Goal: Task Accomplishment & Management: Manage account settings

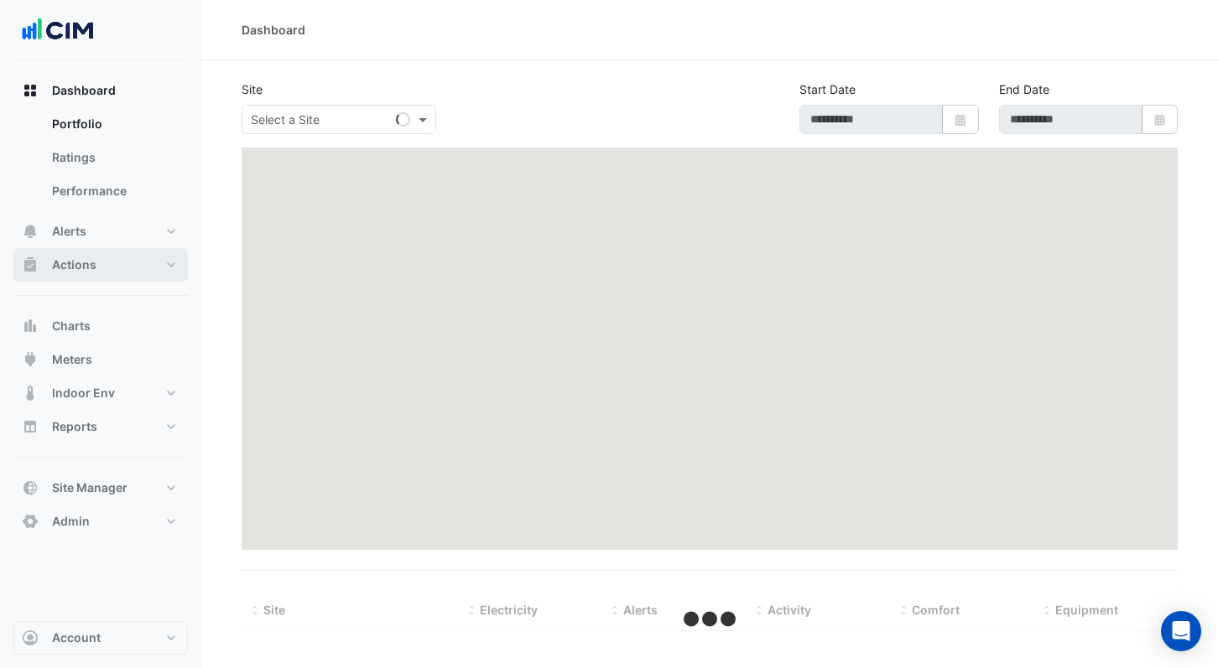
click at [150, 265] on button "Actions" at bounding box center [100, 265] width 174 height 34
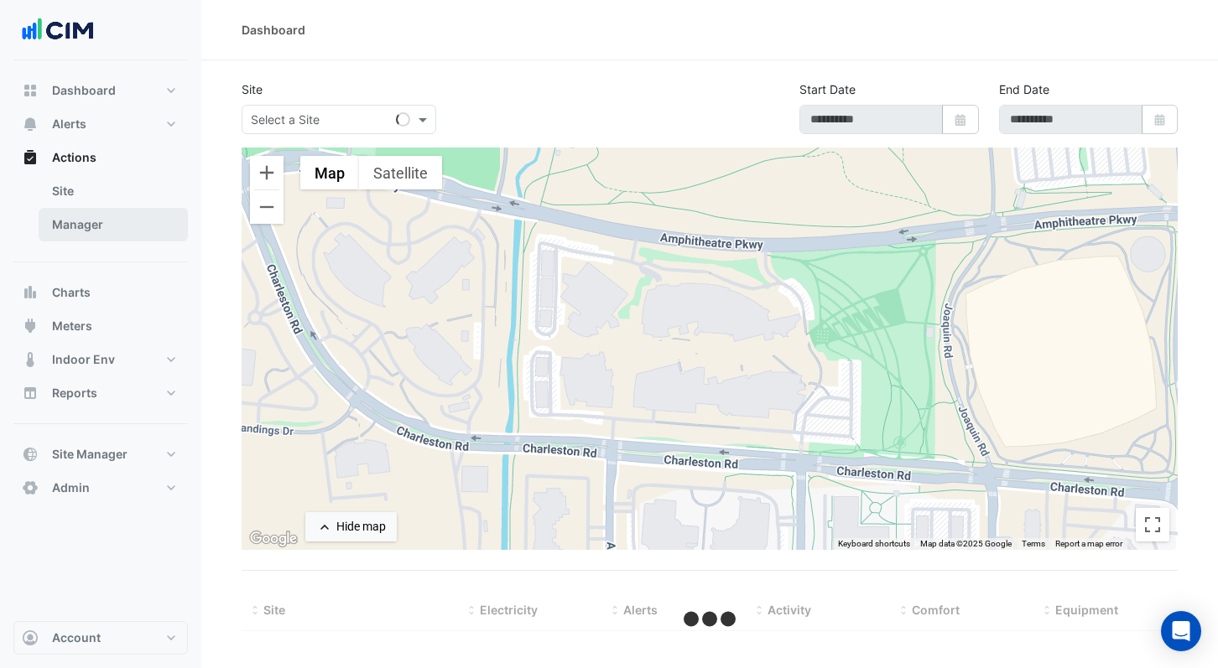
click at [119, 228] on link "Manager" at bounding box center [113, 225] width 149 height 34
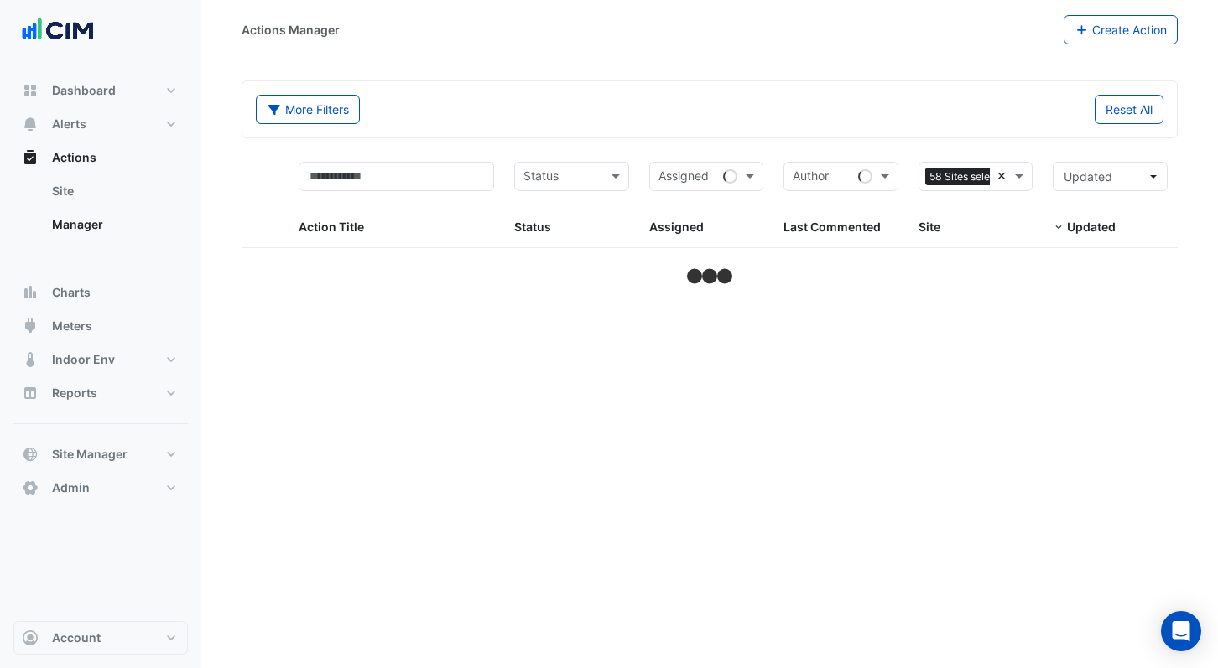
select select "***"
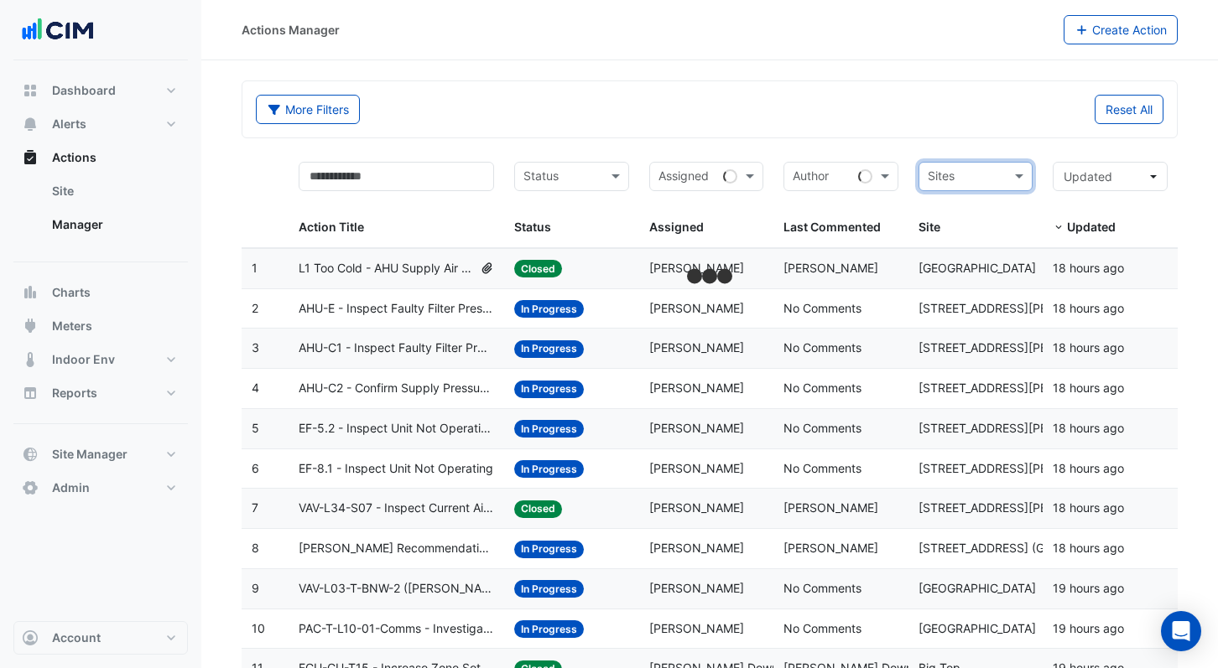
click at [984, 132] on div "More Filters Reset All" at bounding box center [709, 109] width 934 height 56
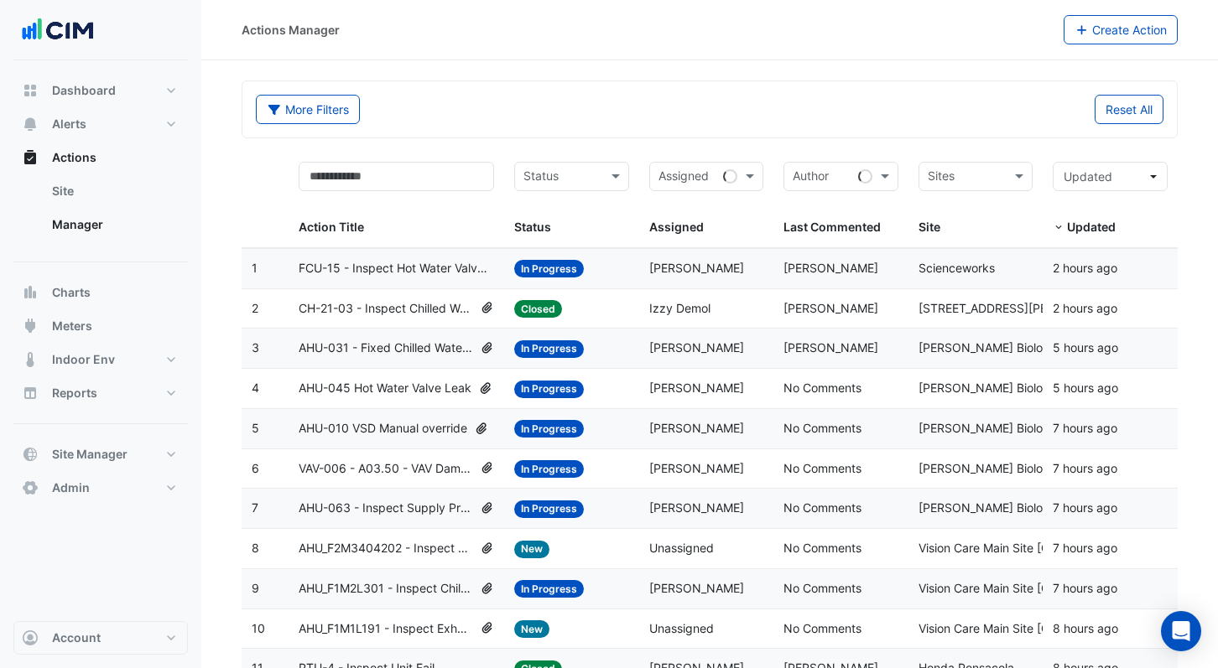
click at [532, 268] on span "In Progress" at bounding box center [549, 269] width 70 height 18
click at [103, 627] on button "Account" at bounding box center [100, 638] width 174 height 34
click at [136, 133] on button "Alerts" at bounding box center [100, 124] width 174 height 34
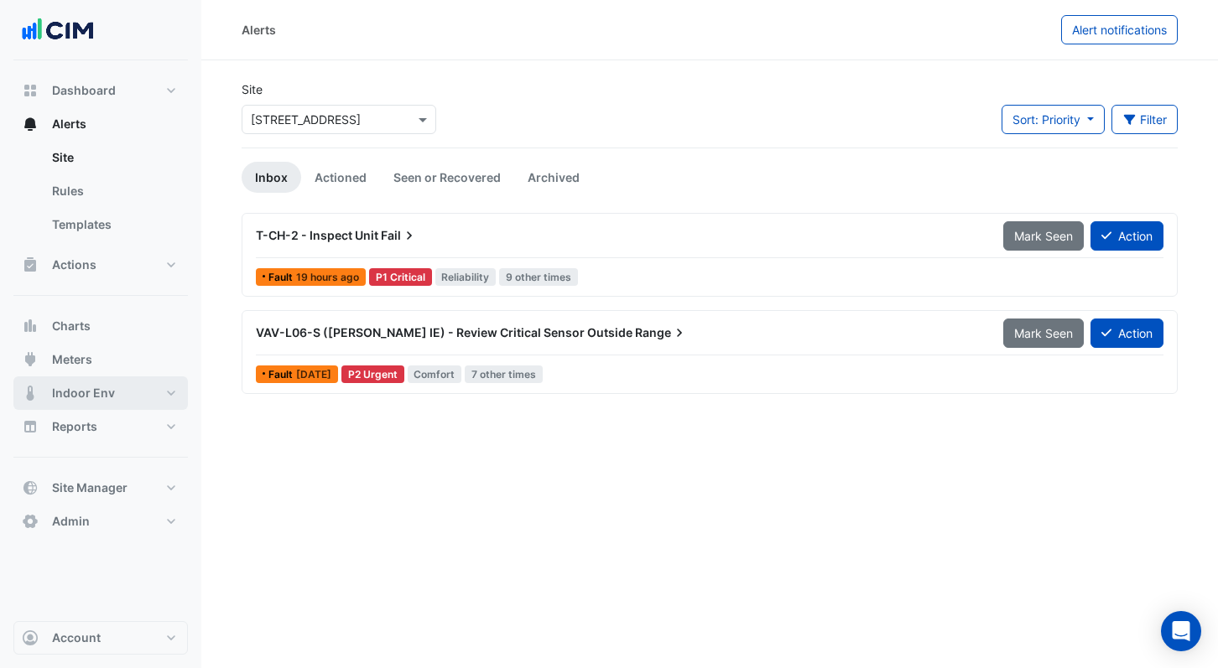
click at [127, 394] on button "Indoor Env" at bounding box center [100, 394] width 174 height 34
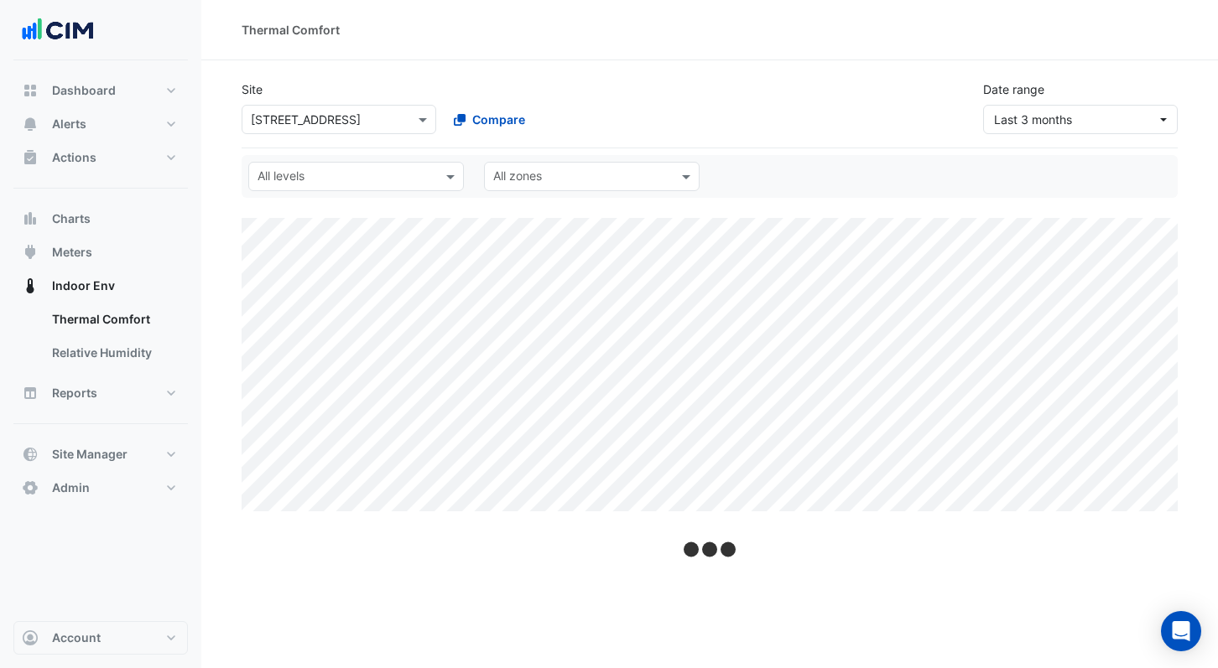
click at [595, 86] on div "Site Select a Site × 990 La Trobe Street Compare" at bounding box center [439, 108] width 416 height 54
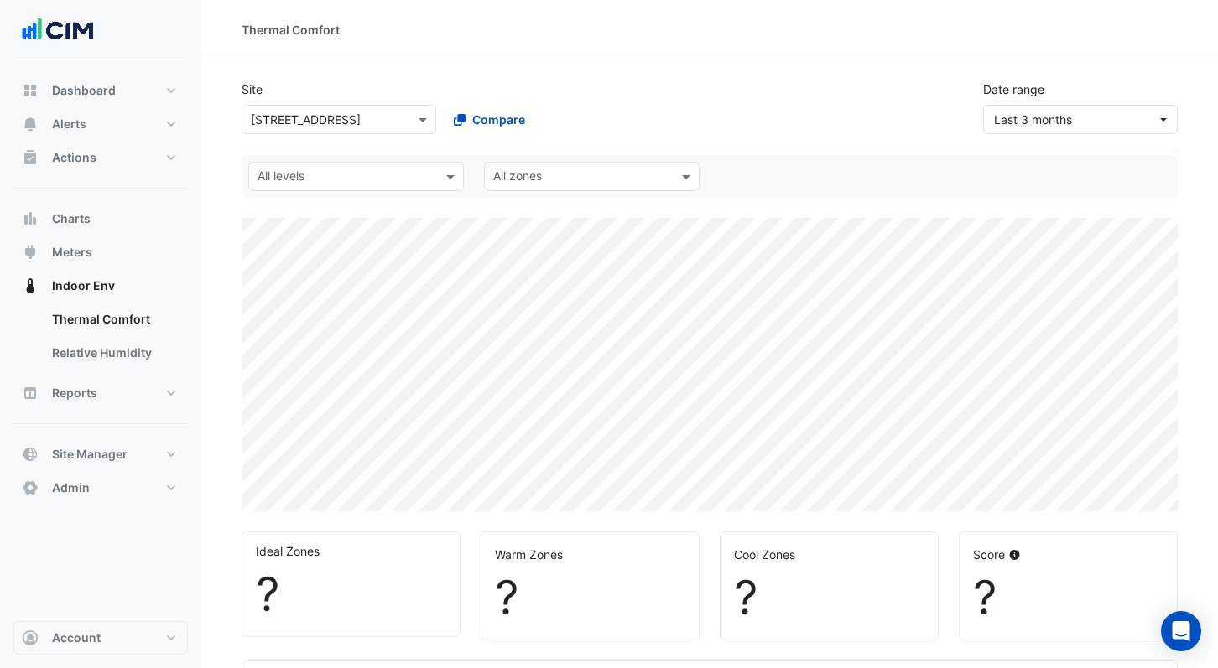
select select "***"
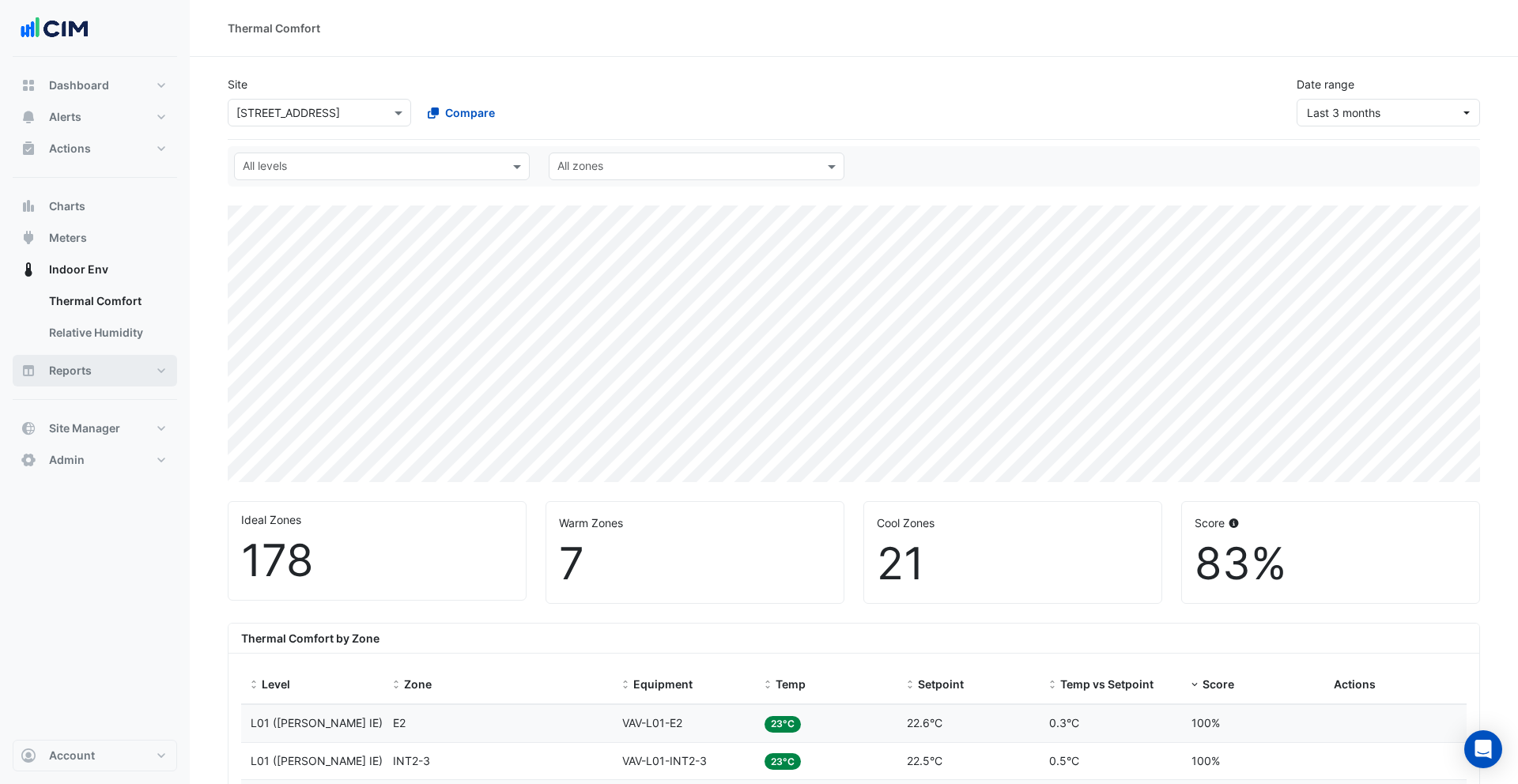
click at [89, 371] on span "Reports" at bounding box center [70, 370] width 42 height 16
select select "***"
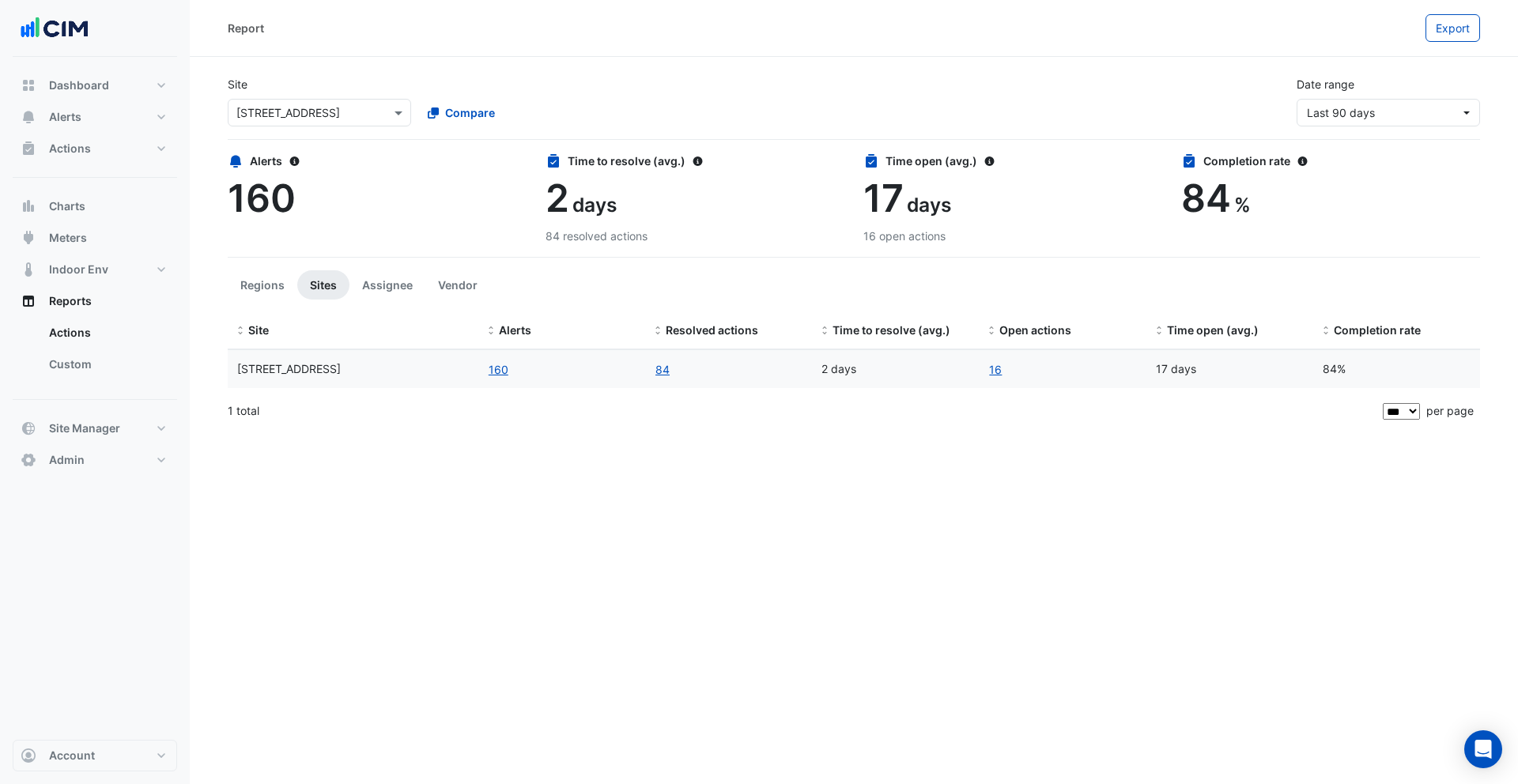
click at [283, 43] on div "Report Export" at bounding box center [853, 28] width 1328 height 57
drag, startPoint x: 234, startPoint y: 27, endPoint x: 245, endPoint y: 27, distance: 11.0
click at [245, 27] on div "Report" at bounding box center [246, 28] width 37 height 17
click at [249, 28] on div "Report" at bounding box center [246, 28] width 37 height 17
click at [1147, 112] on span "Last 90 days" at bounding box center [1341, 112] width 68 height 13
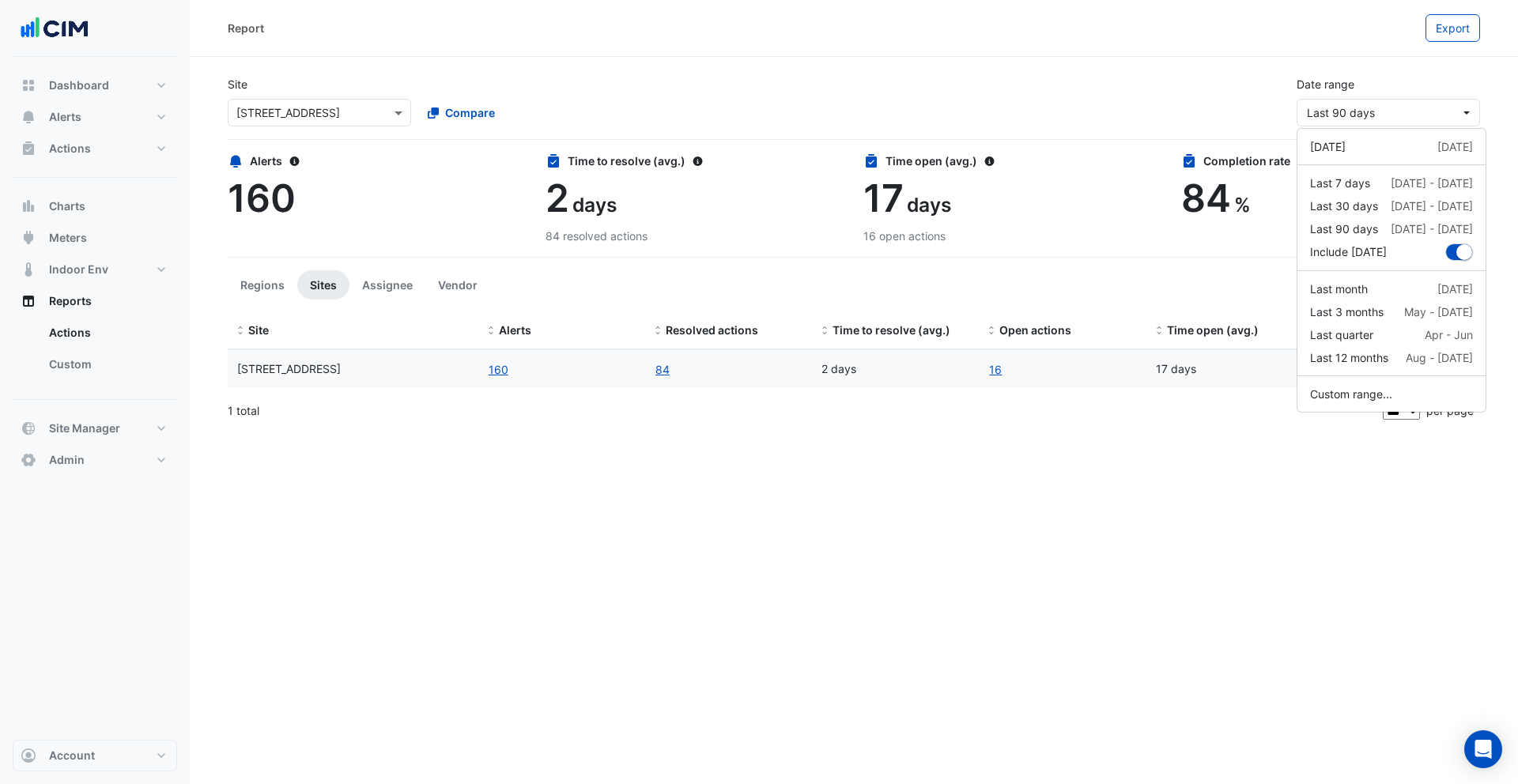
click at [499, 296] on ul "Regions Sites Assignee Vendor" at bounding box center [854, 285] width 1252 height 29
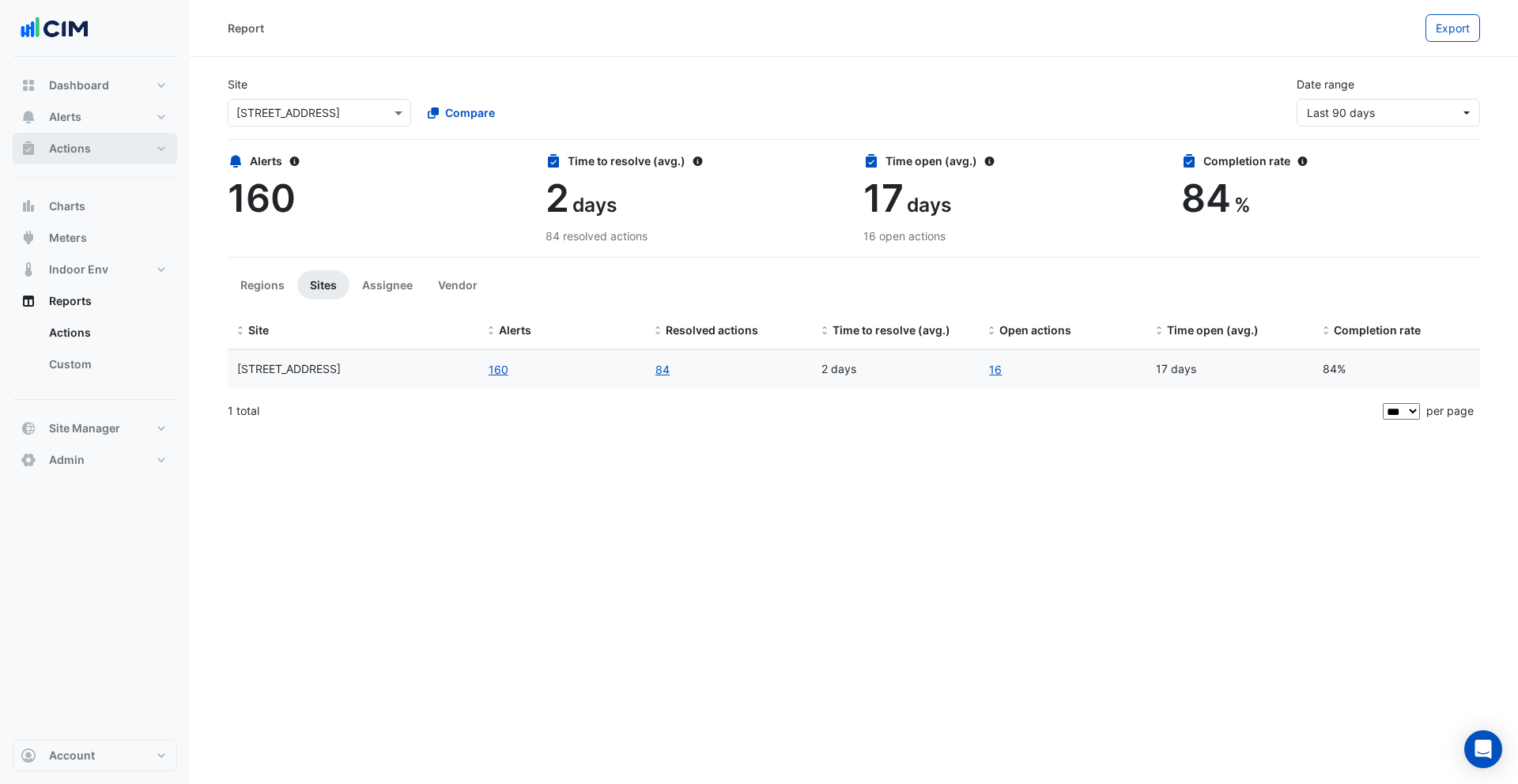
click at [104, 154] on button "Actions" at bounding box center [94, 149] width 164 height 32
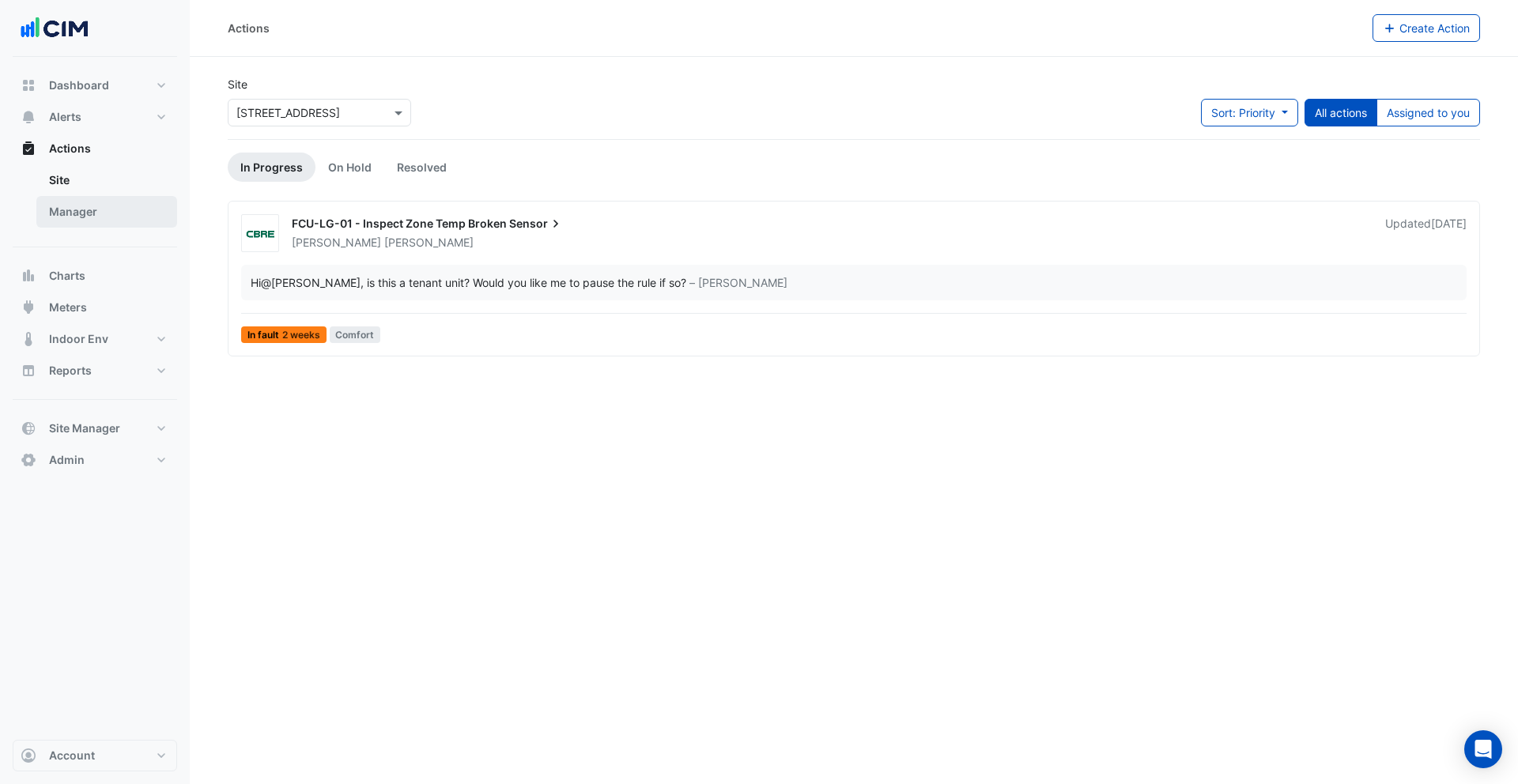
click at [110, 213] on link "Manager" at bounding box center [107, 212] width 140 height 32
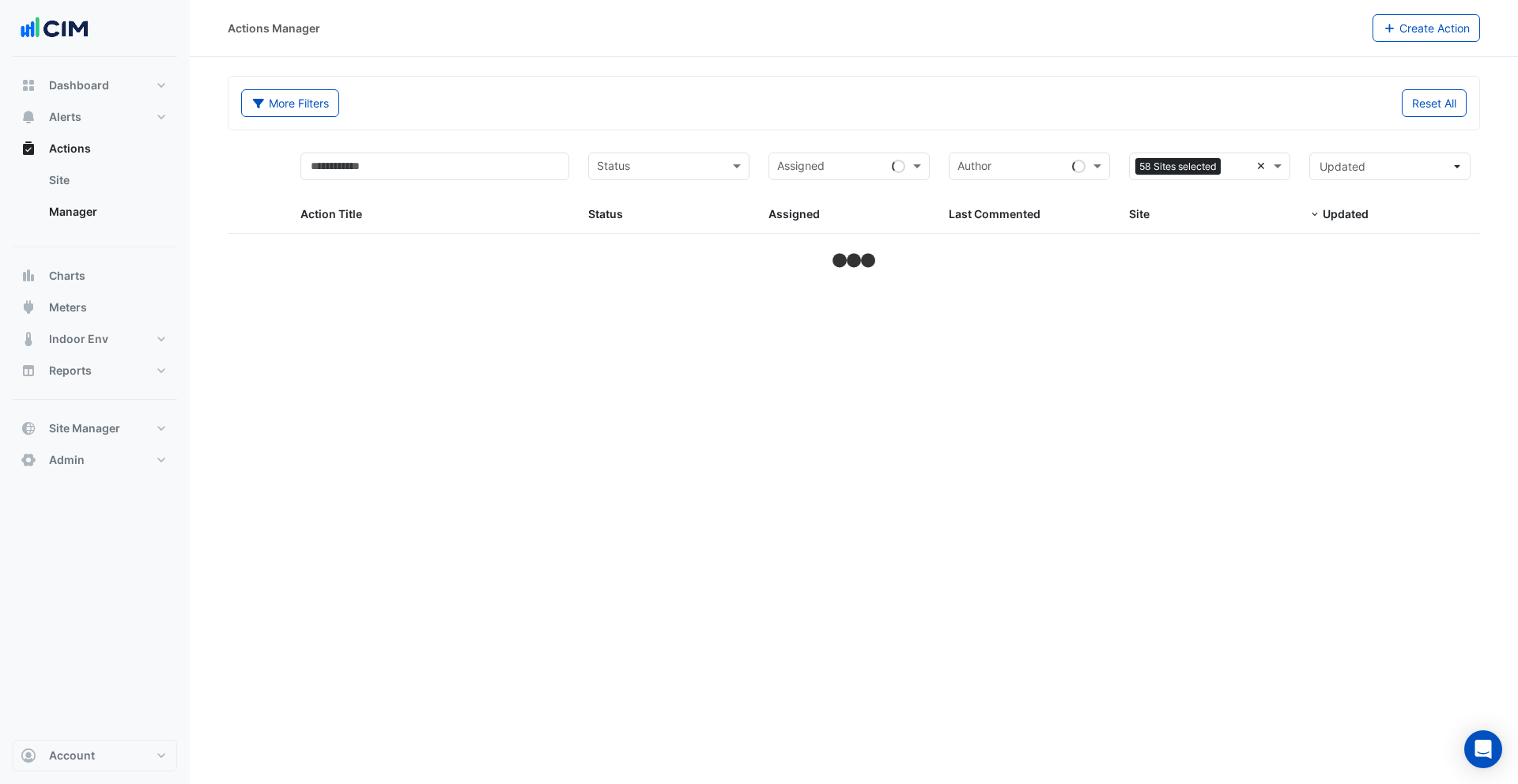
select select "***"
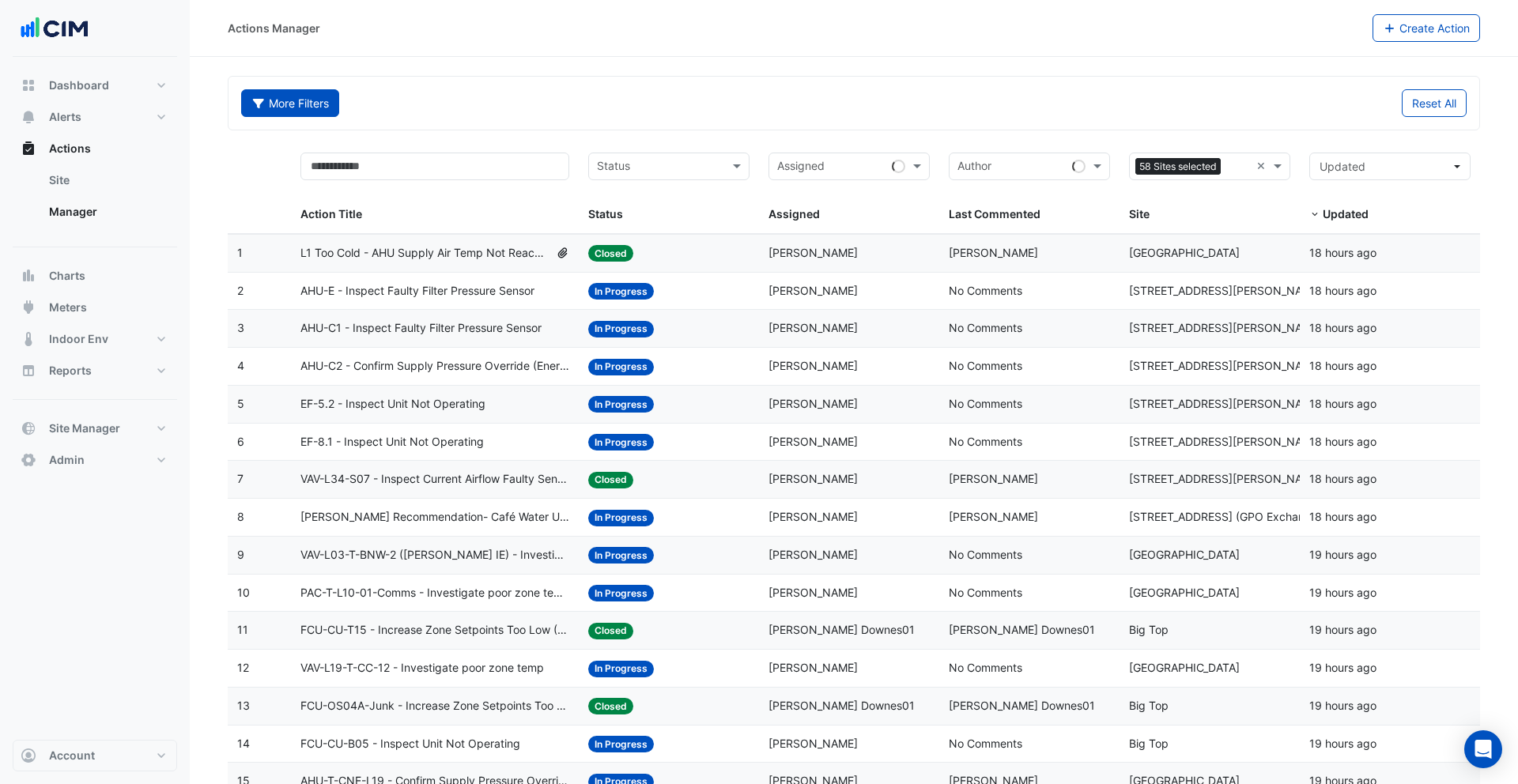
click at [274, 92] on button "More Filters" at bounding box center [290, 103] width 98 height 27
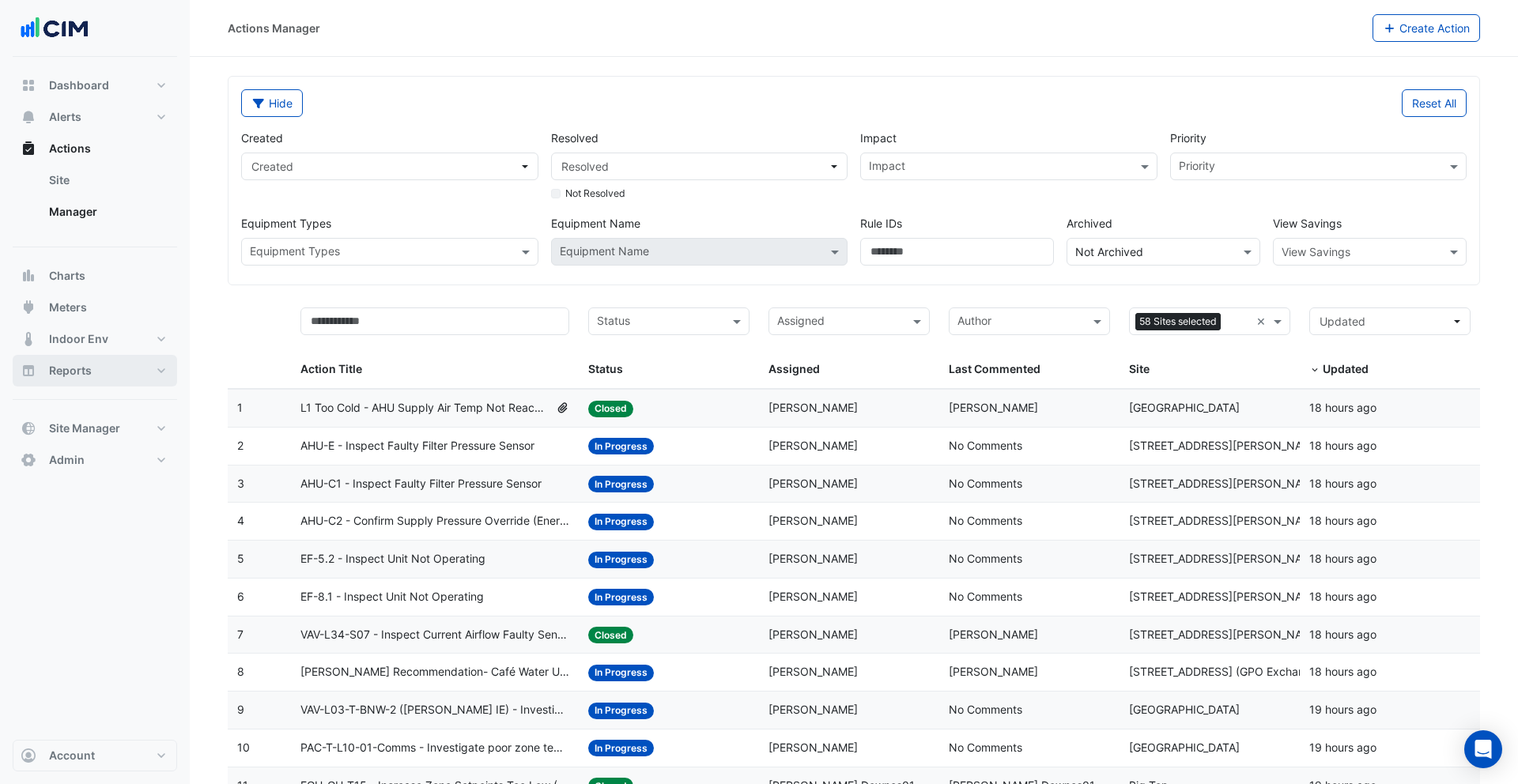
click at [79, 369] on span "Reports" at bounding box center [70, 370] width 42 height 16
select select "***"
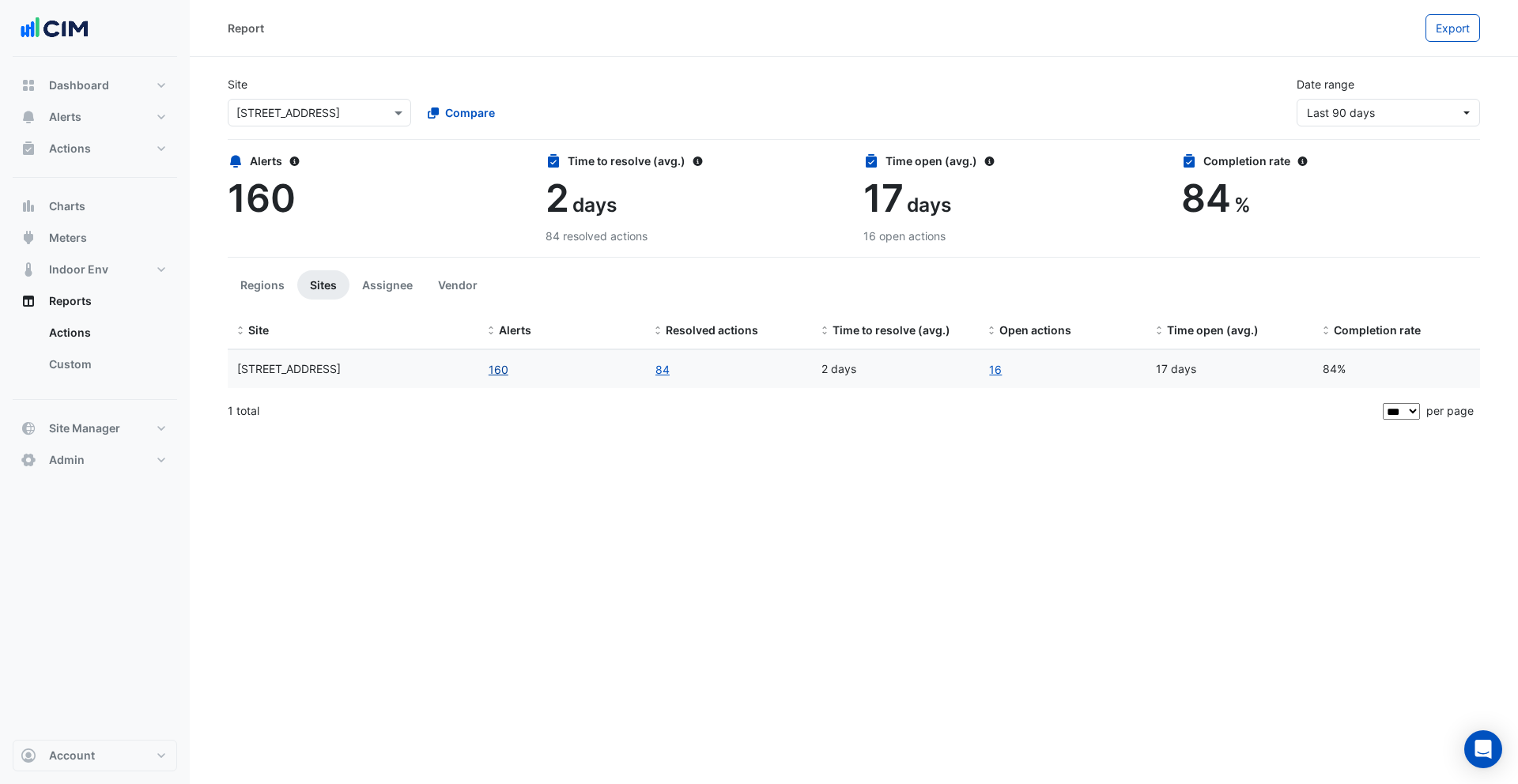
click at [504, 368] on button "160" at bounding box center [498, 368] width 22 height 18
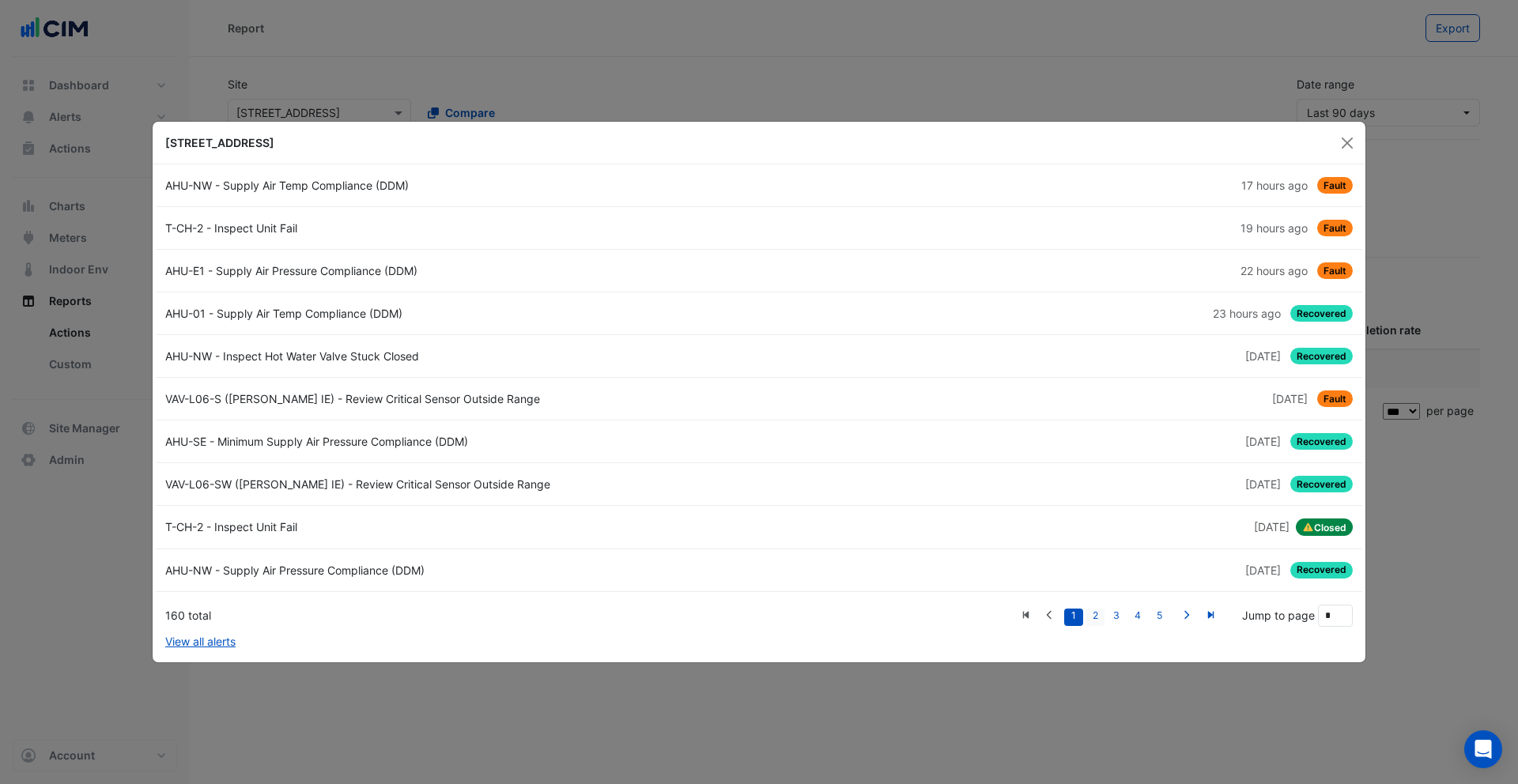
click at [1097, 616] on link "2" at bounding box center [1095, 617] width 19 height 17
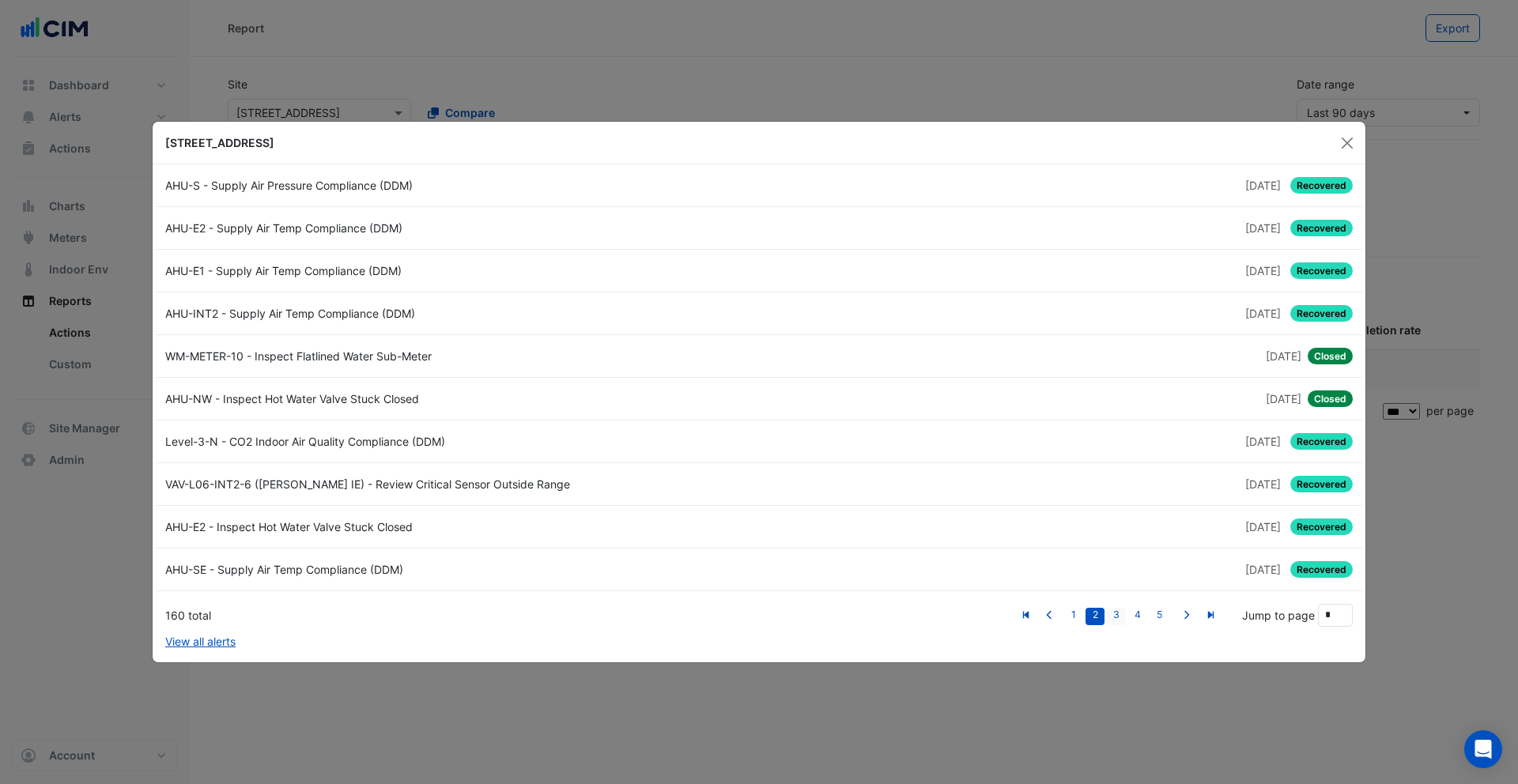
click at [1114, 615] on link "3" at bounding box center [1116, 616] width 19 height 17
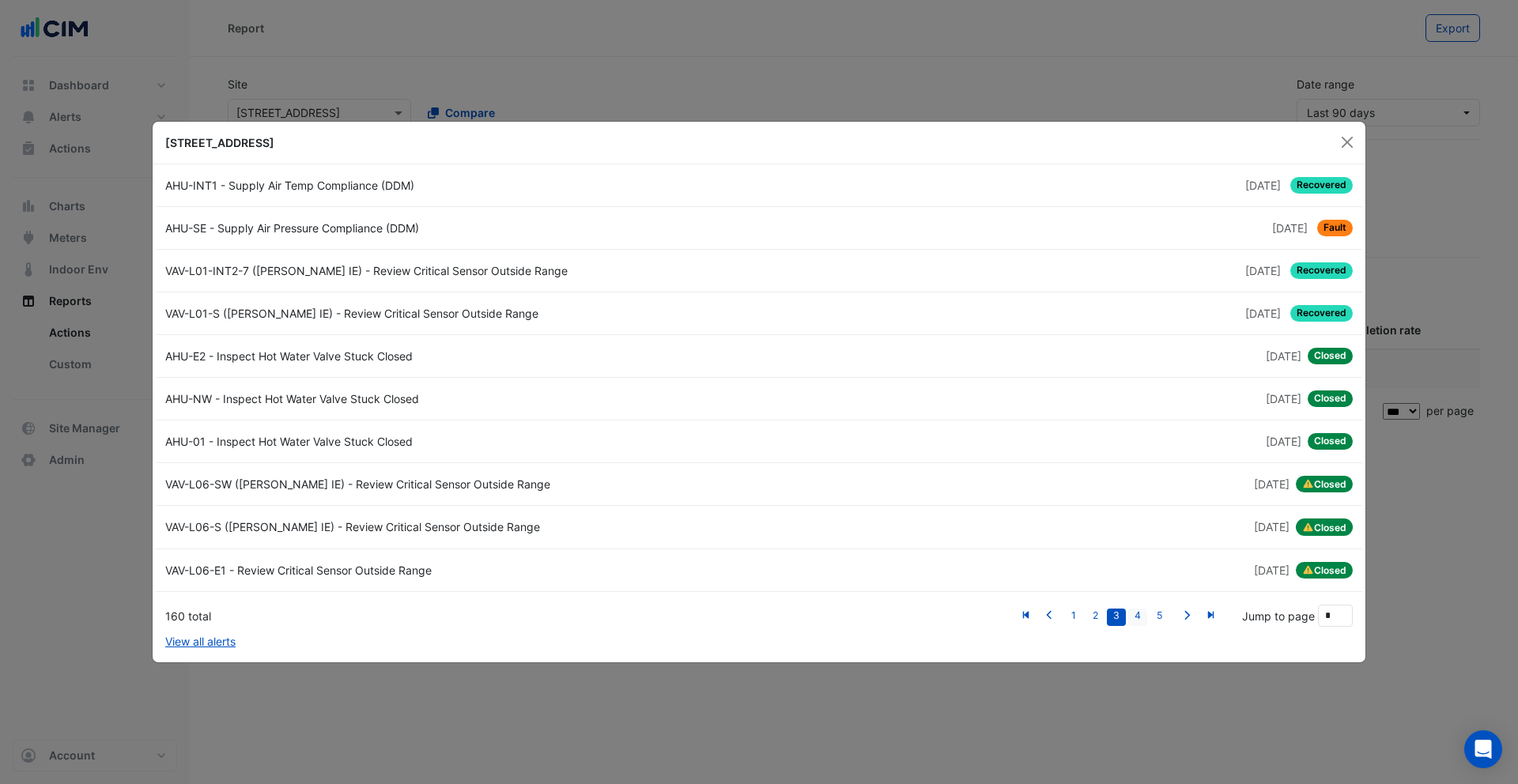
click at [1130, 614] on link "4" at bounding box center [1138, 617] width 19 height 17
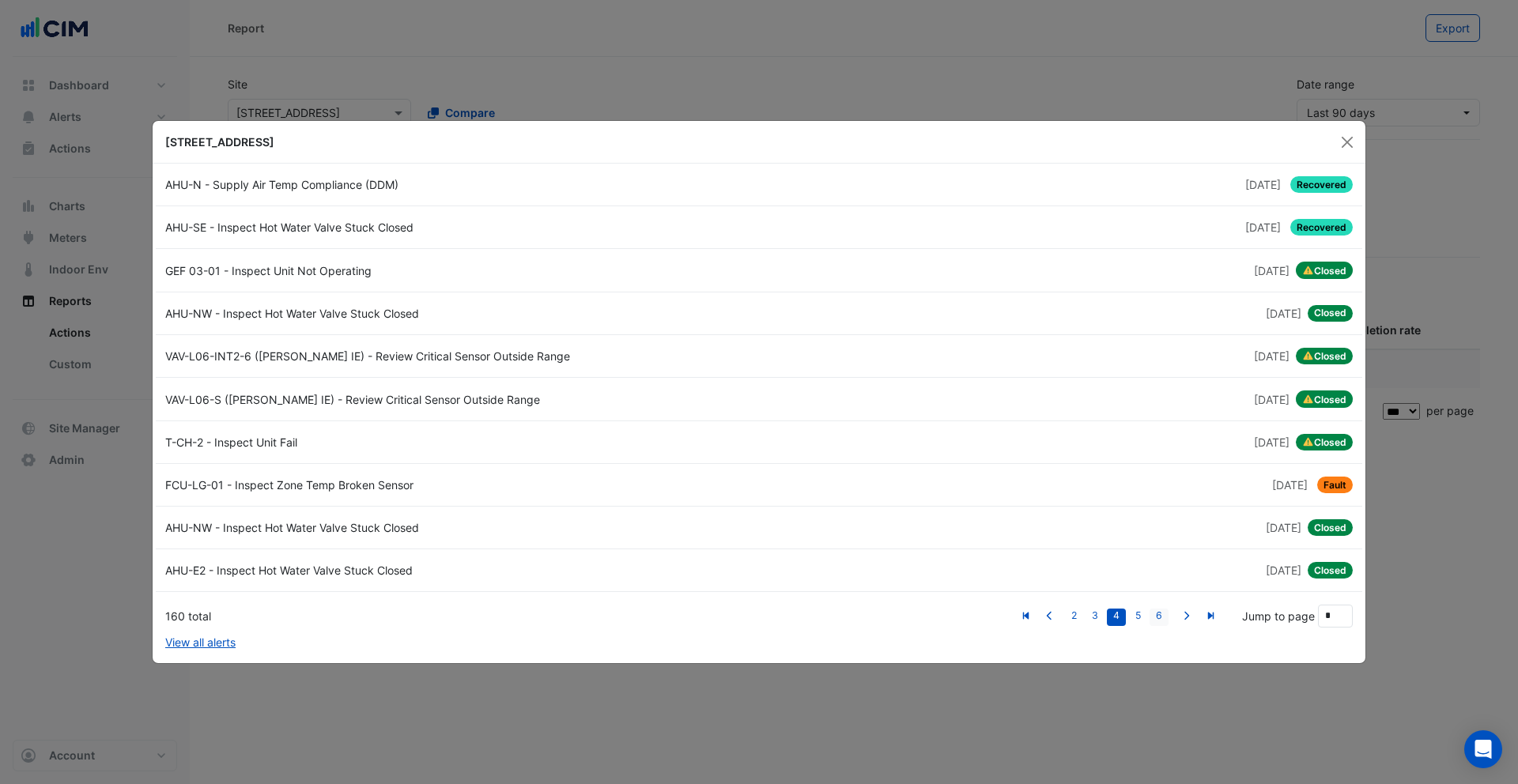
click at [1147, 616] on link "6" at bounding box center [1159, 617] width 19 height 17
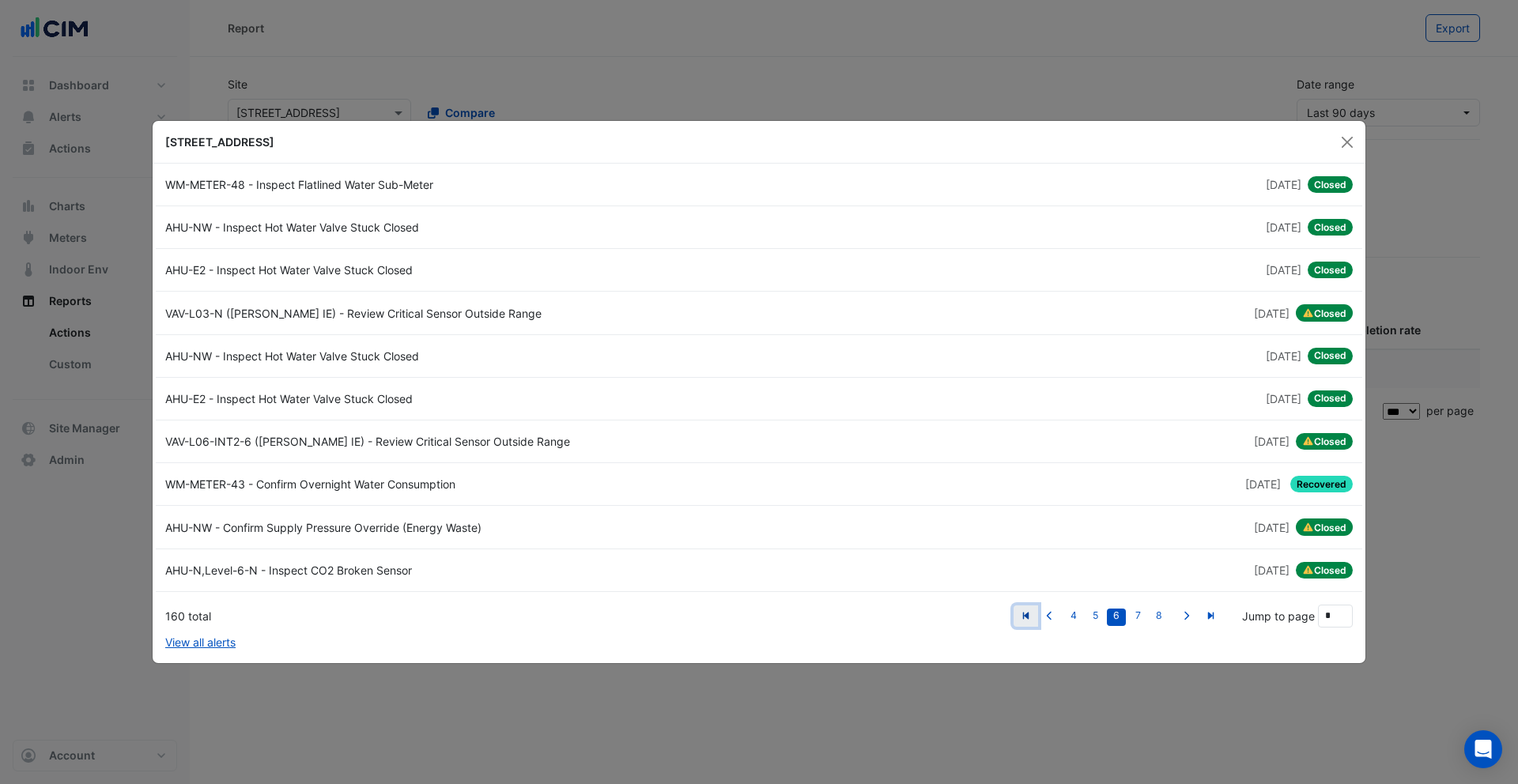
click at [1031, 615] on icon "First" at bounding box center [1026, 615] width 12 height 9
type input "*"
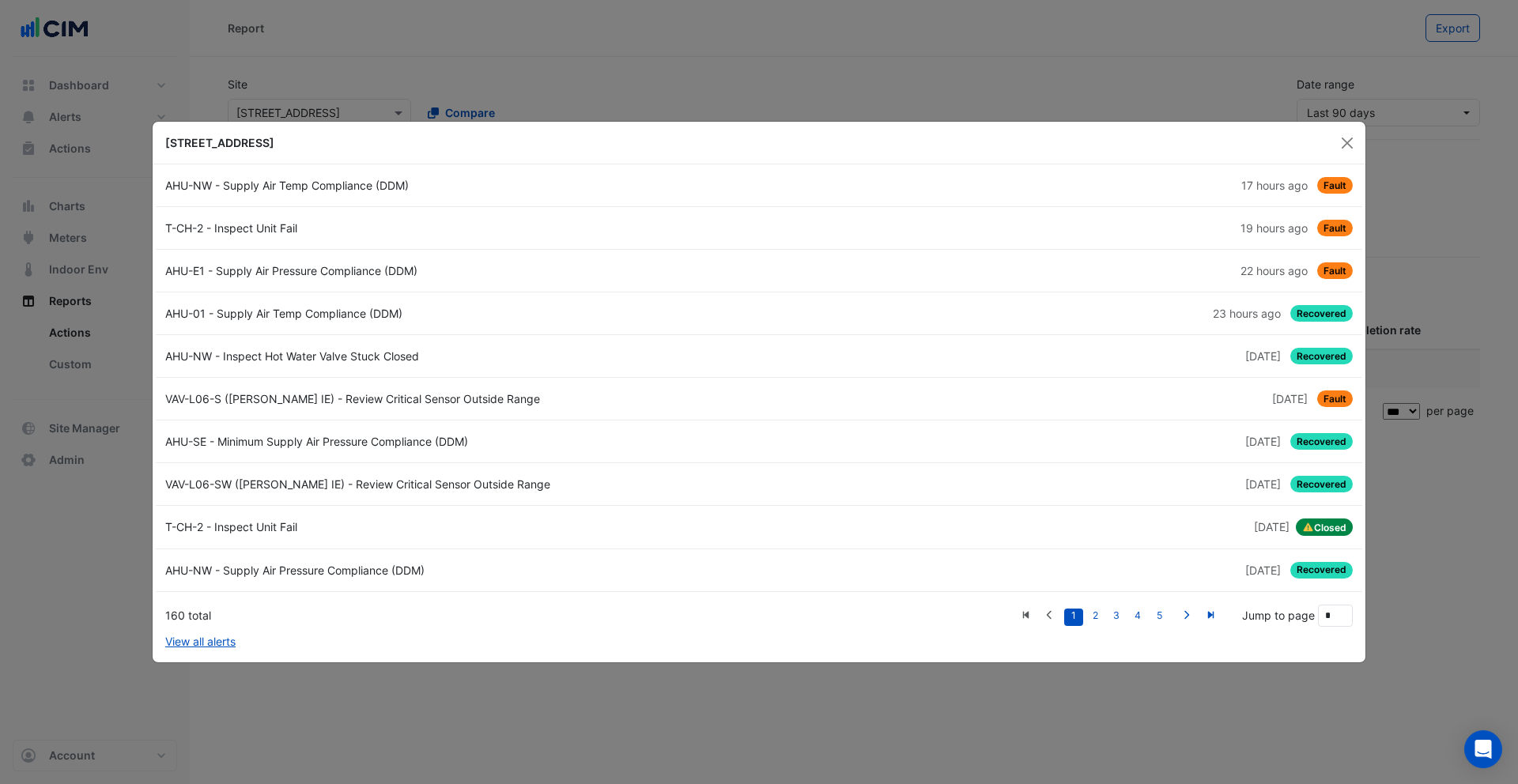
click at [1053, 617] on li at bounding box center [1049, 615] width 24 height 21
click at [1027, 617] on li at bounding box center [1026, 615] width 25 height 21
click at [1147, 139] on button "Close" at bounding box center [1346, 142] width 24 height 24
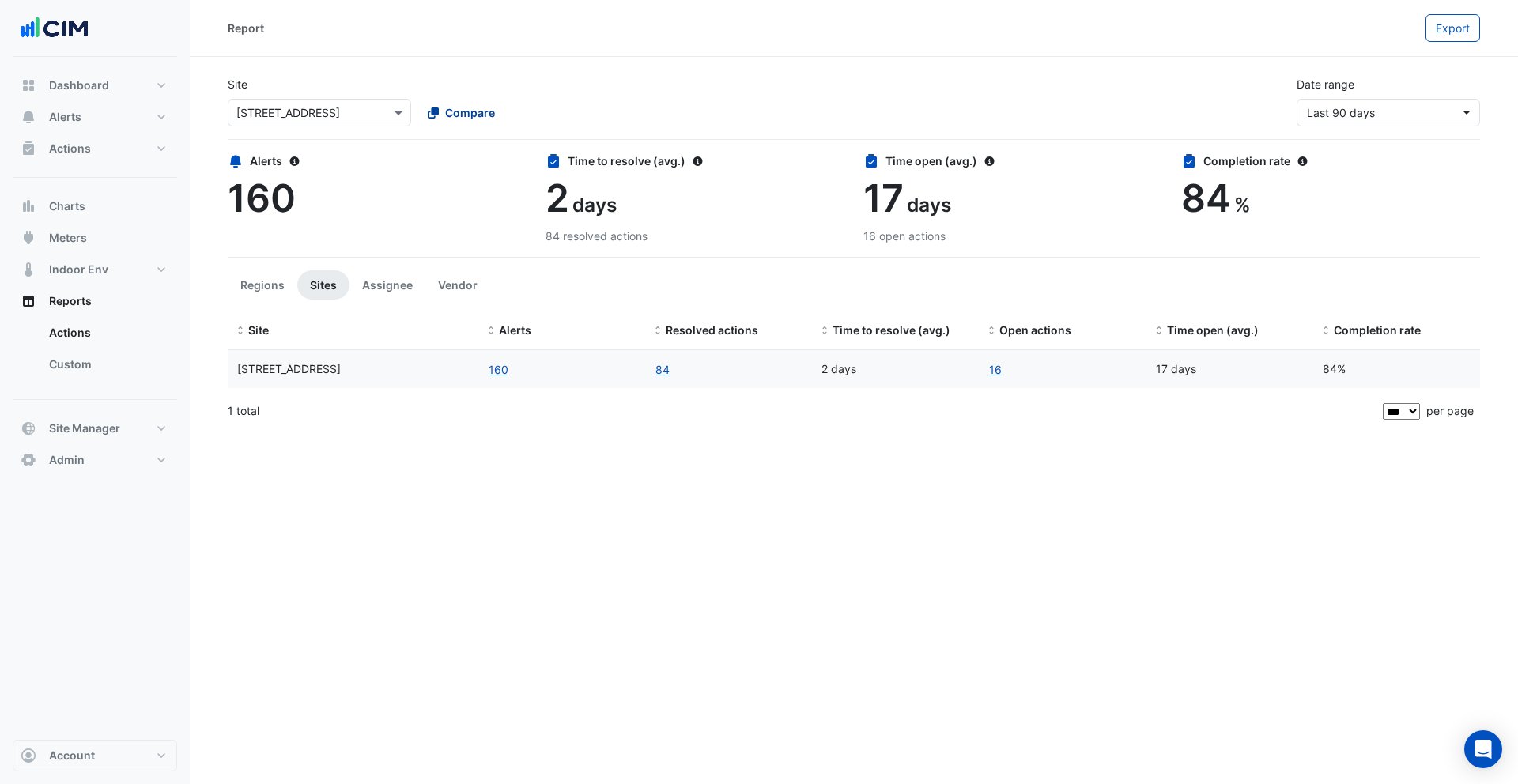
click at [443, 117] on div "Compare" at bounding box center [461, 113] width 67 height 17
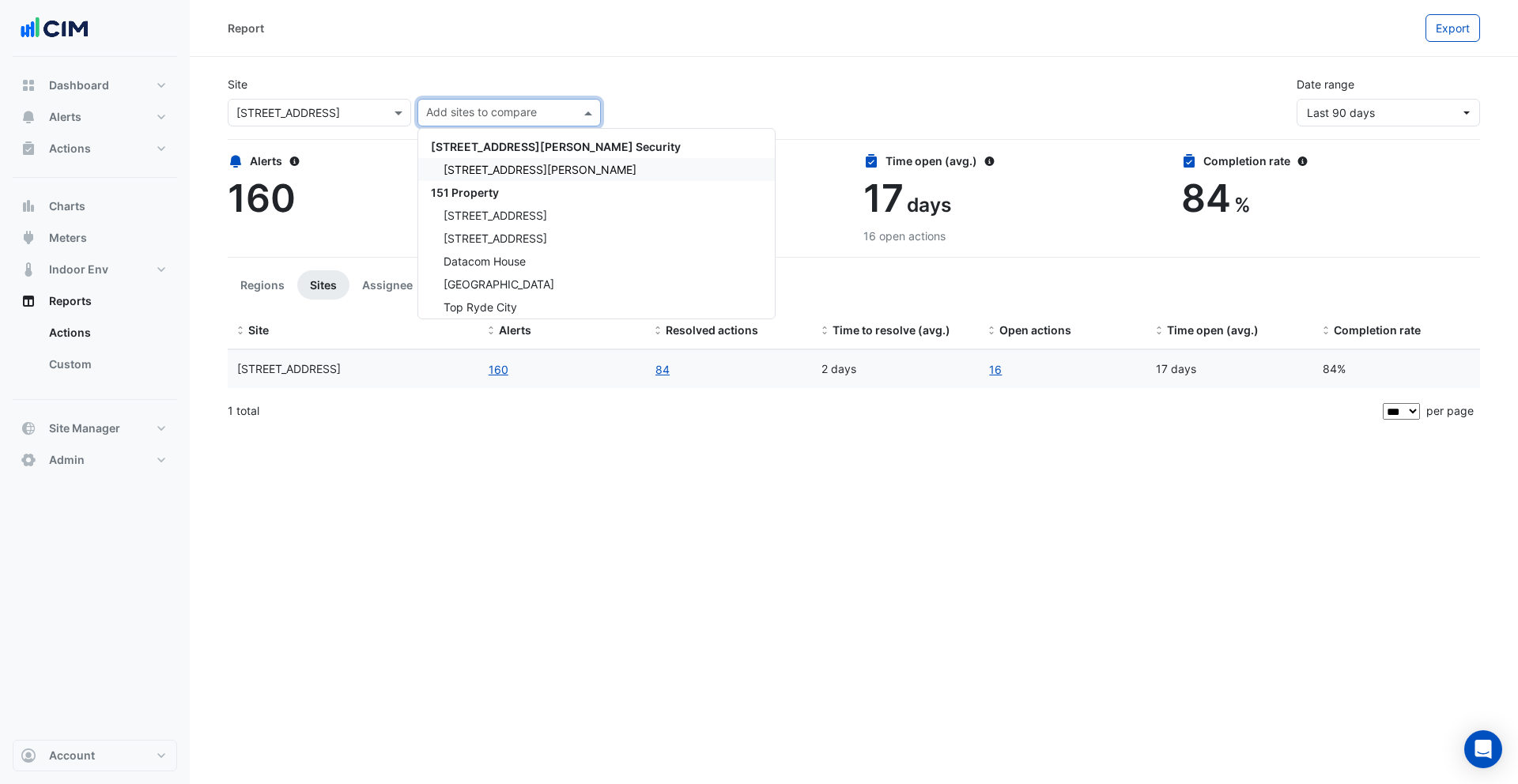
click at [479, 175] on span "141 Walker Street" at bounding box center [539, 170] width 193 height 13
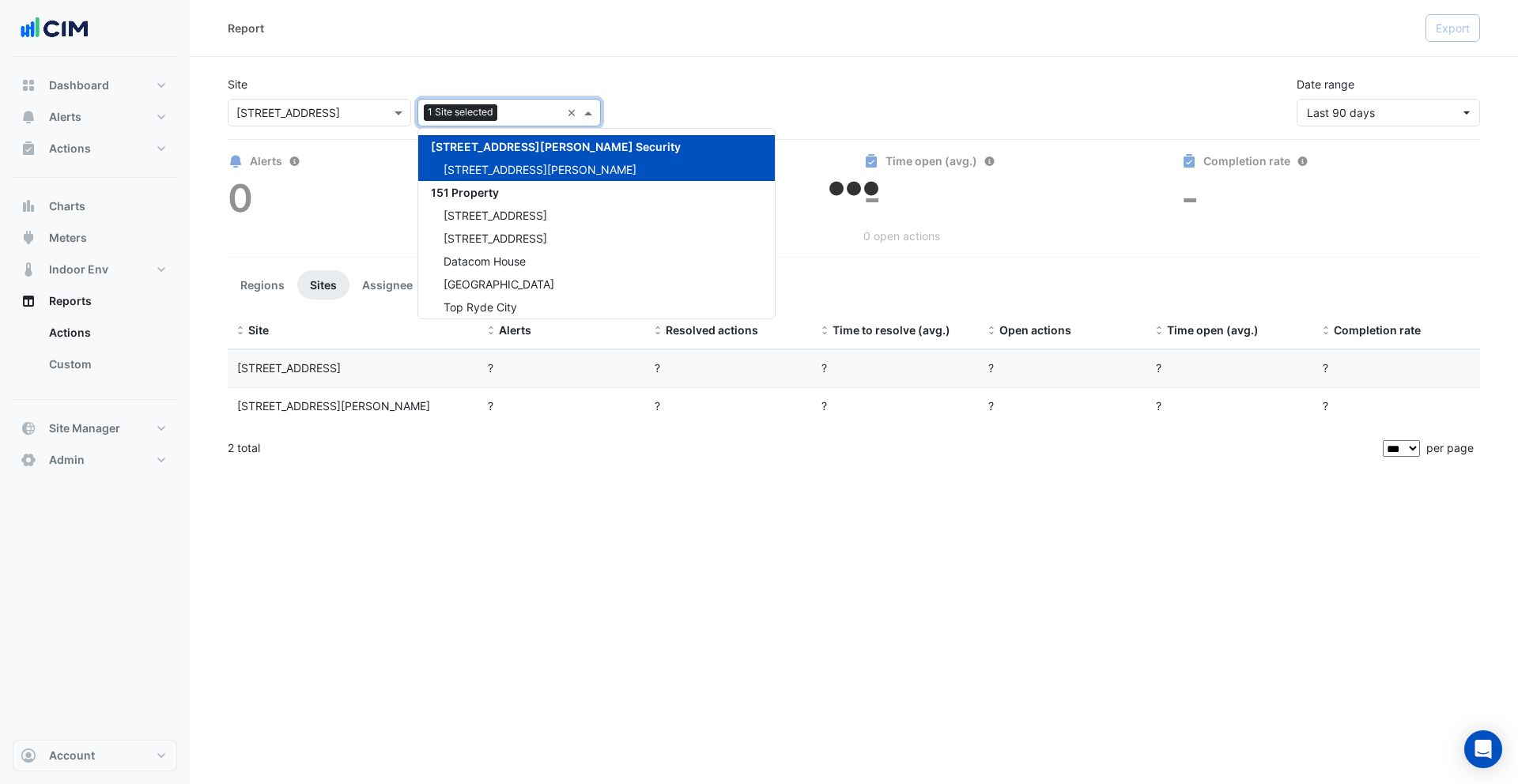
click at [472, 63] on div "Site Select a Site × 990 La Trobe Street Add sites to compare 1 Site selected ×…" at bounding box center [853, 94] width 1271 height 63
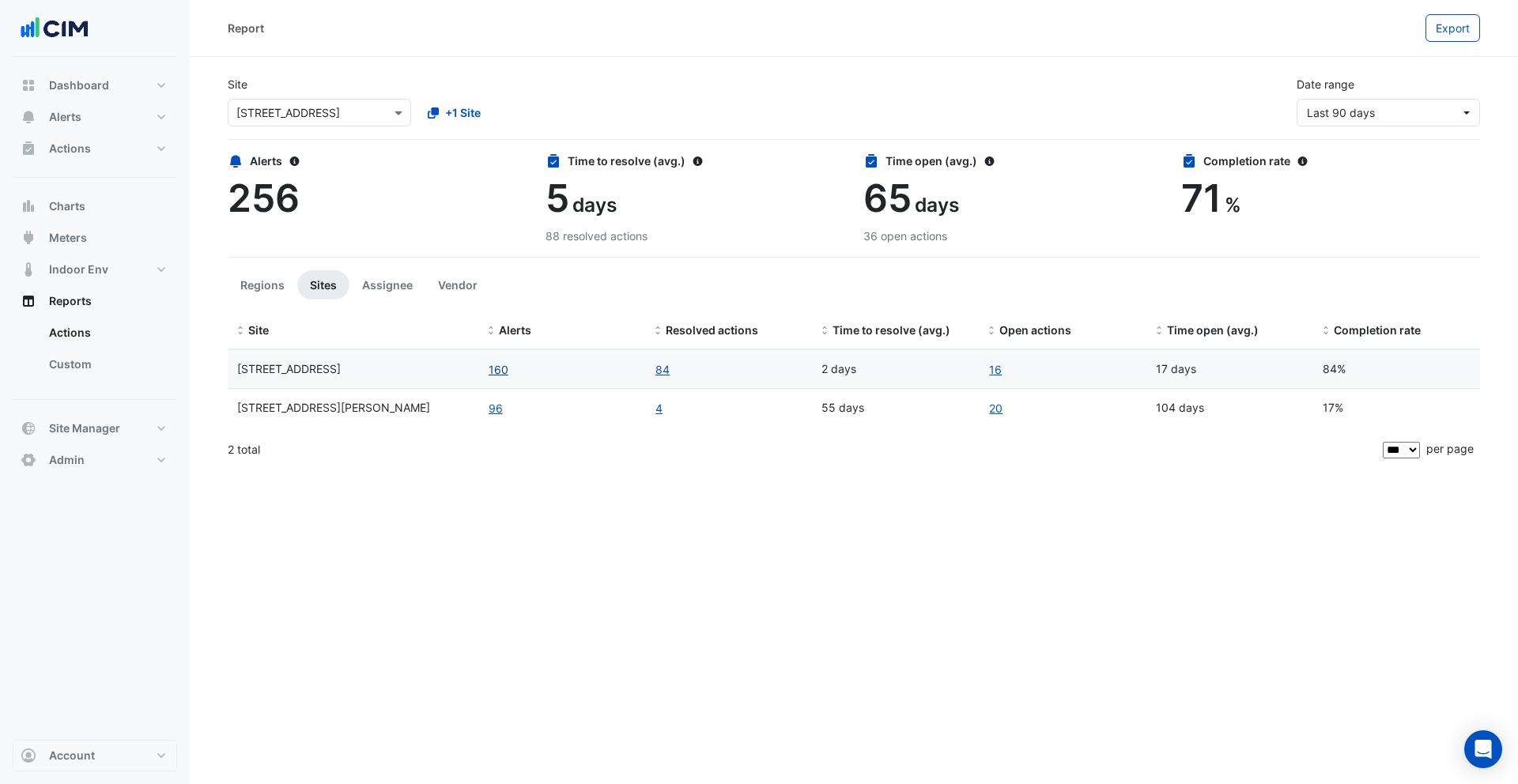
click at [495, 367] on button "160" at bounding box center [498, 368] width 22 height 18
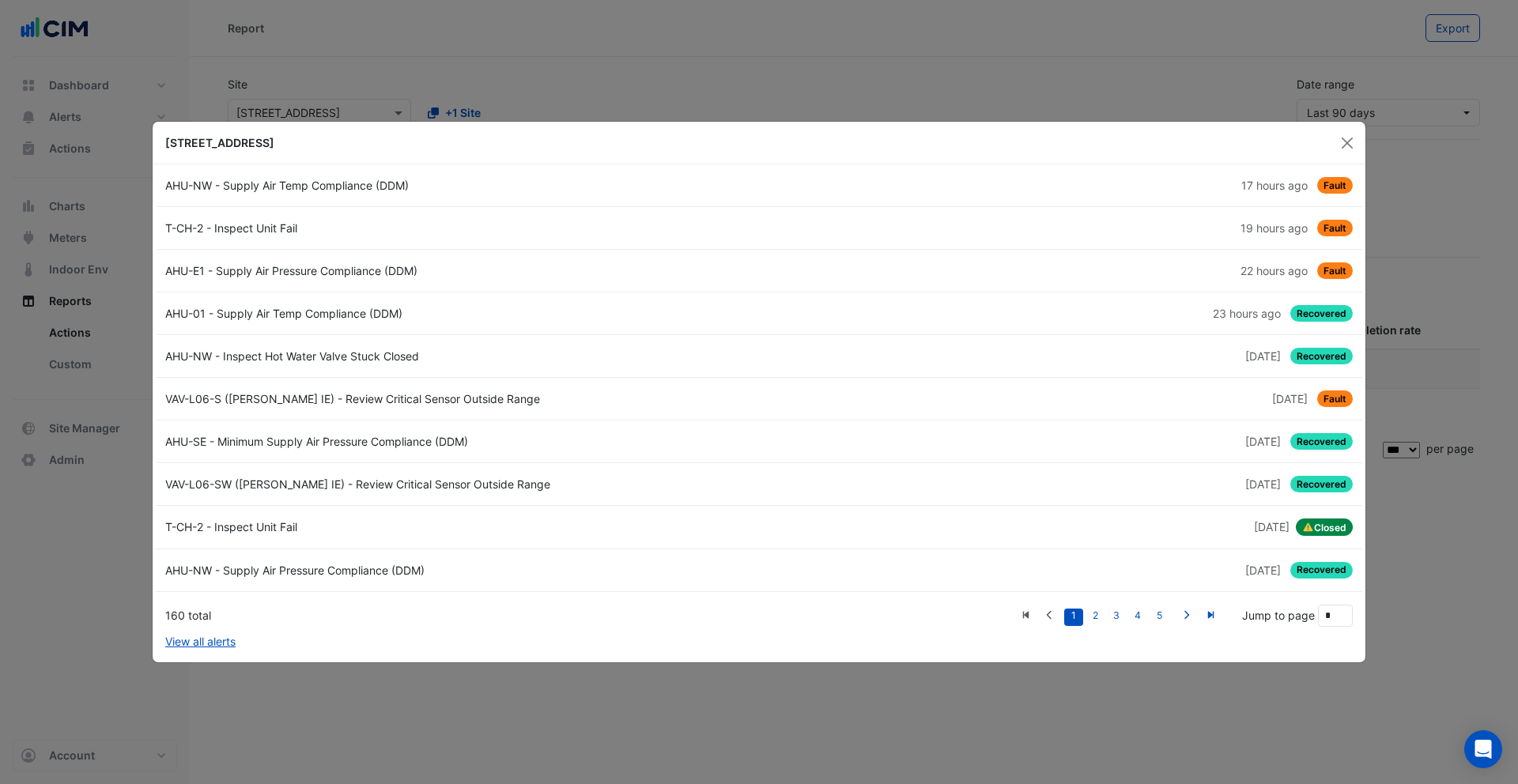
drag, startPoint x: 1349, startPoint y: 138, endPoint x: 922, endPoint y: 276, distance: 448.7
click at [1147, 139] on button "Close" at bounding box center [1346, 142] width 24 height 24
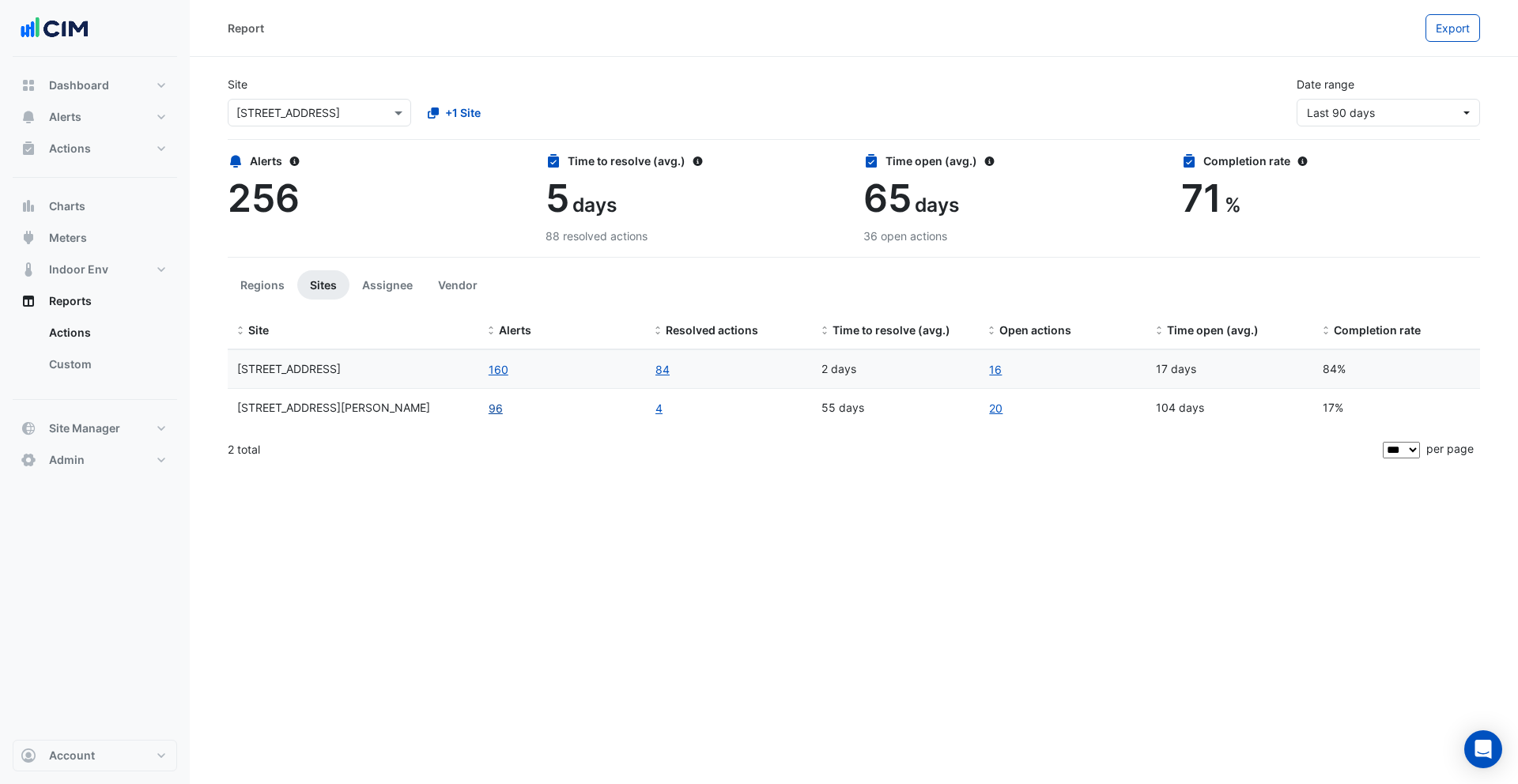
click at [497, 410] on button "96" at bounding box center [495, 407] width 16 height 18
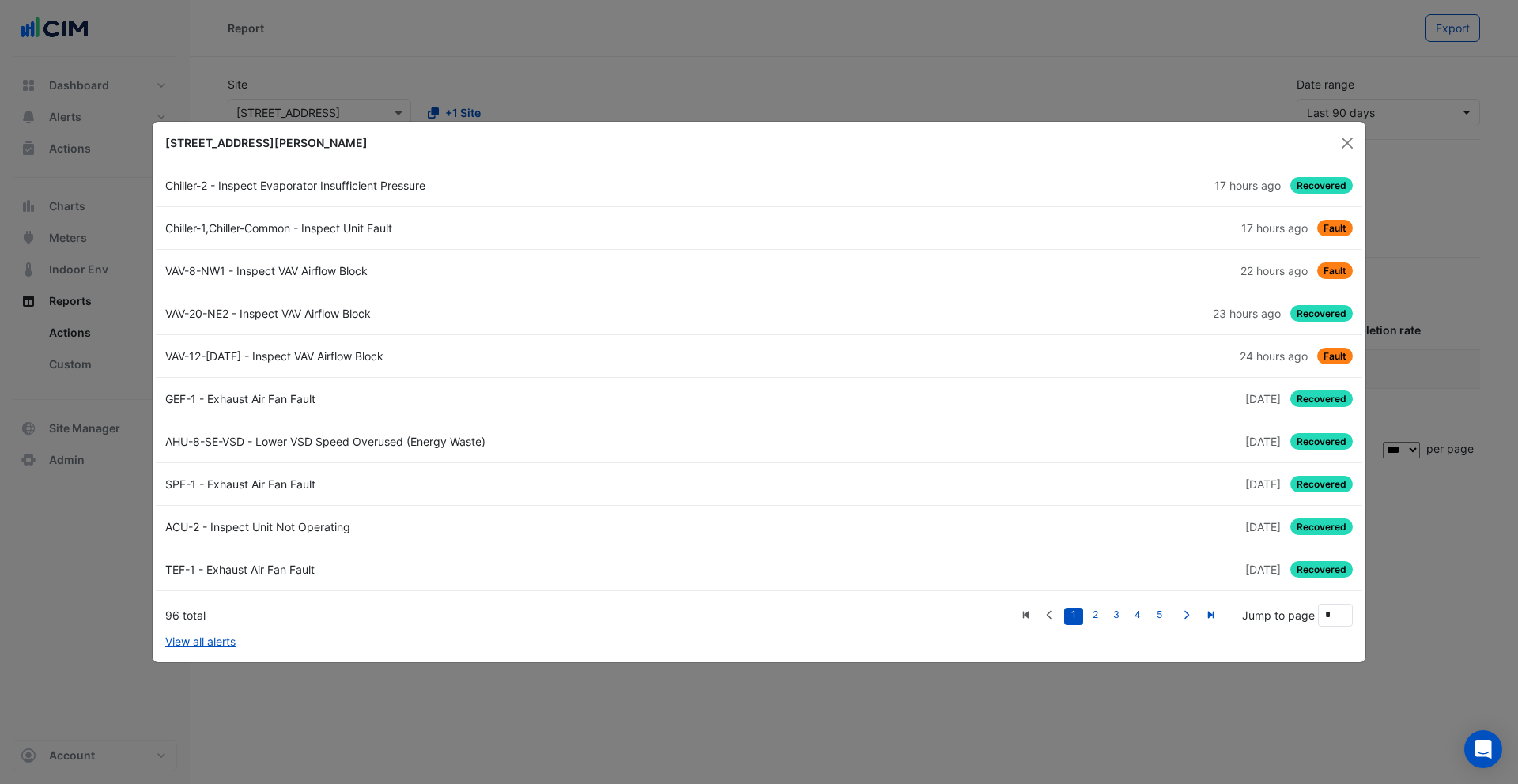
drag, startPoint x: 1354, startPoint y: 139, endPoint x: 882, endPoint y: 281, distance: 492.9
click at [1147, 139] on button "Close" at bounding box center [1346, 142] width 24 height 24
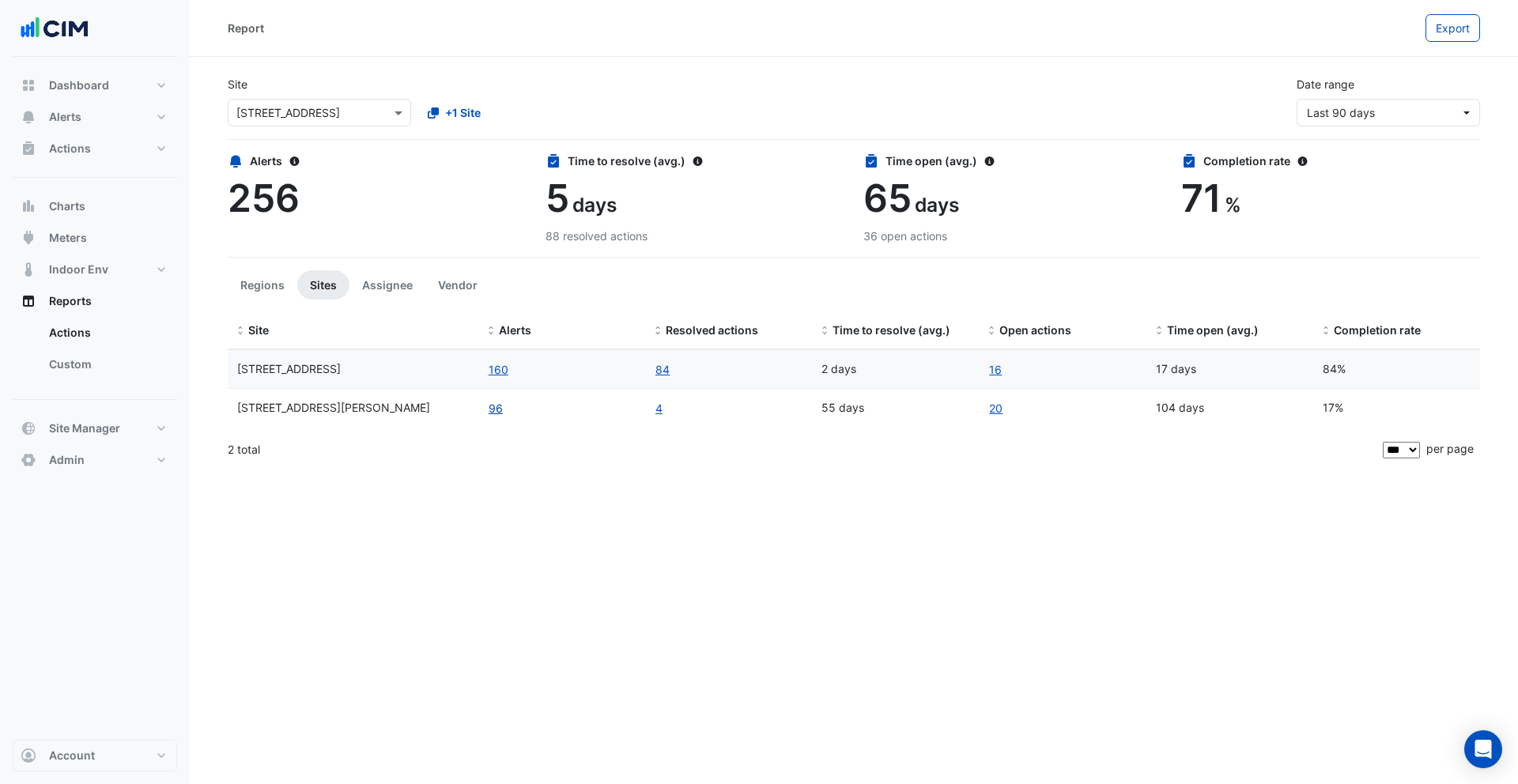
click at [495, 405] on button "96" at bounding box center [495, 407] width 16 height 18
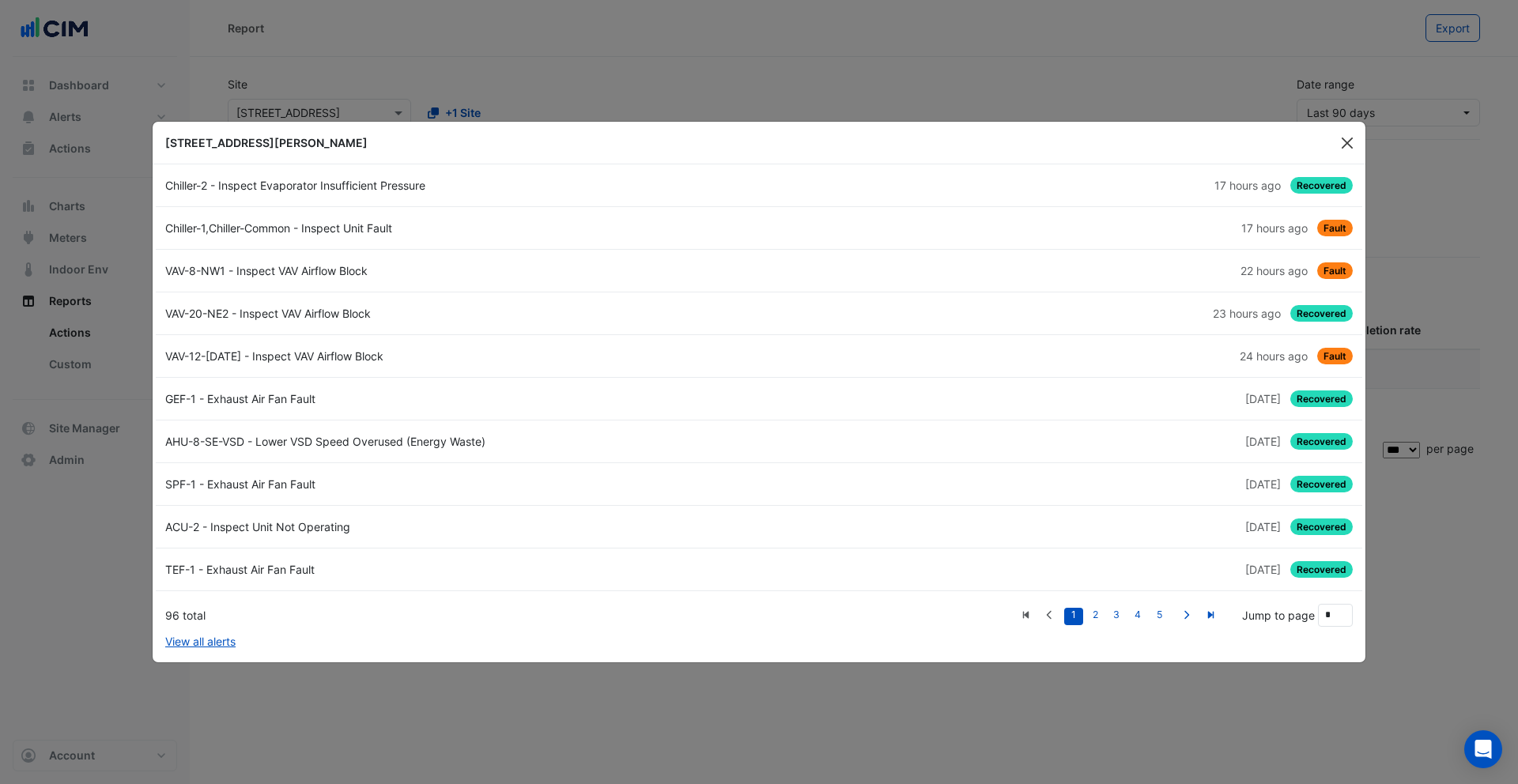
click at [1147, 143] on button "Close" at bounding box center [1346, 142] width 24 height 24
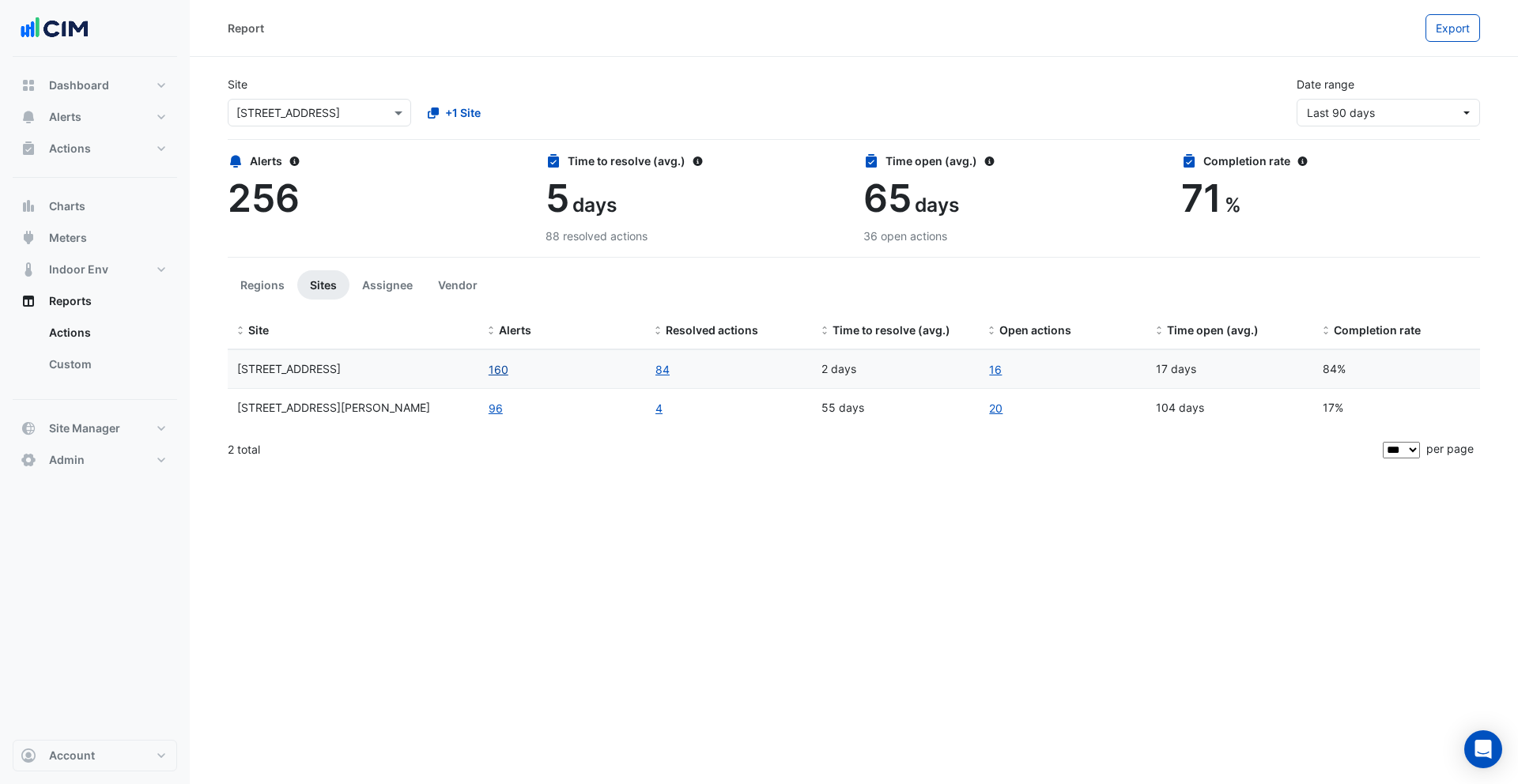
click at [502, 368] on button "160" at bounding box center [498, 368] width 22 height 18
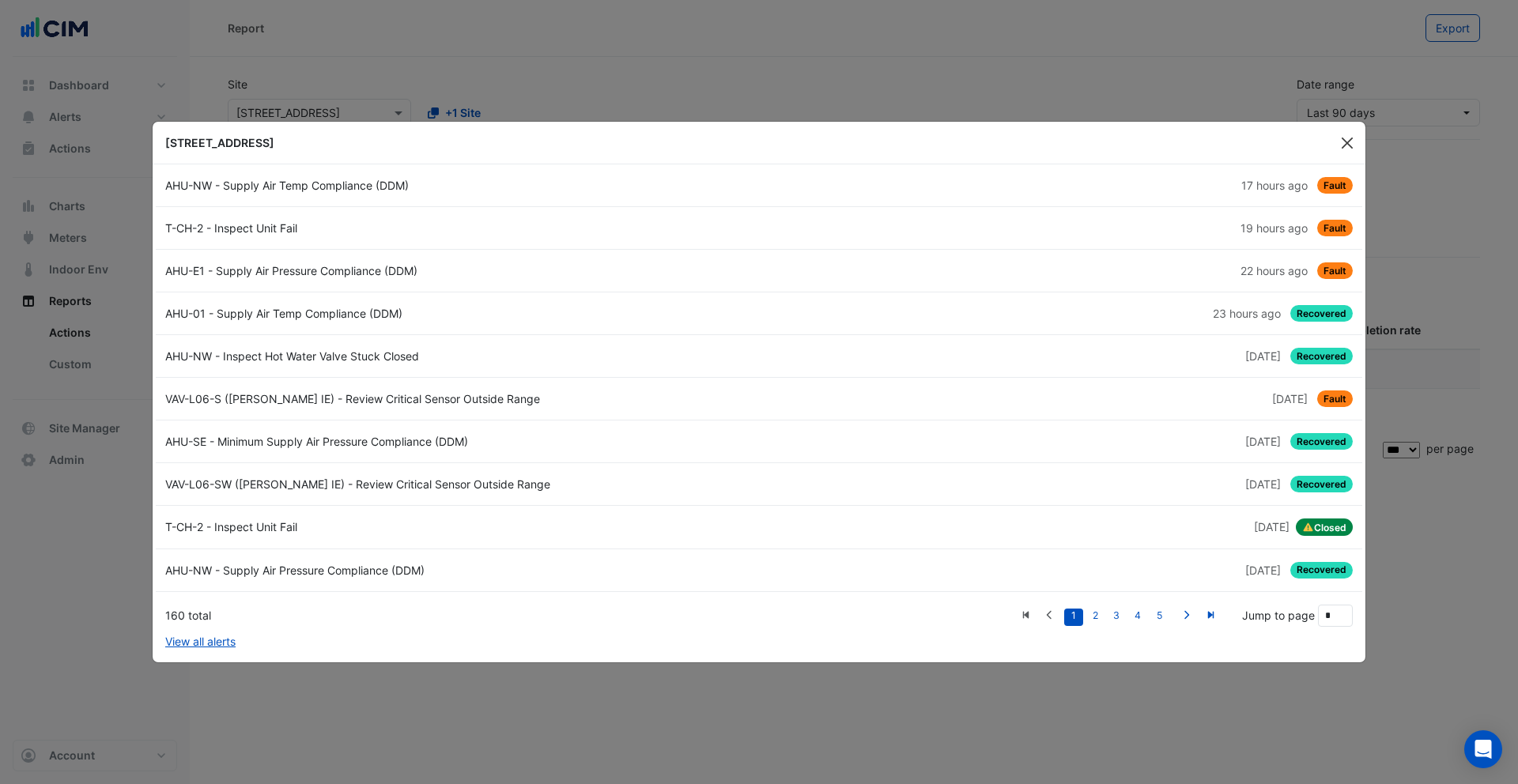
click at [1147, 141] on button "Close" at bounding box center [1346, 142] width 24 height 24
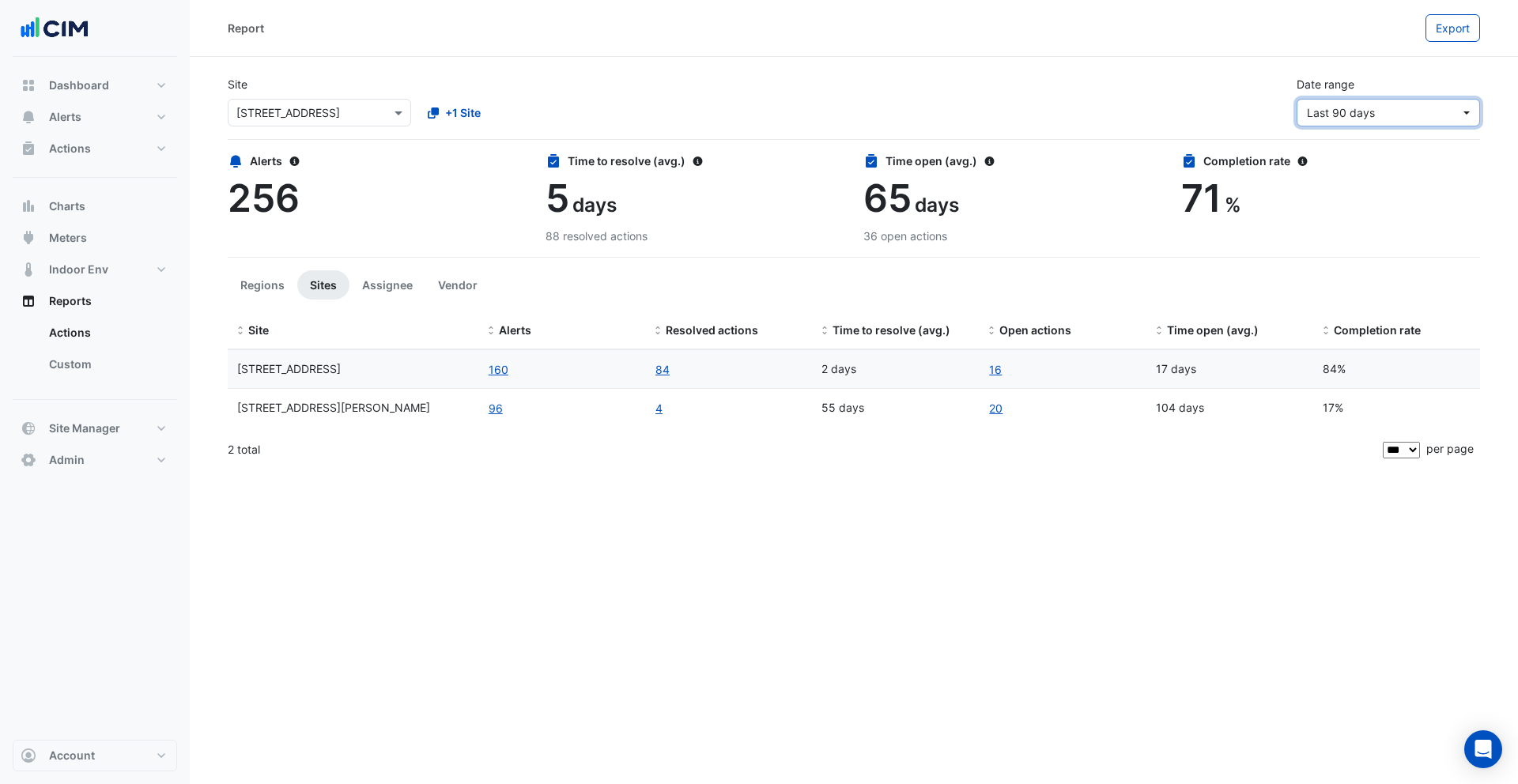
click at [1147, 119] on span "Last 90 days" at bounding box center [1383, 113] width 154 height 17
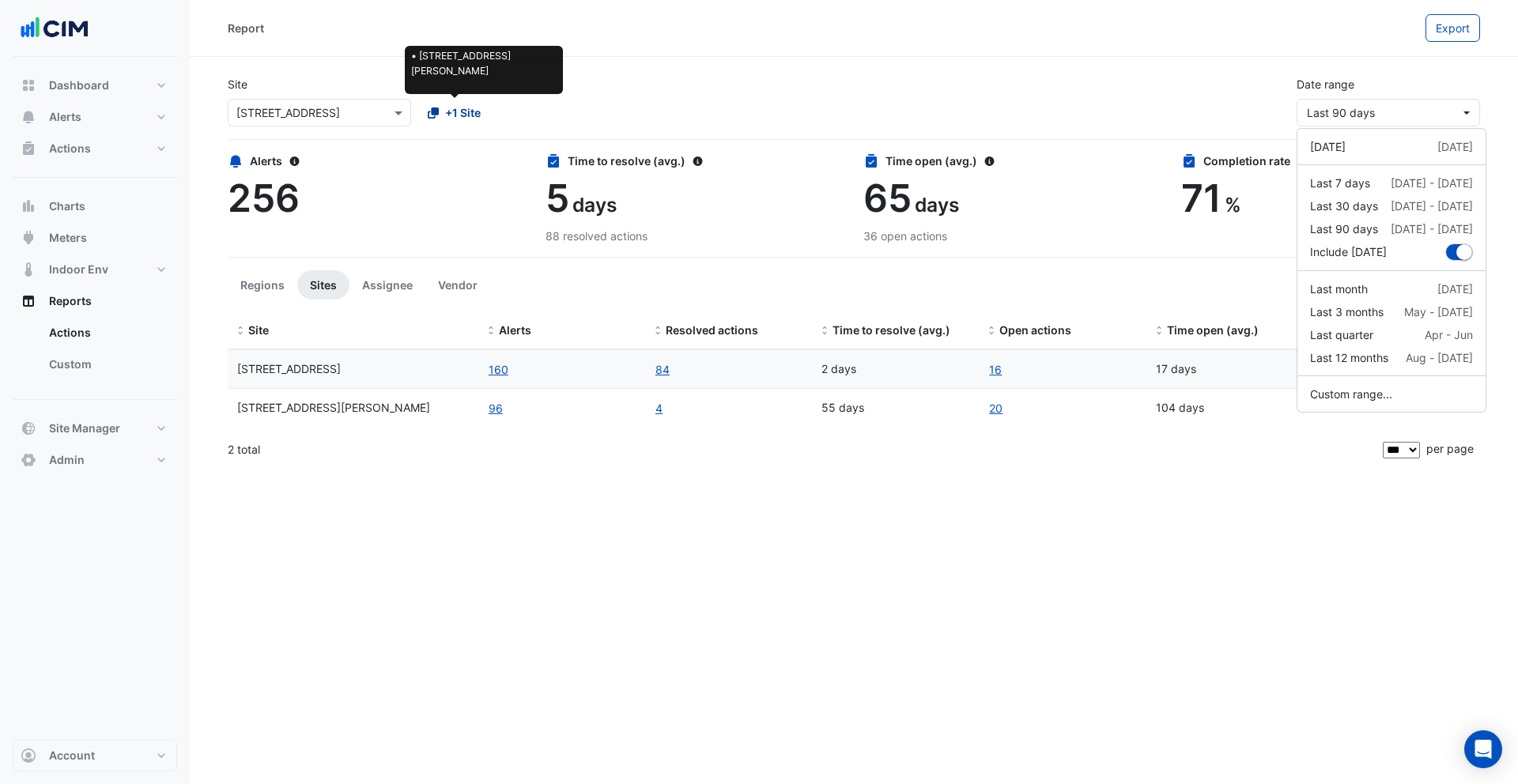
click at [443, 115] on div "+1 Site" at bounding box center [454, 113] width 53 height 17
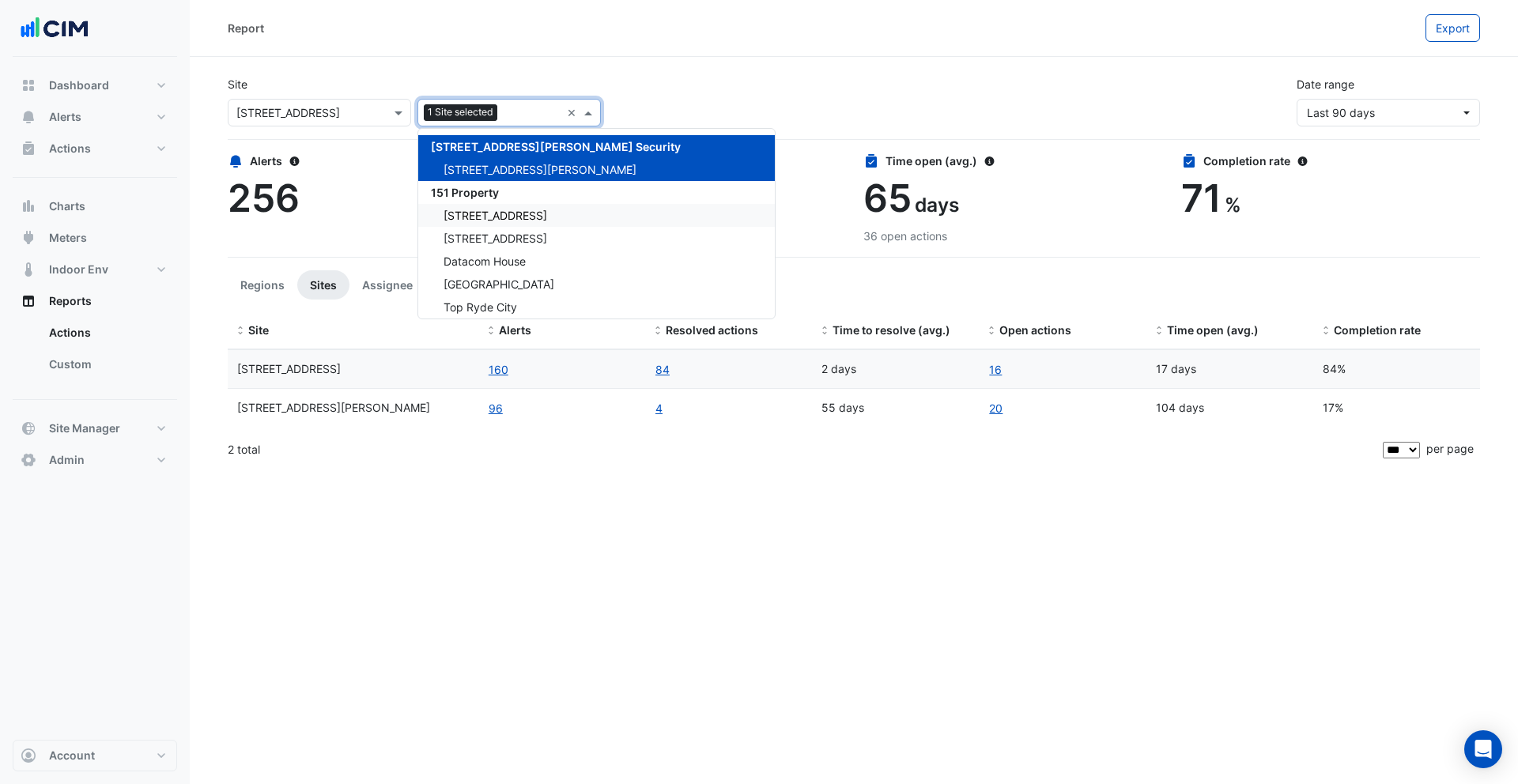
click at [497, 218] on span "1 York Street" at bounding box center [495, 215] width 104 height 13
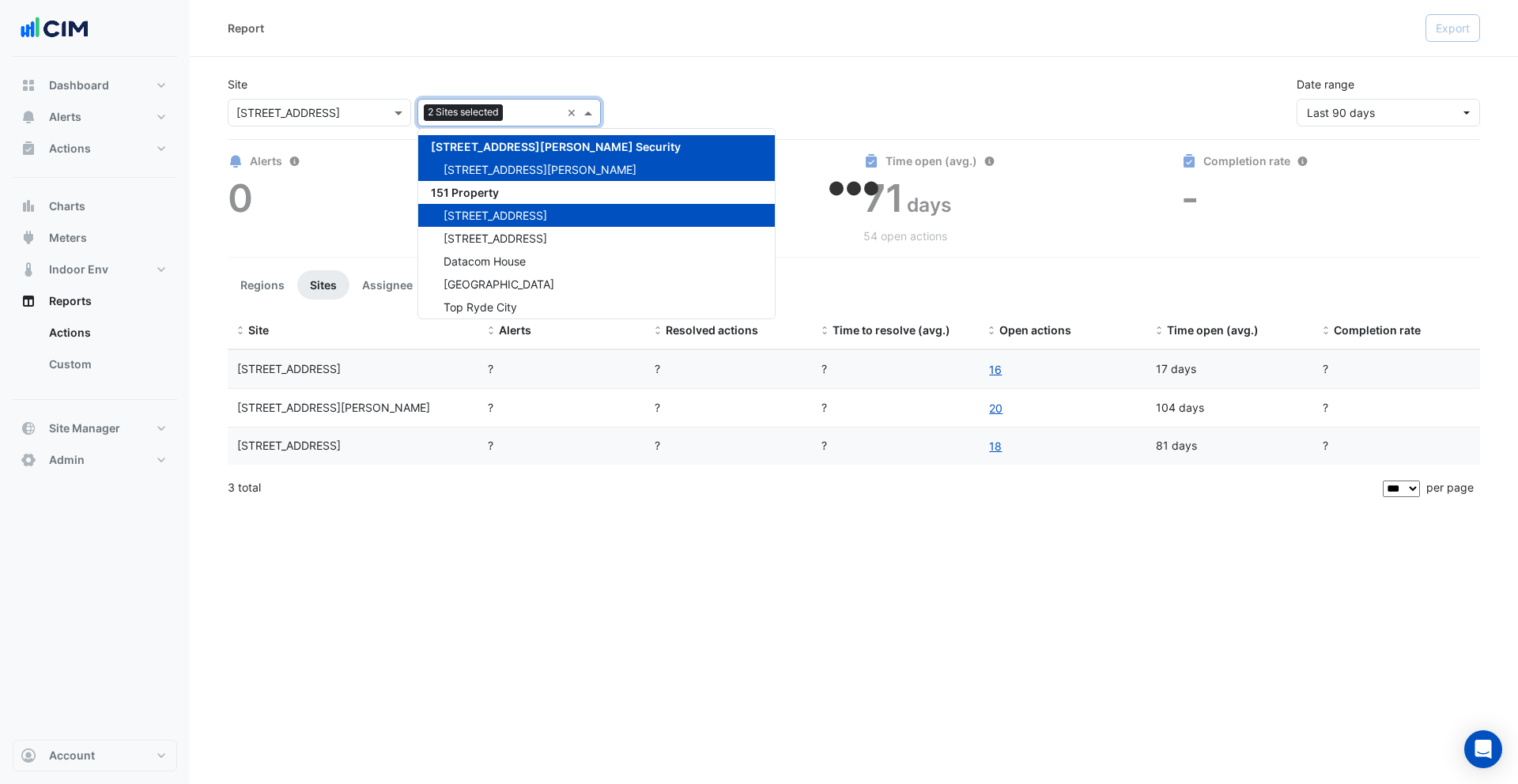
click at [485, 66] on div "Site Select a Site × 990 La Trobe Street Add sites to compare 2 Sites selected …" at bounding box center [853, 94] width 1271 height 63
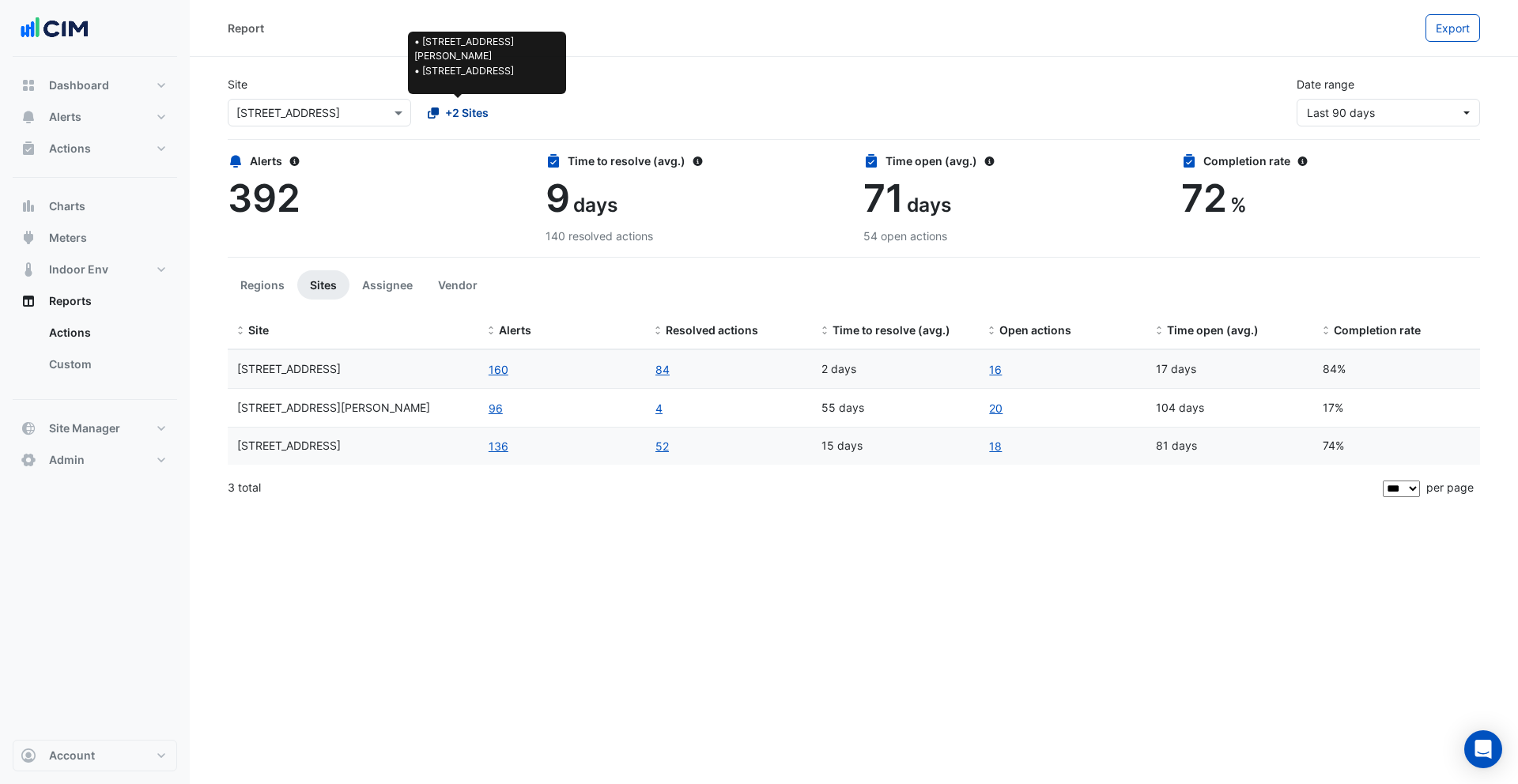
click at [468, 115] on span "+2 Sites" at bounding box center [467, 113] width 43 height 17
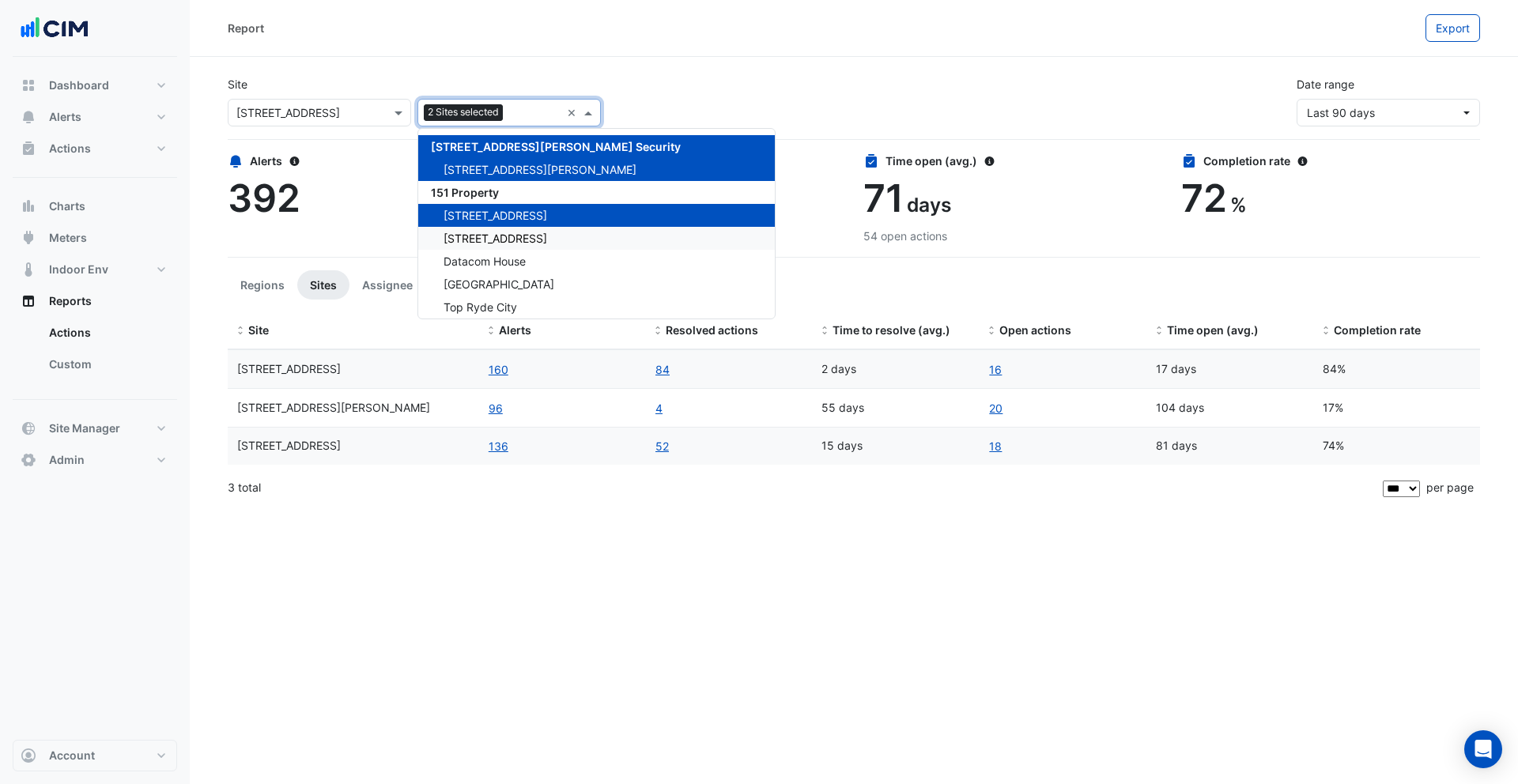
click at [507, 228] on div "85 Castlereagh St" at bounding box center [597, 238] width 356 height 23
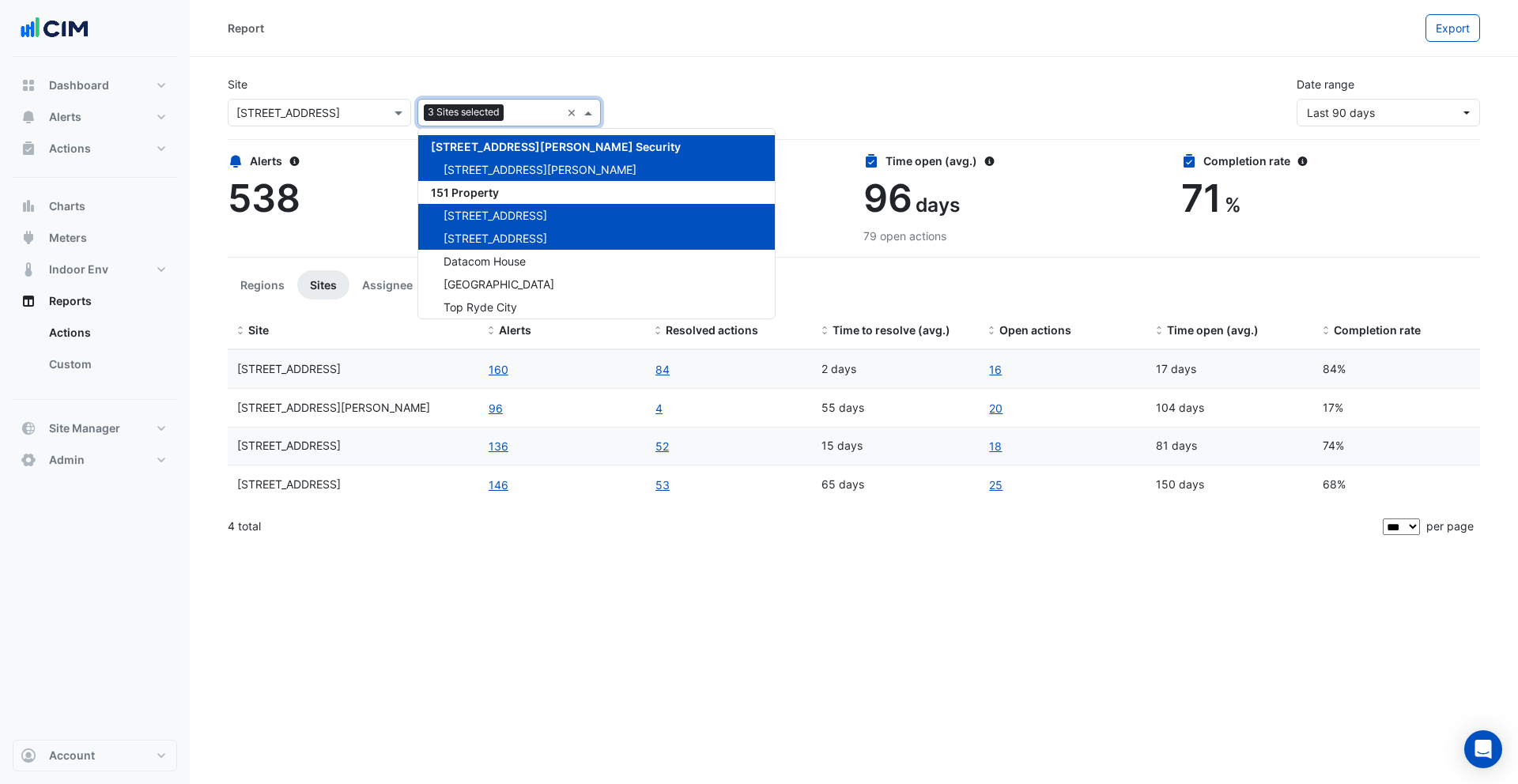
click at [518, 104] on div "Add sites to compare 3 Sites selected" at bounding box center [489, 112] width 142 height 24
click at [517, 92] on div "Select a Site × 990 La Trobe Street Add sites to compare 3 Sites selected × 141…" at bounding box center [414, 109] width 380 height 34
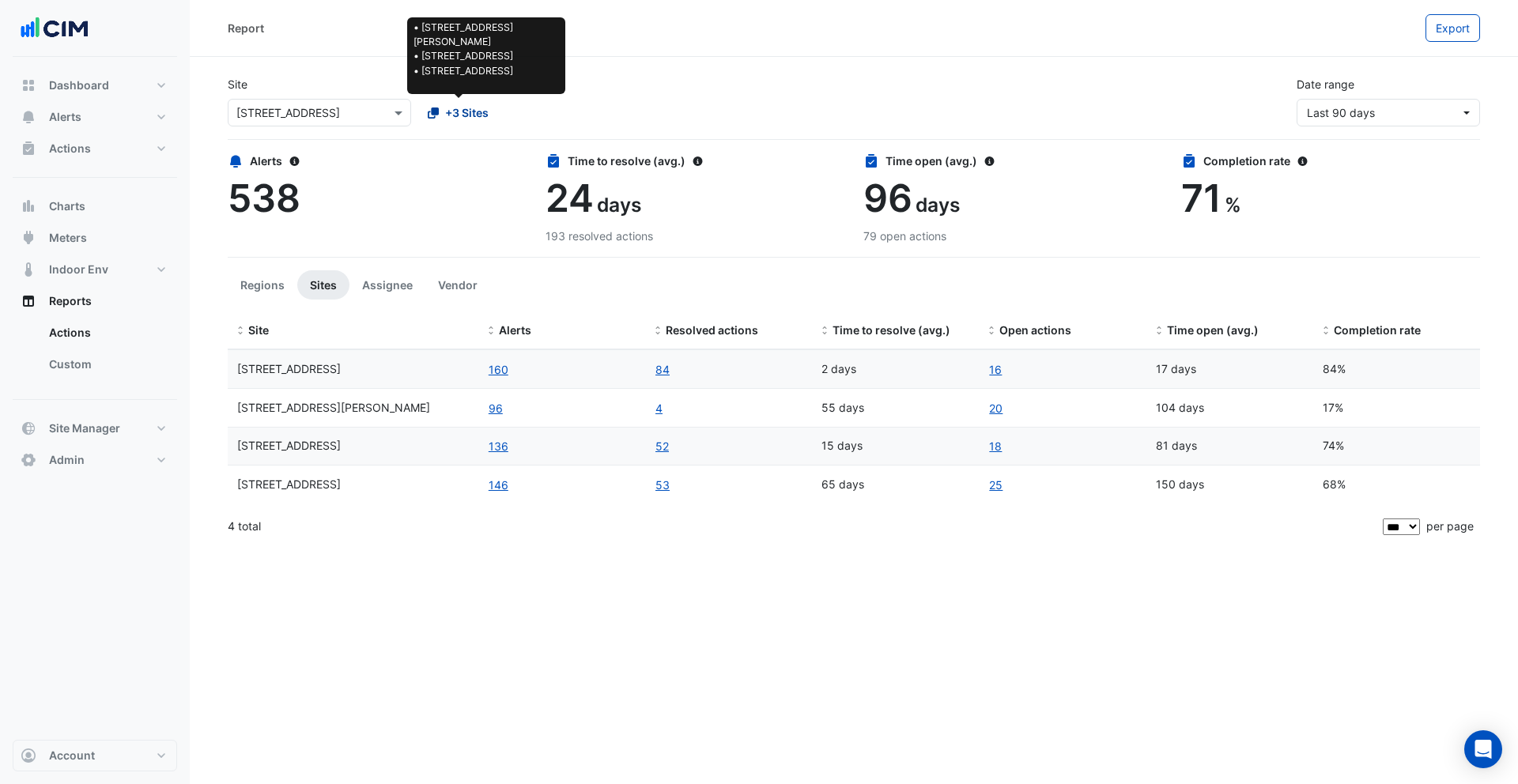
click at [468, 118] on span "+3 Sites" at bounding box center [467, 113] width 43 height 17
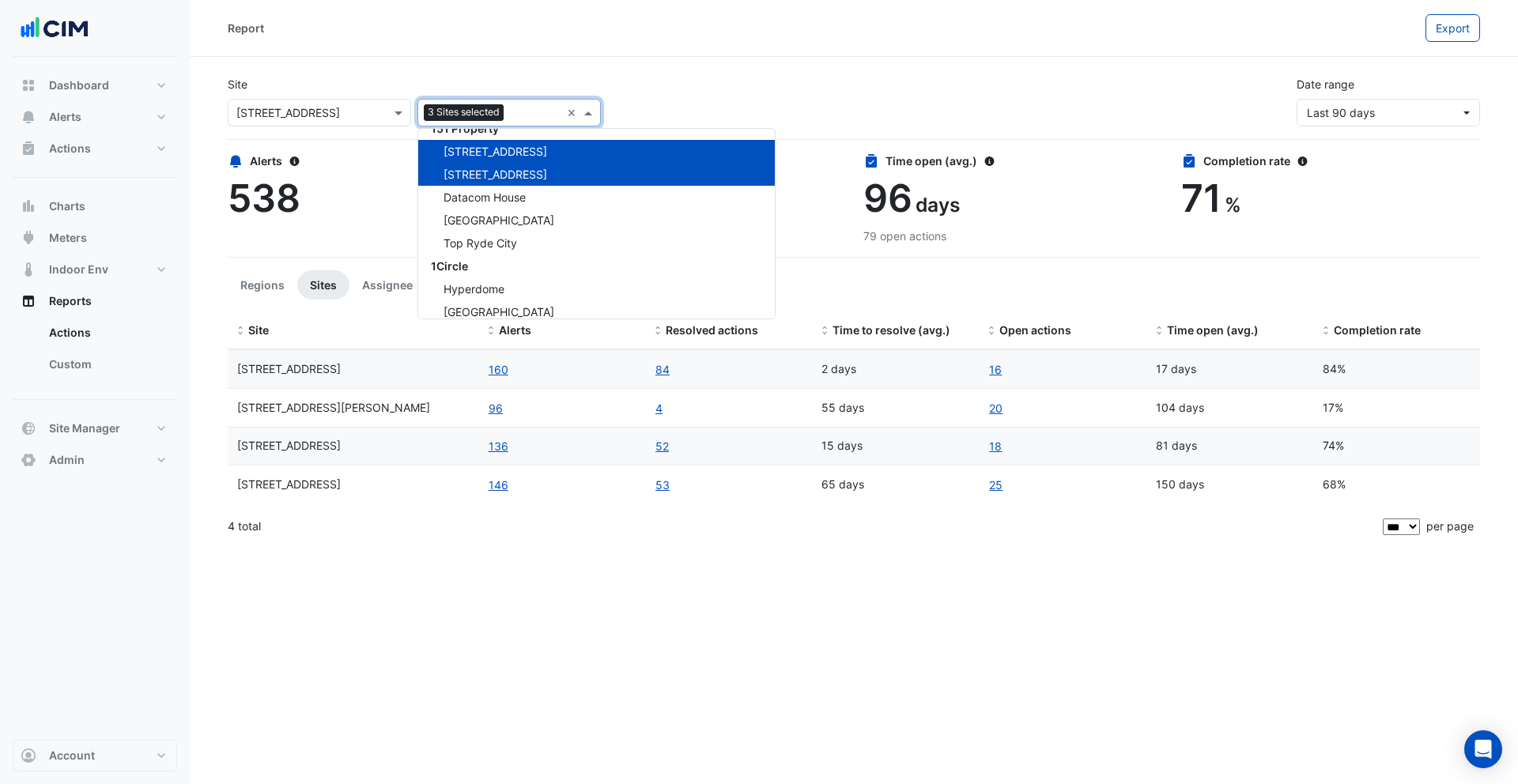
scroll to position [84, 0]
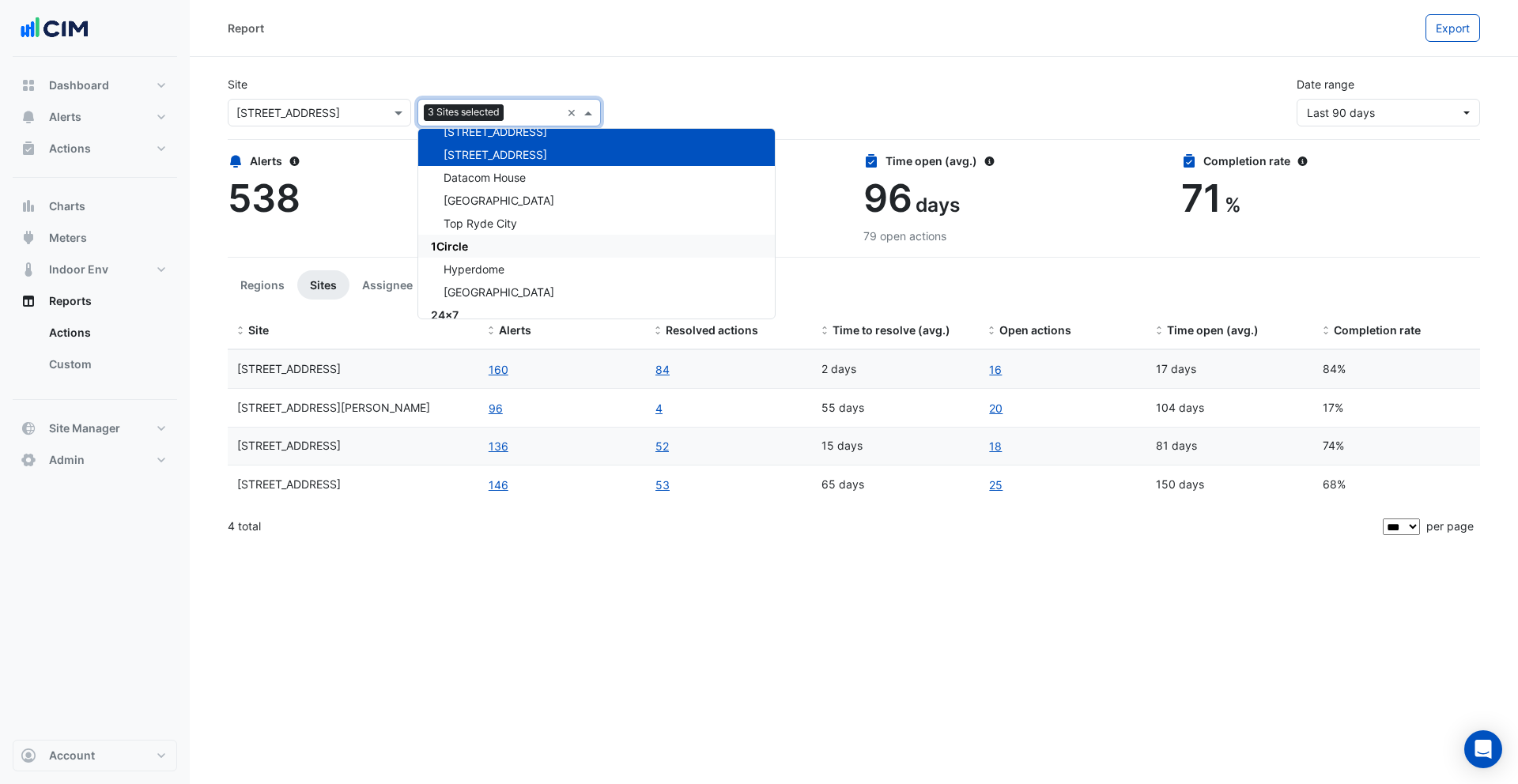
click at [480, 242] on div "1Circle" at bounding box center [597, 246] width 356 height 23
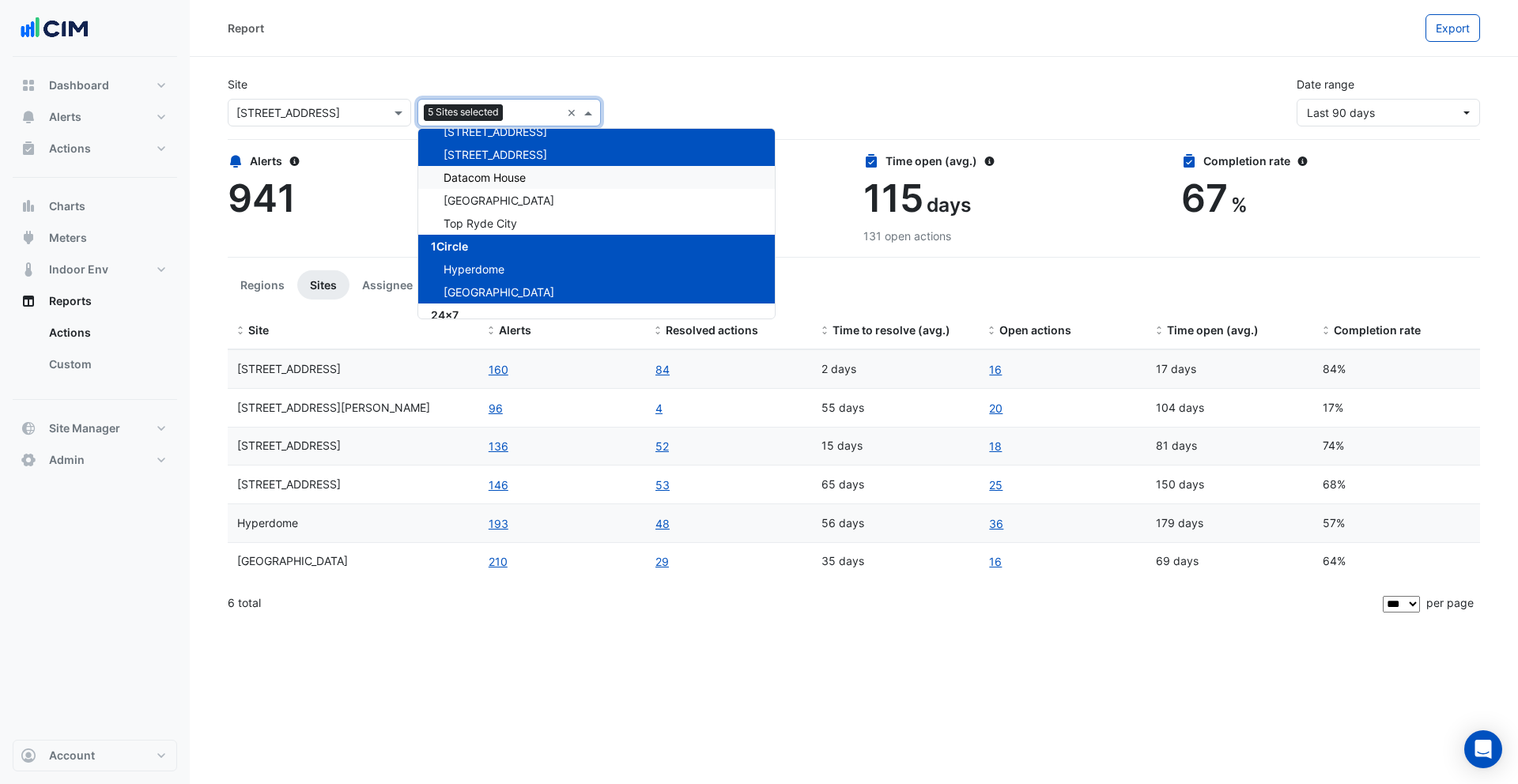
click at [490, 178] on span "Datacom House" at bounding box center [484, 177] width 82 height 13
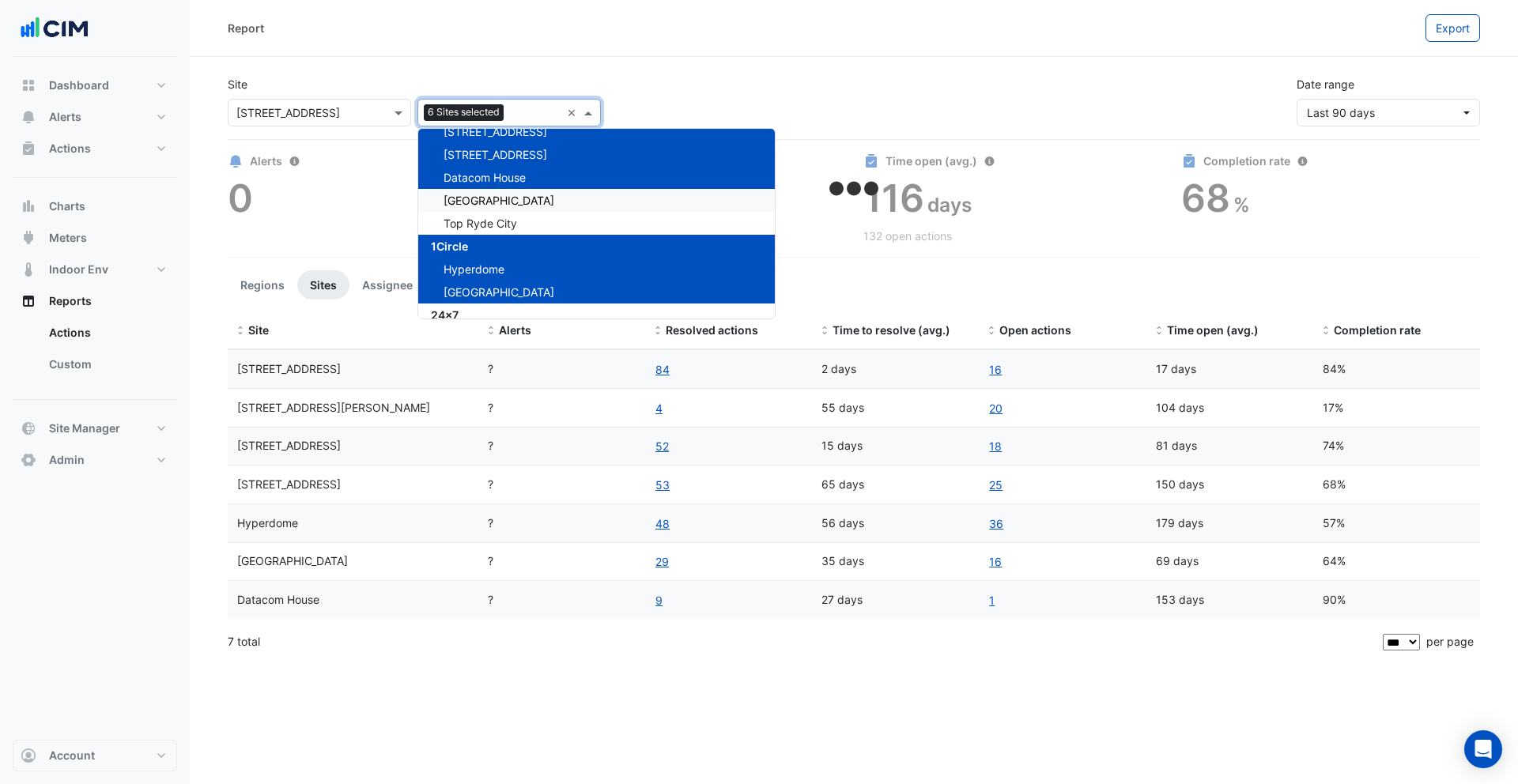
click at [494, 198] on span "Greensborough Plaza" at bounding box center [498, 200] width 110 height 13
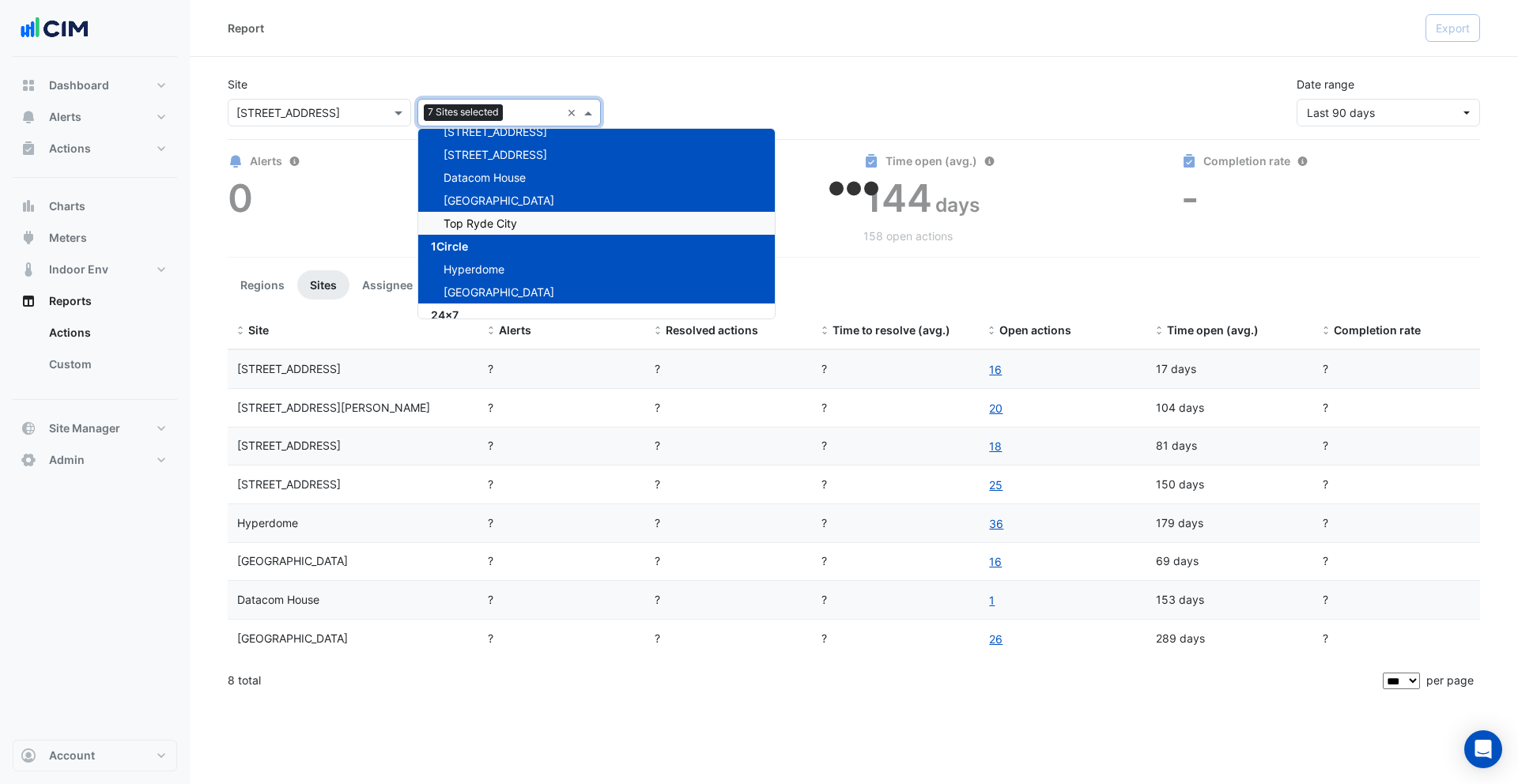
click at [492, 217] on span "Top Ryde City" at bounding box center [480, 223] width 74 height 13
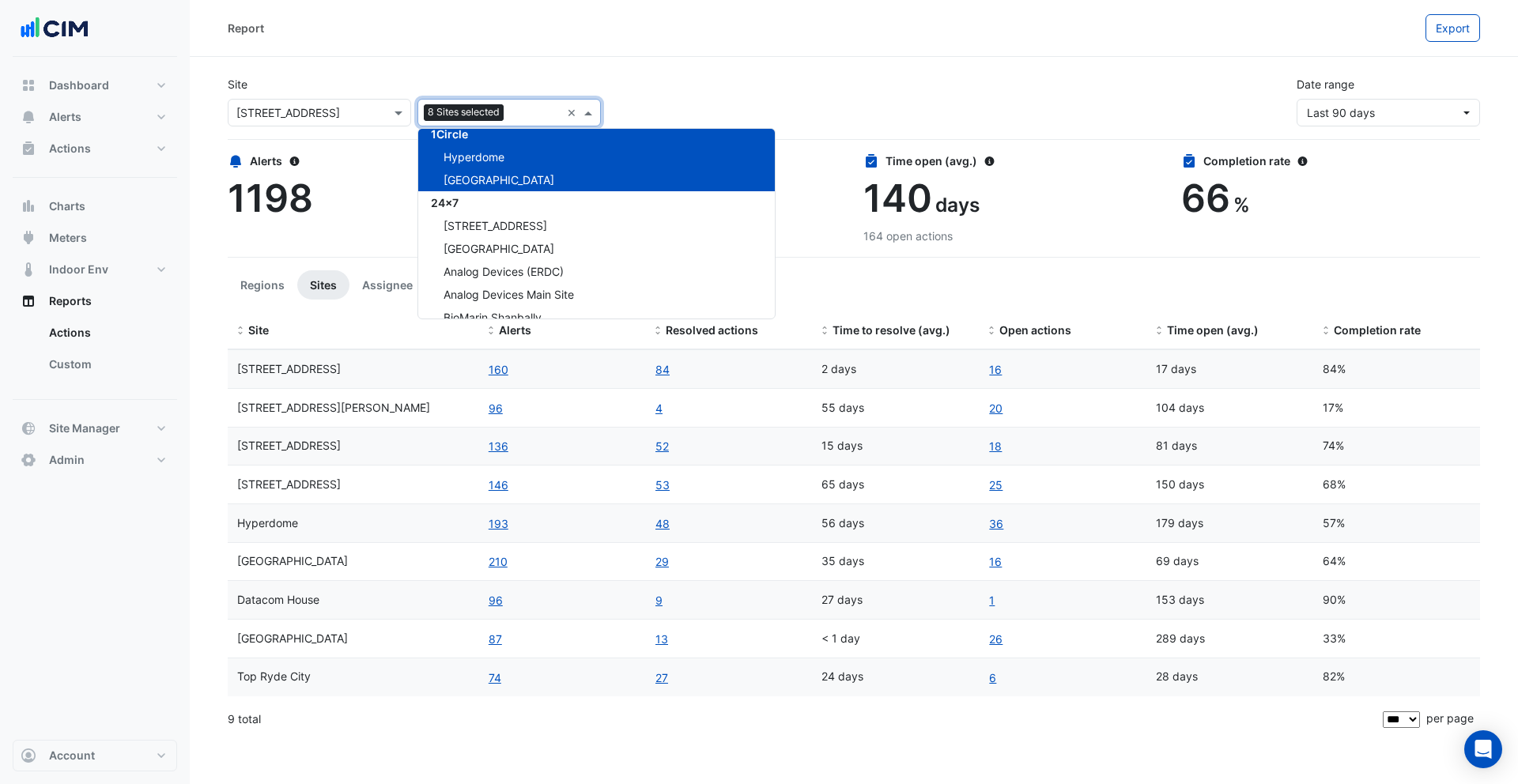
scroll to position [197, 0]
click at [475, 204] on div "24x7" at bounding box center [597, 202] width 356 height 23
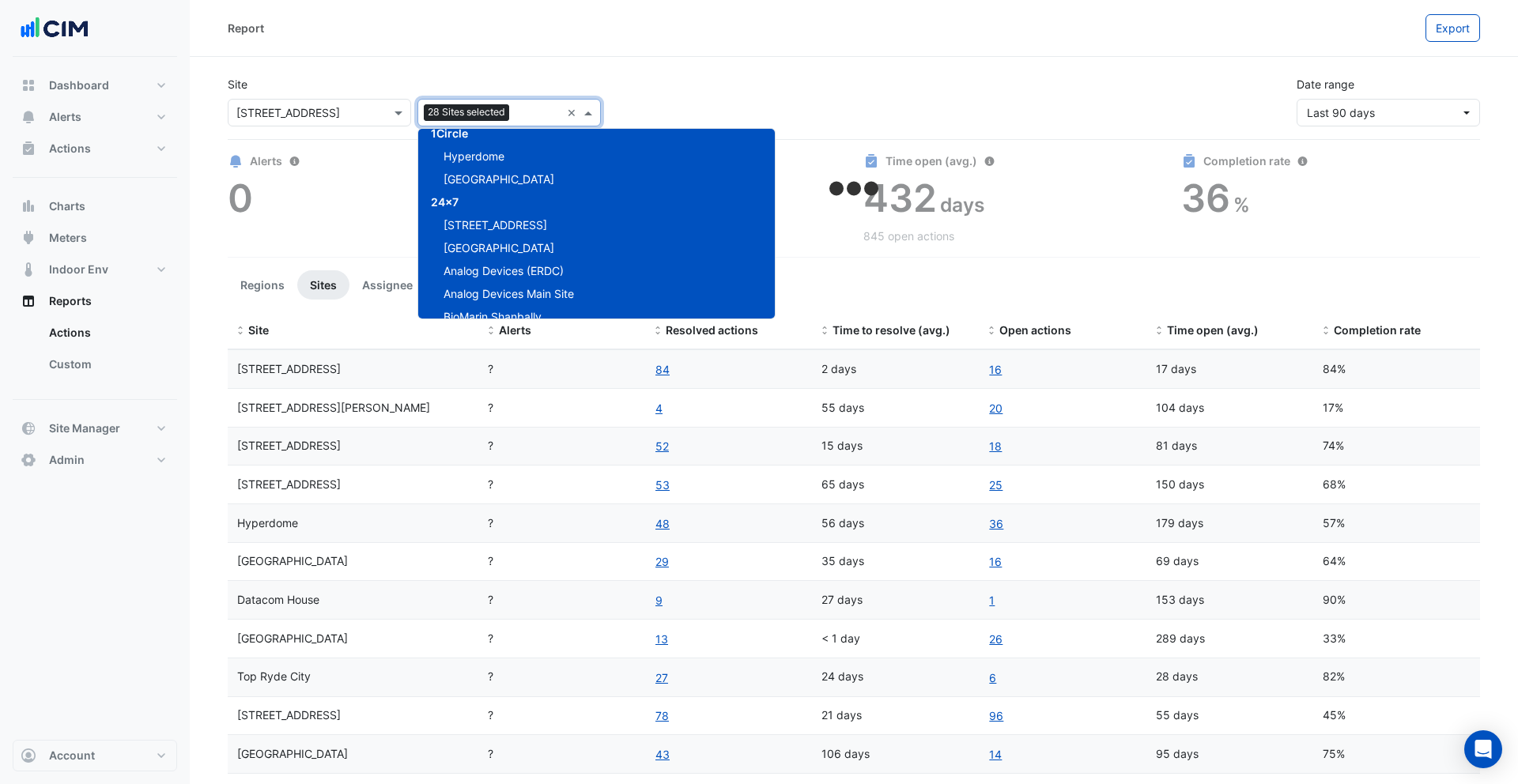
click at [451, 338] on div "Site" at bounding box center [354, 330] width 232 height 18
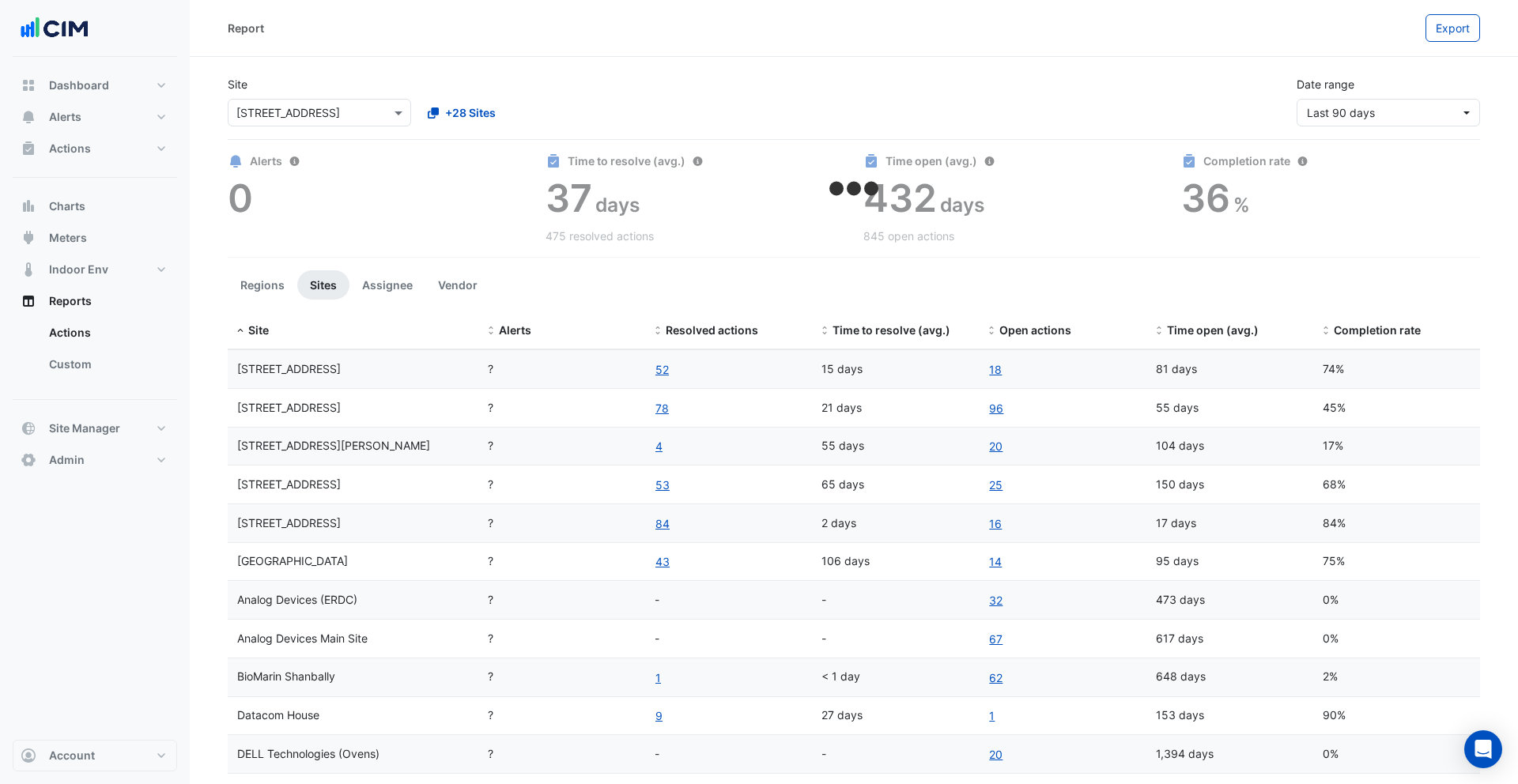
drag, startPoint x: 491, startPoint y: 369, endPoint x: 503, endPoint y: 370, distance: 12.0
click at [503, 370] on div "?" at bounding box center [561, 368] width 148 height 18
drag, startPoint x: 500, startPoint y: 370, endPoint x: 341, endPoint y: 376, distance: 159.1
click at [468, 369] on div "1 York Street ? 52 15 days 18 81 days 74%" at bounding box center [854, 368] width 1252 height 38
drag, startPoint x: 307, startPoint y: 374, endPoint x: 240, endPoint y: 373, distance: 67.0
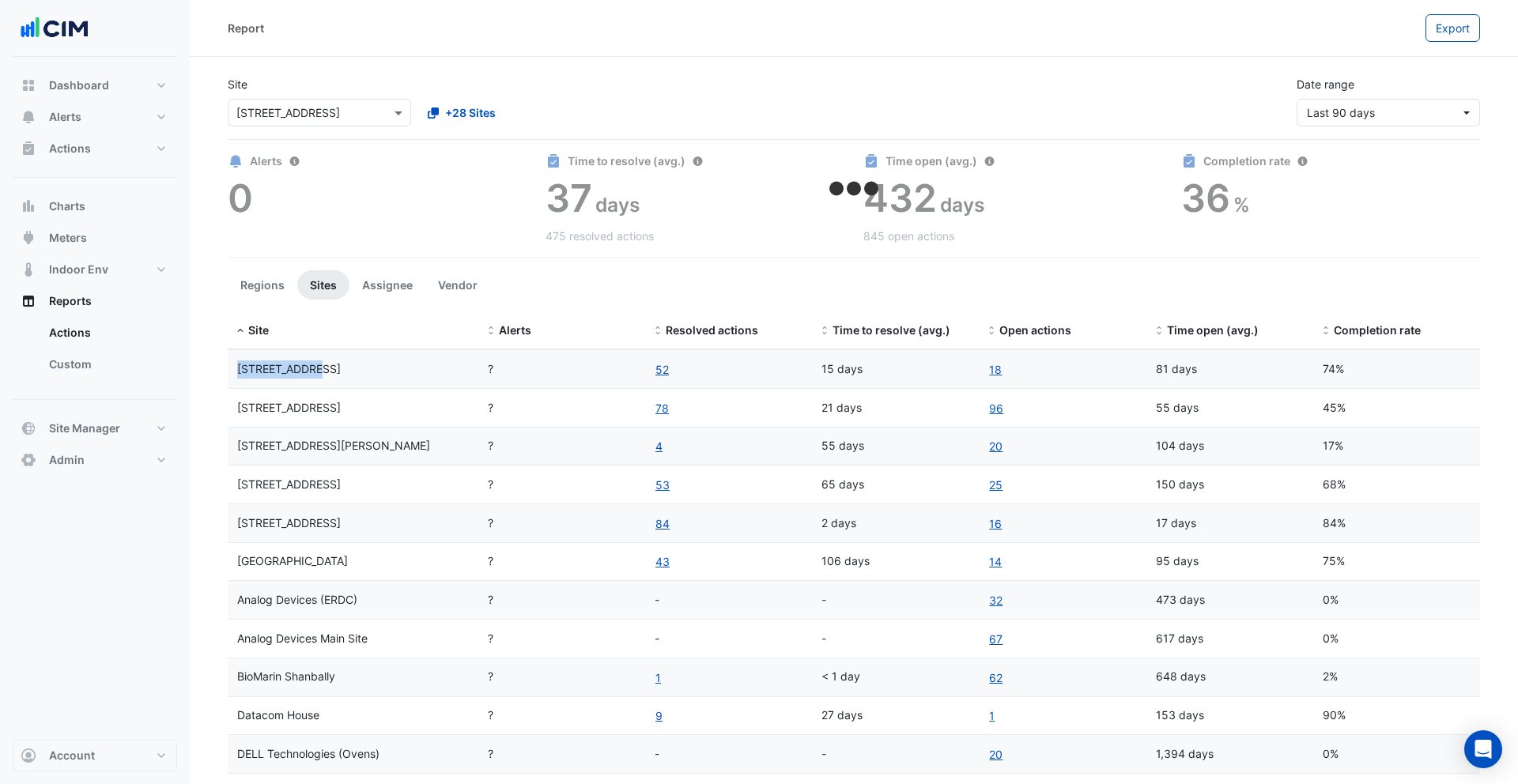
click at [238, 373] on div "1 York Street" at bounding box center [354, 368] width 232 height 18
click at [238, 374] on span "1 York Street" at bounding box center [289, 368] width 104 height 13
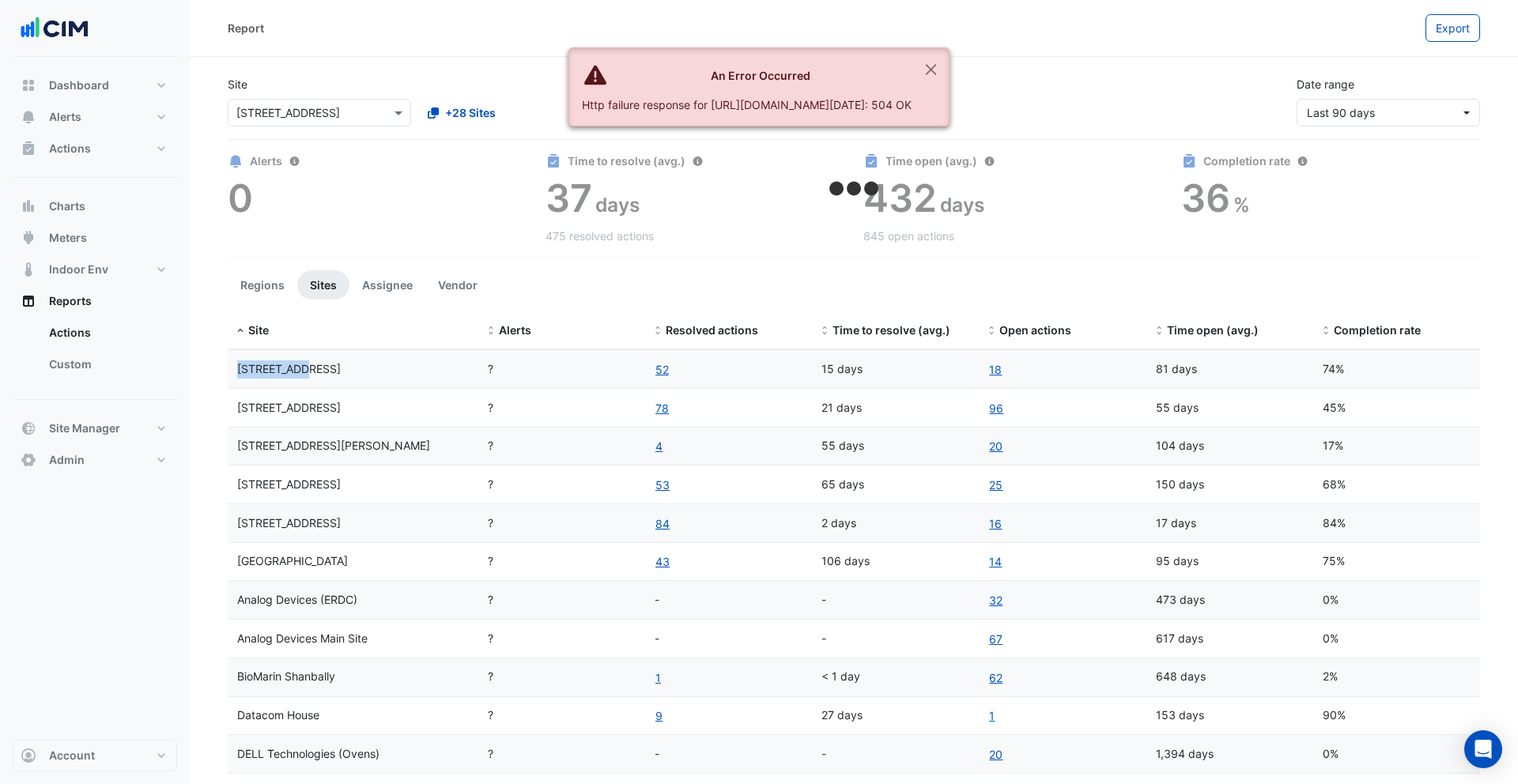
drag, startPoint x: 238, startPoint y: 373, endPoint x: 296, endPoint y: 374, distance: 58.0
click at [296, 374] on span "1 York Street" at bounding box center [289, 368] width 104 height 13
click at [949, 65] on button "Close" at bounding box center [932, 69] width 37 height 42
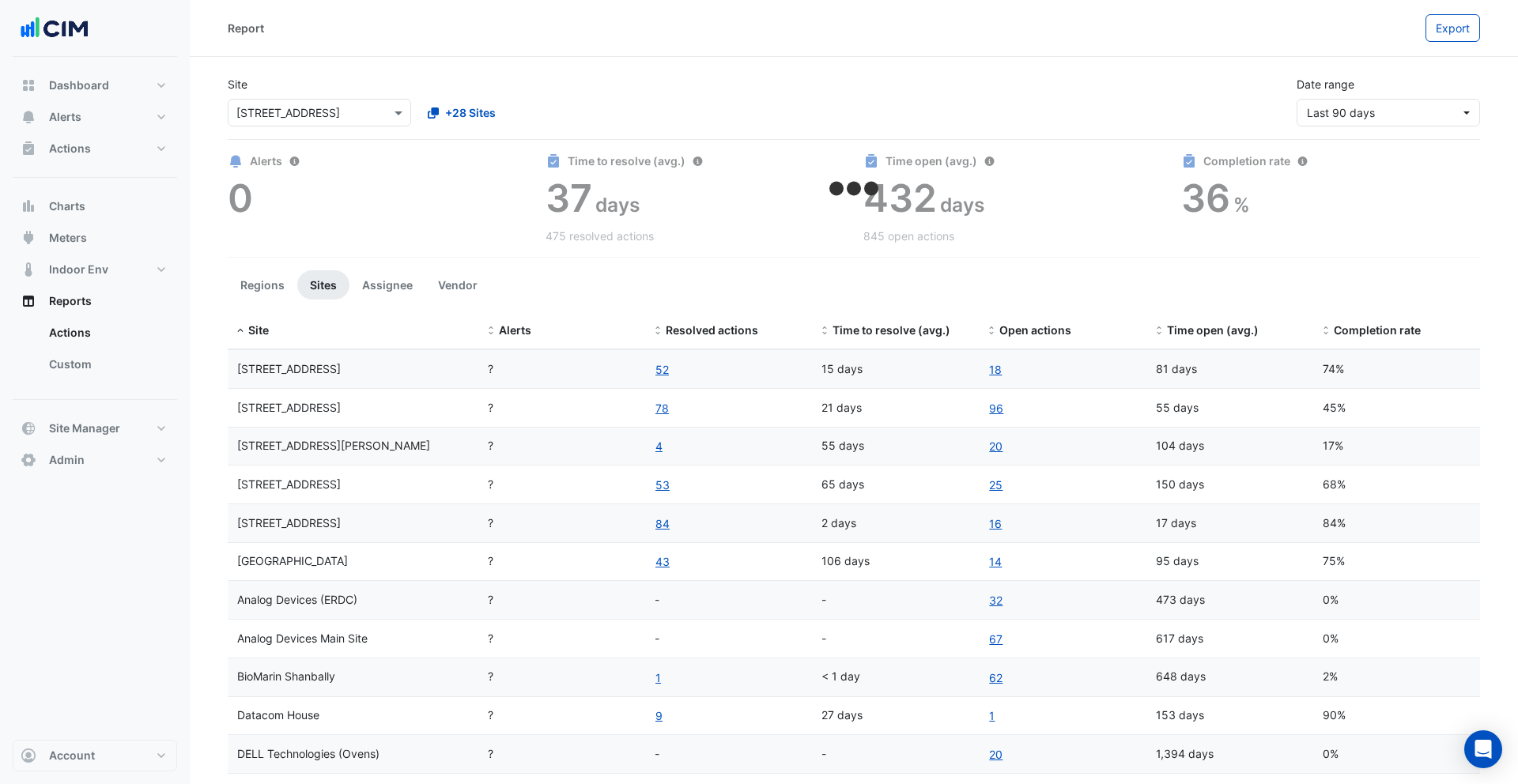
click at [415, 242] on app-ace-loading at bounding box center [853, 207] width 1271 height 110
click at [369, 295] on button "Assignee" at bounding box center [388, 285] width 76 height 29
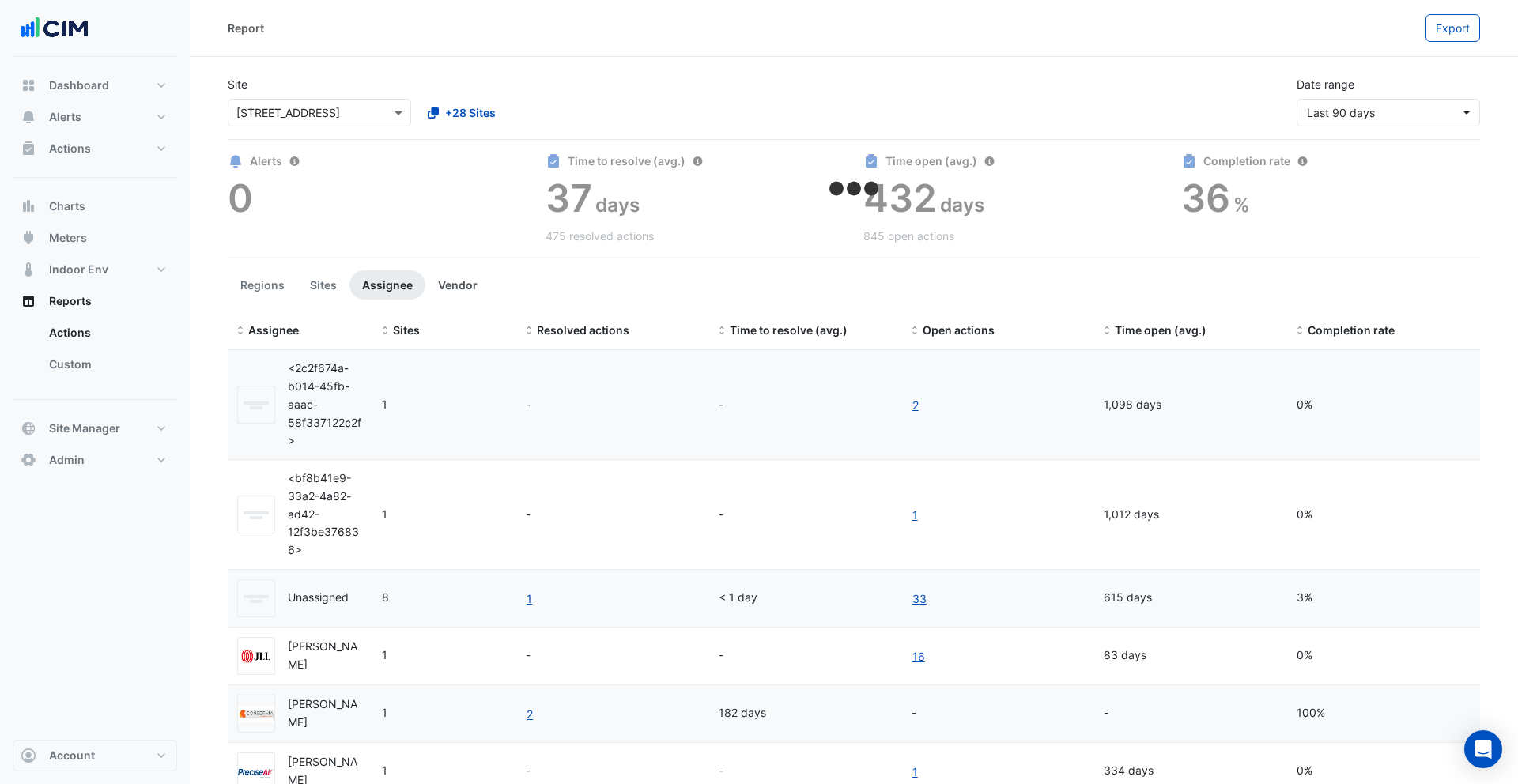
click at [452, 283] on button "Vendor" at bounding box center [457, 285] width 65 height 29
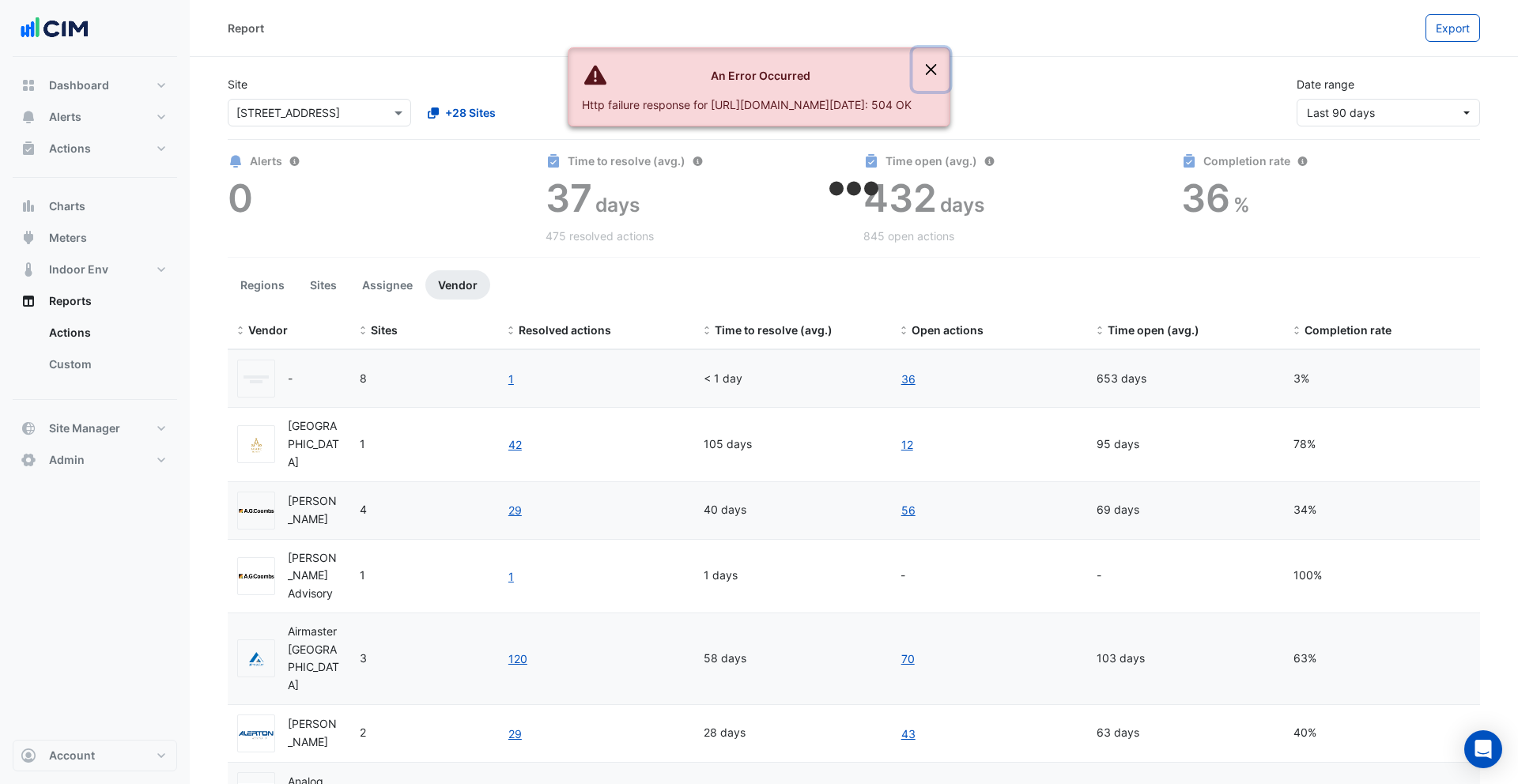
drag, startPoint x: 1354, startPoint y: 65, endPoint x: 825, endPoint y: 137, distance: 533.9
click at [949, 66] on button "Close" at bounding box center [932, 69] width 37 height 42
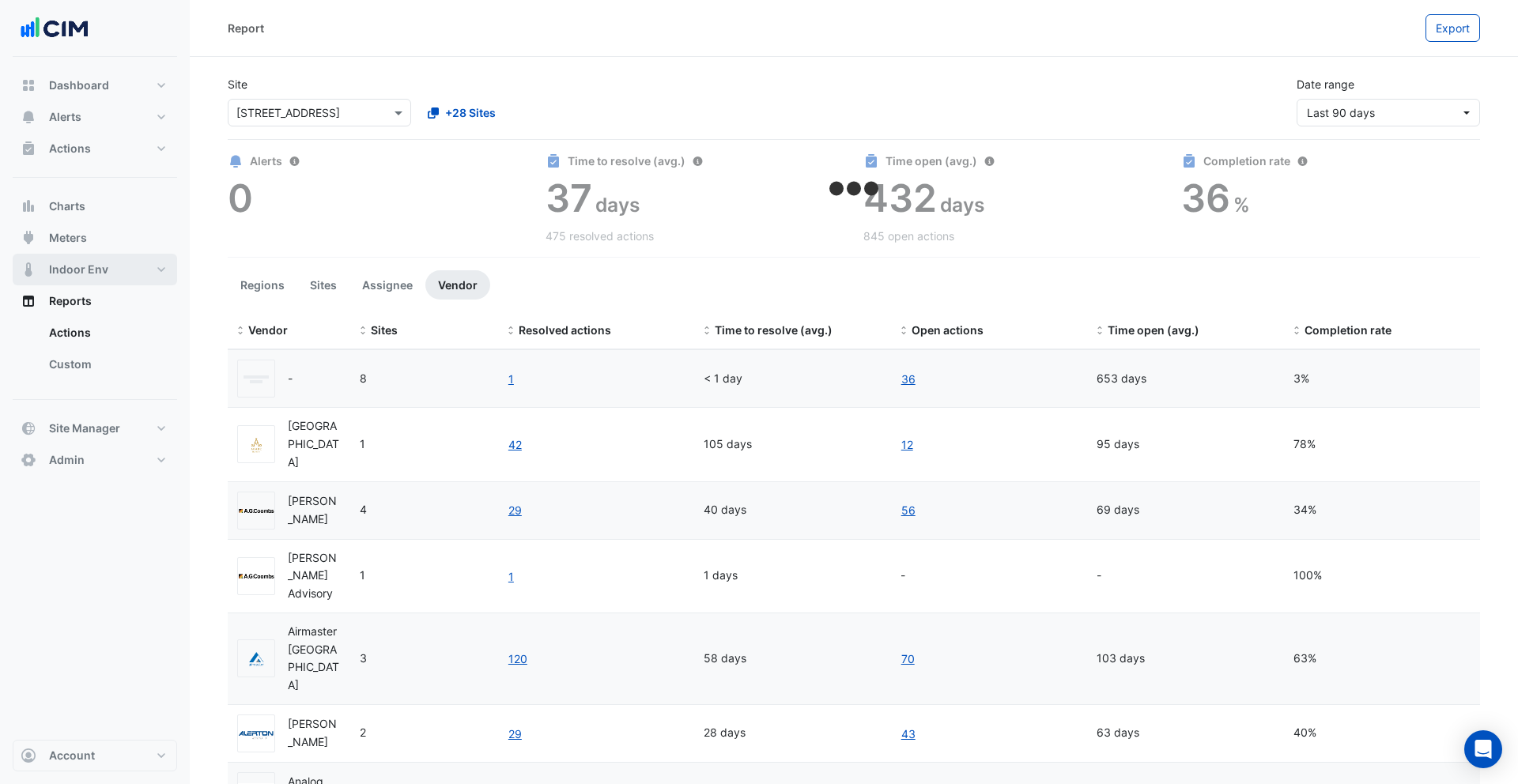
click at [72, 277] on button "Indoor Env" at bounding box center [94, 270] width 164 height 32
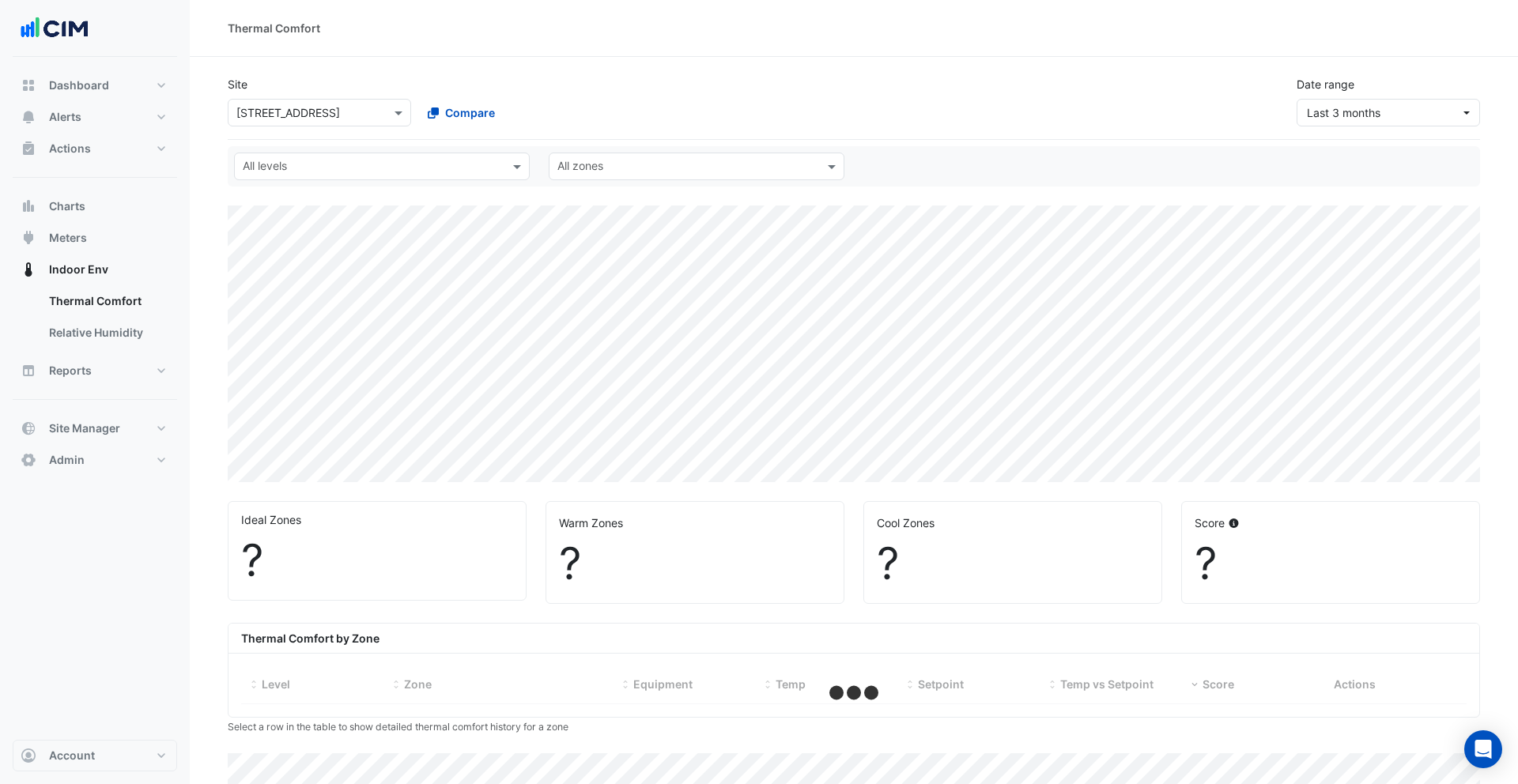
select select "***"
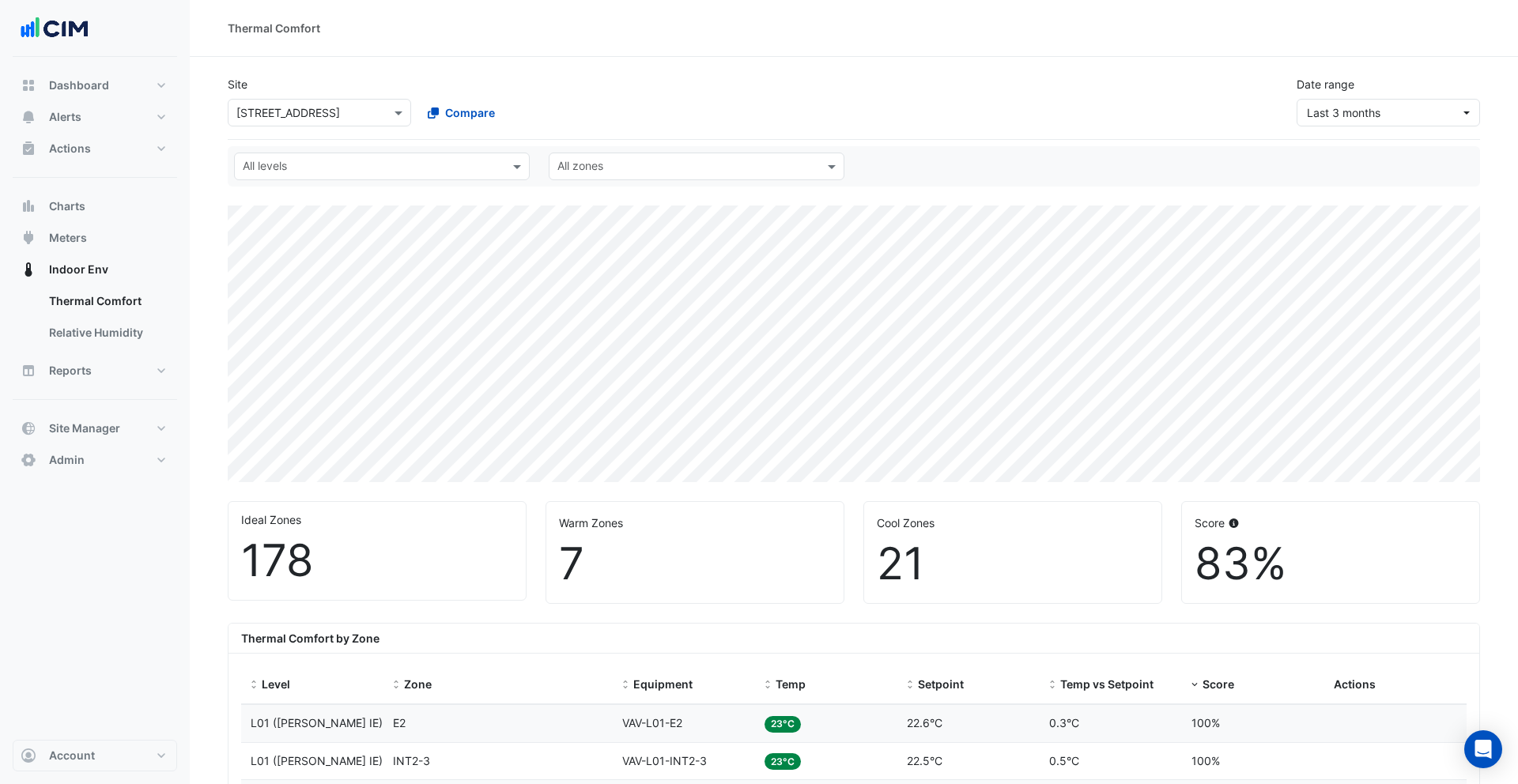
click at [1147, 97] on div "Date range Last 3 months" at bounding box center [1388, 102] width 203 height 51
click at [1147, 110] on span "Last 3 months" at bounding box center [1383, 113] width 154 height 17
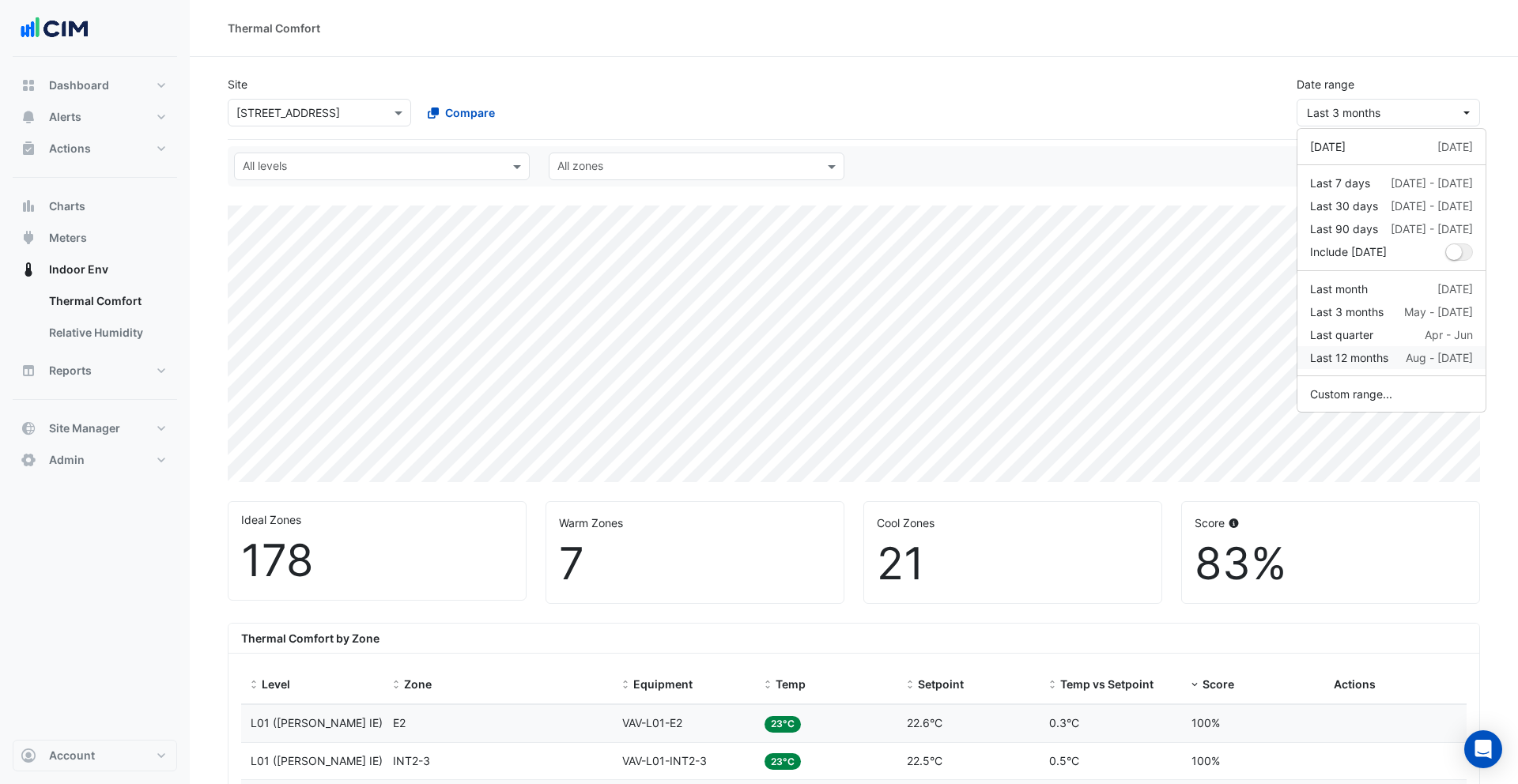
click at [1147, 353] on div "Last 12 months" at bounding box center [1348, 358] width 78 height 17
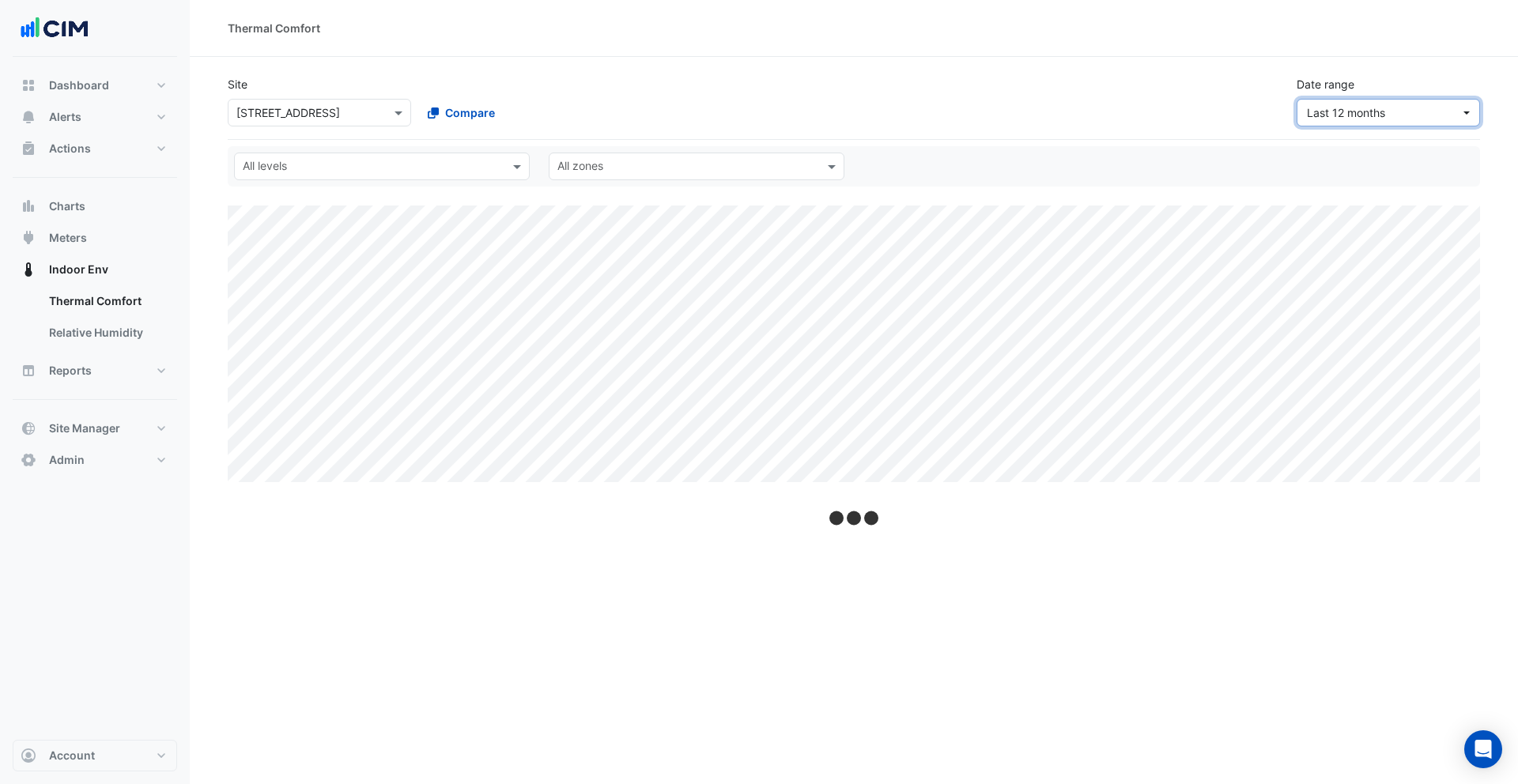
click at [1147, 118] on span "Last 12 months" at bounding box center [1345, 112] width 78 height 13
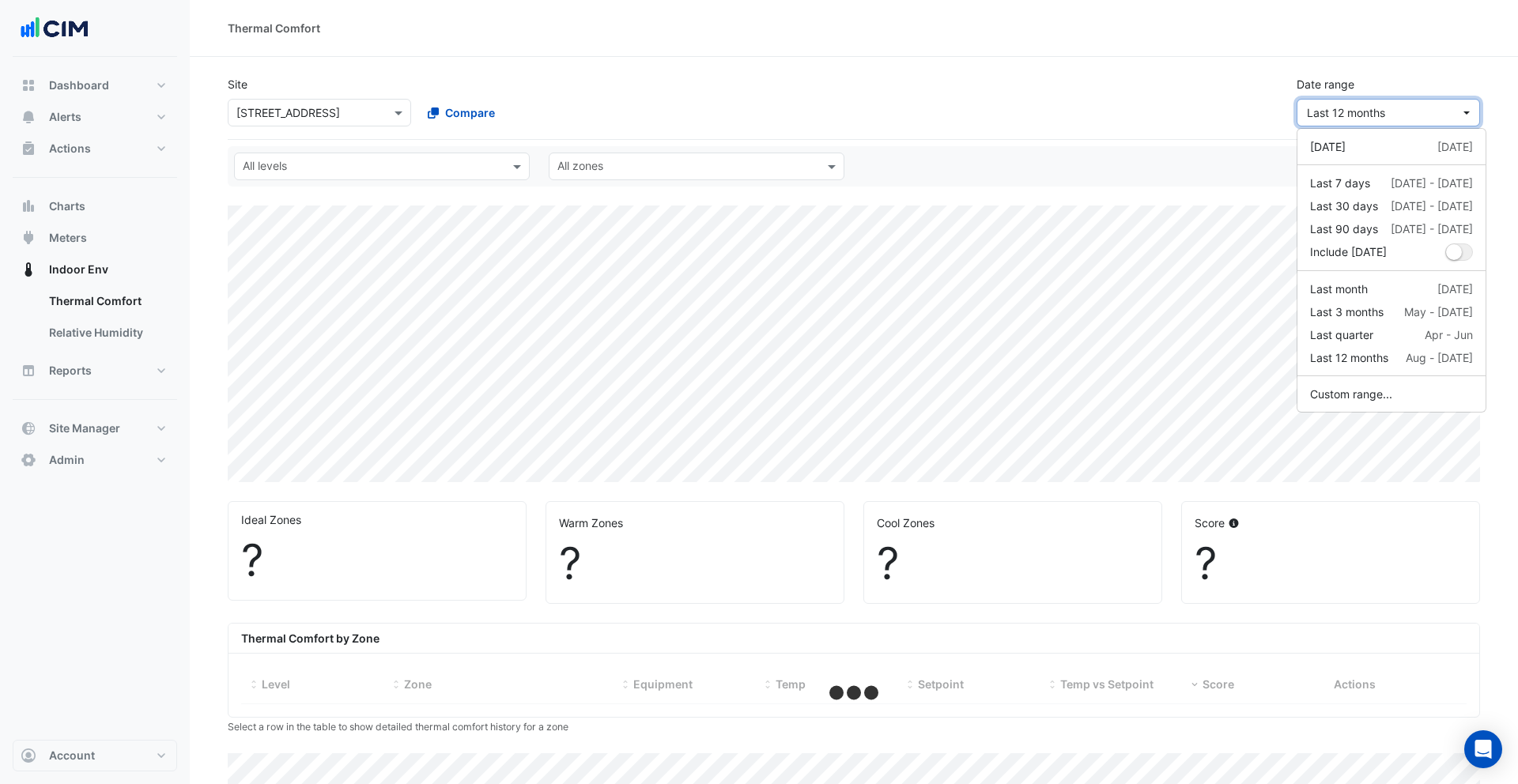
select select "***"
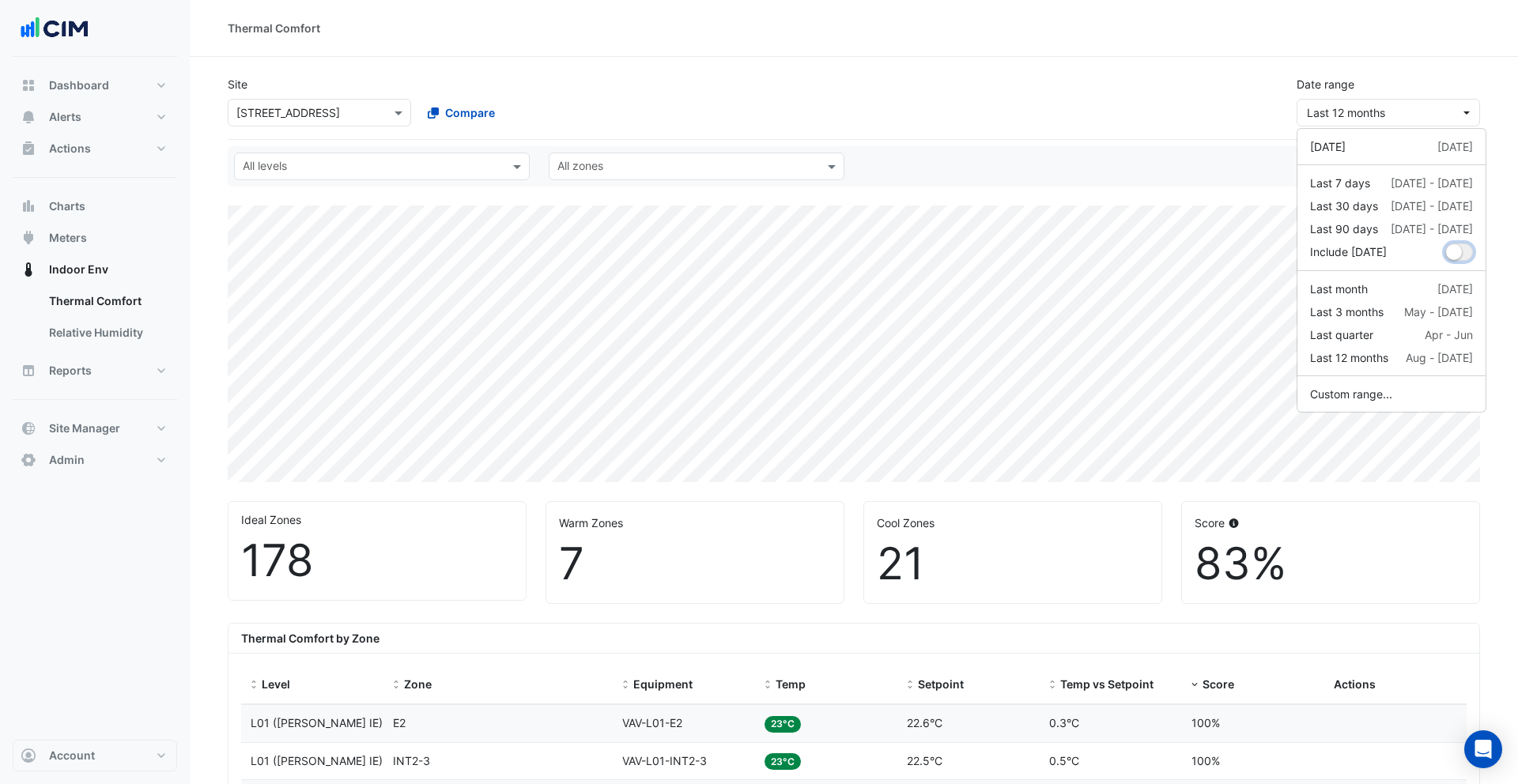
click at [1147, 251] on small "dropDown" at bounding box center [1454, 252] width 16 height 16
click at [1147, 114] on div "Site Select a Site × 990 La Trobe Street Compare Date range Last 12 months" at bounding box center [853, 94] width 1271 height 63
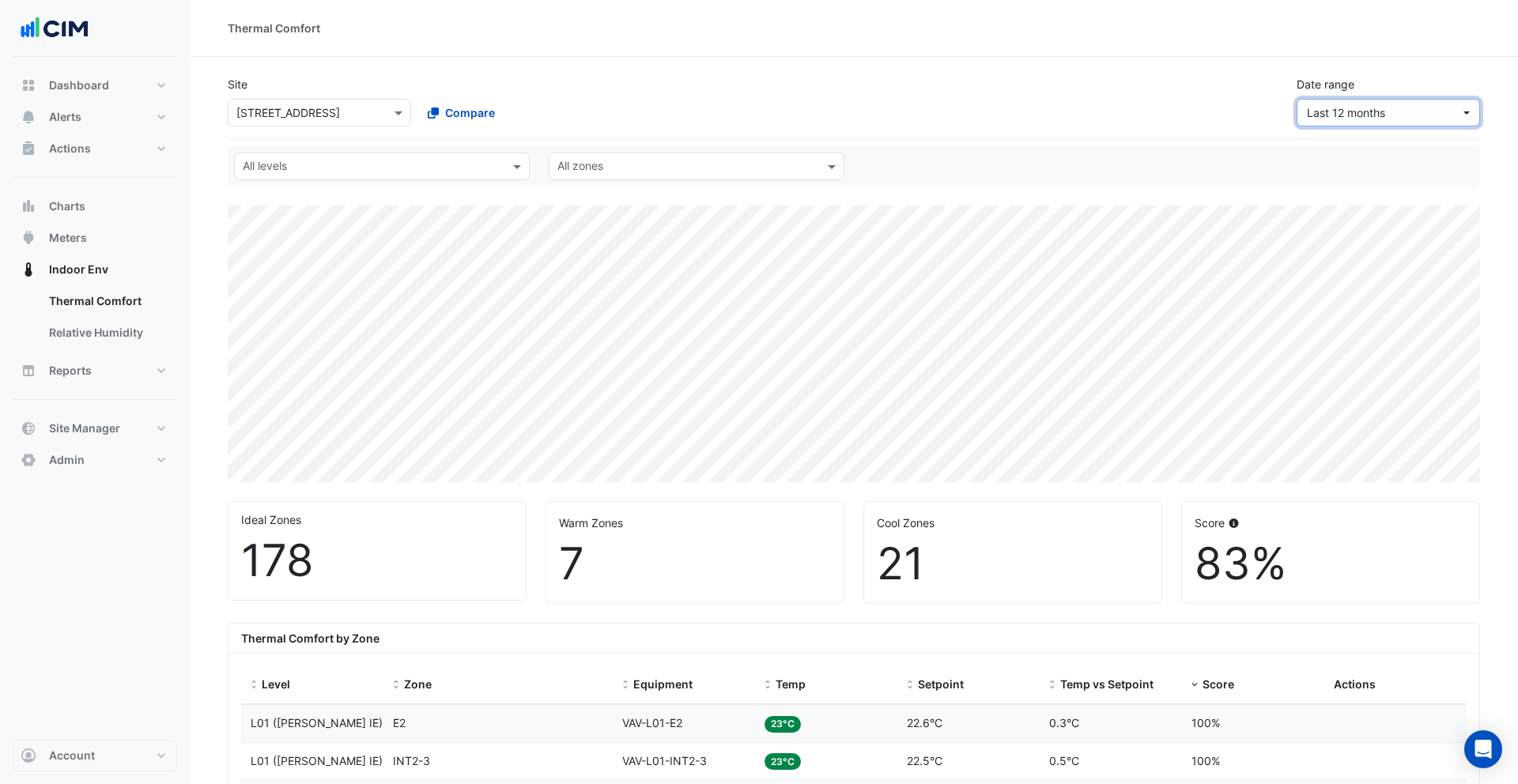
click at [1147, 110] on span "Last 12 months" at bounding box center [1345, 112] width 78 height 13
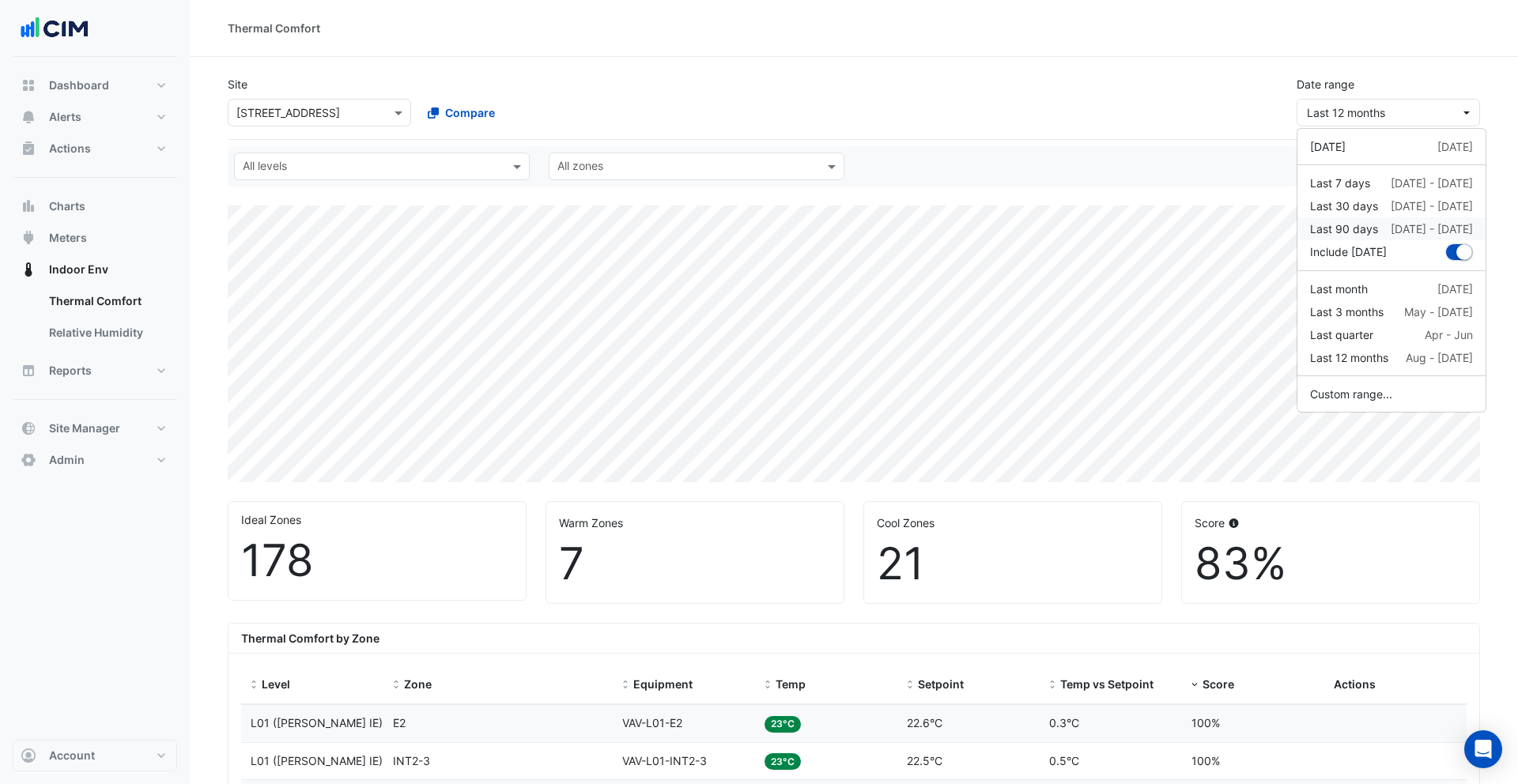
click at [1147, 226] on div "Last 90 days" at bounding box center [1344, 229] width 68 height 17
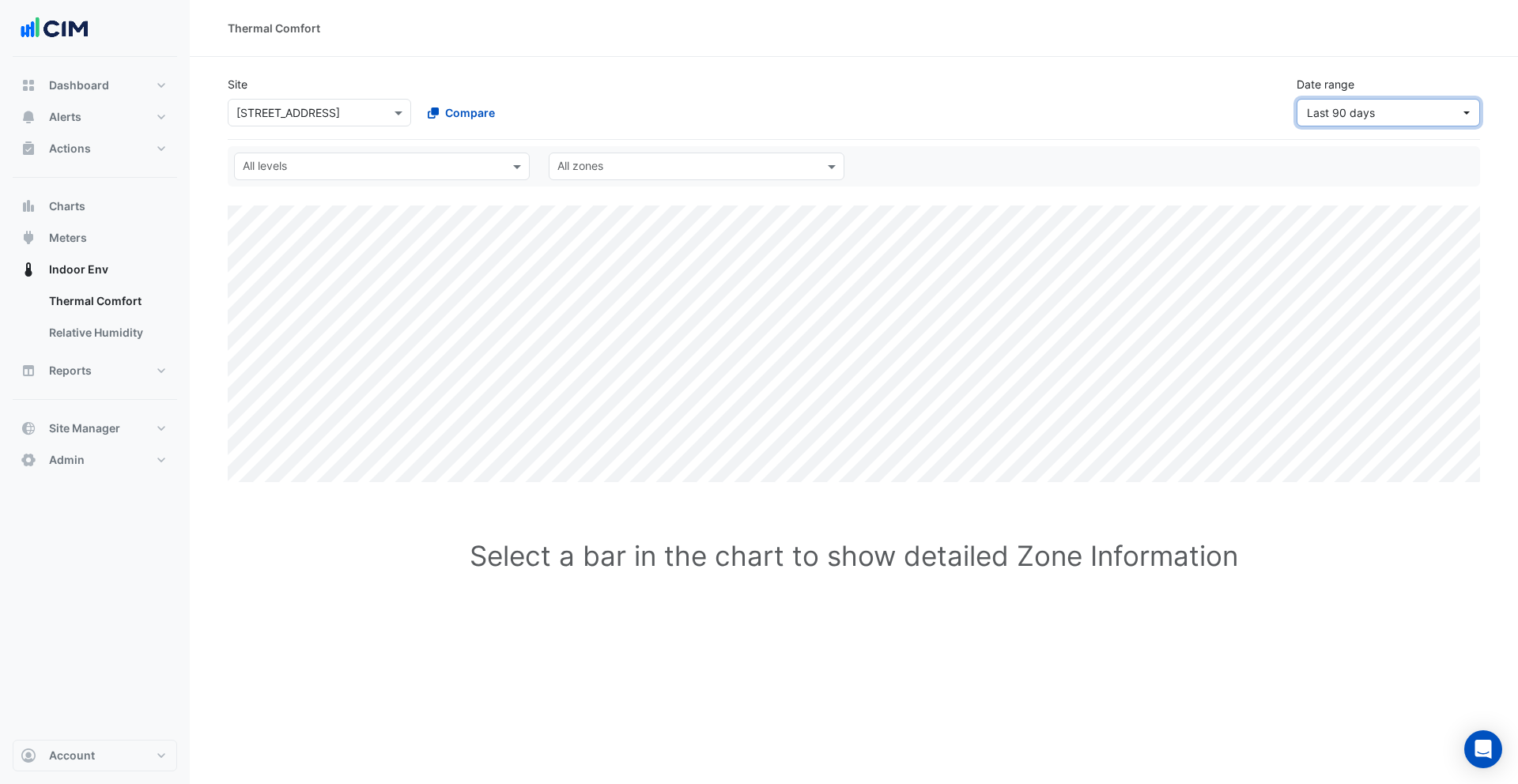
click at [1147, 110] on span "Last 90 days" at bounding box center [1341, 112] width 68 height 13
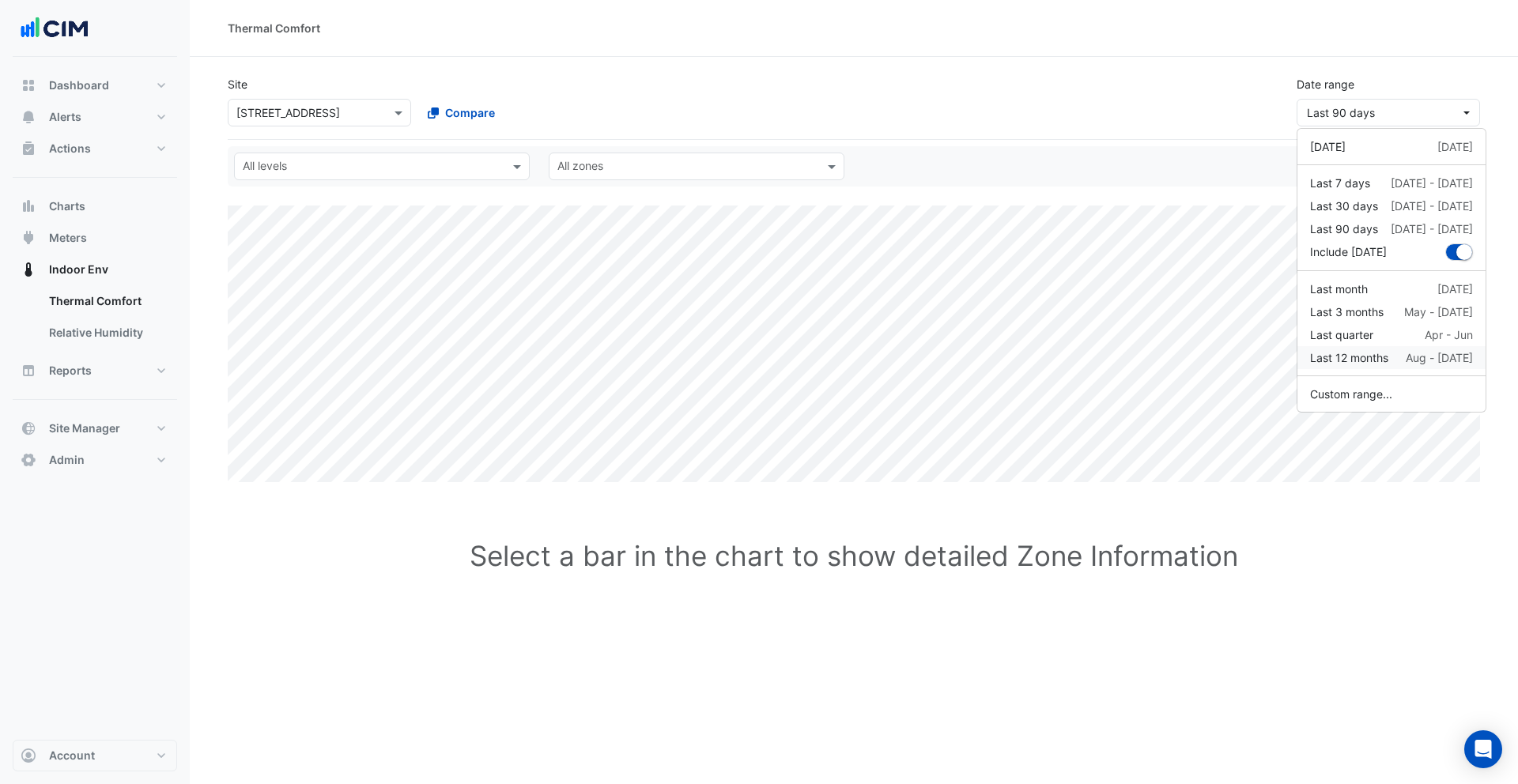
click at [1147, 362] on div "Last 12 months" at bounding box center [1348, 358] width 78 height 17
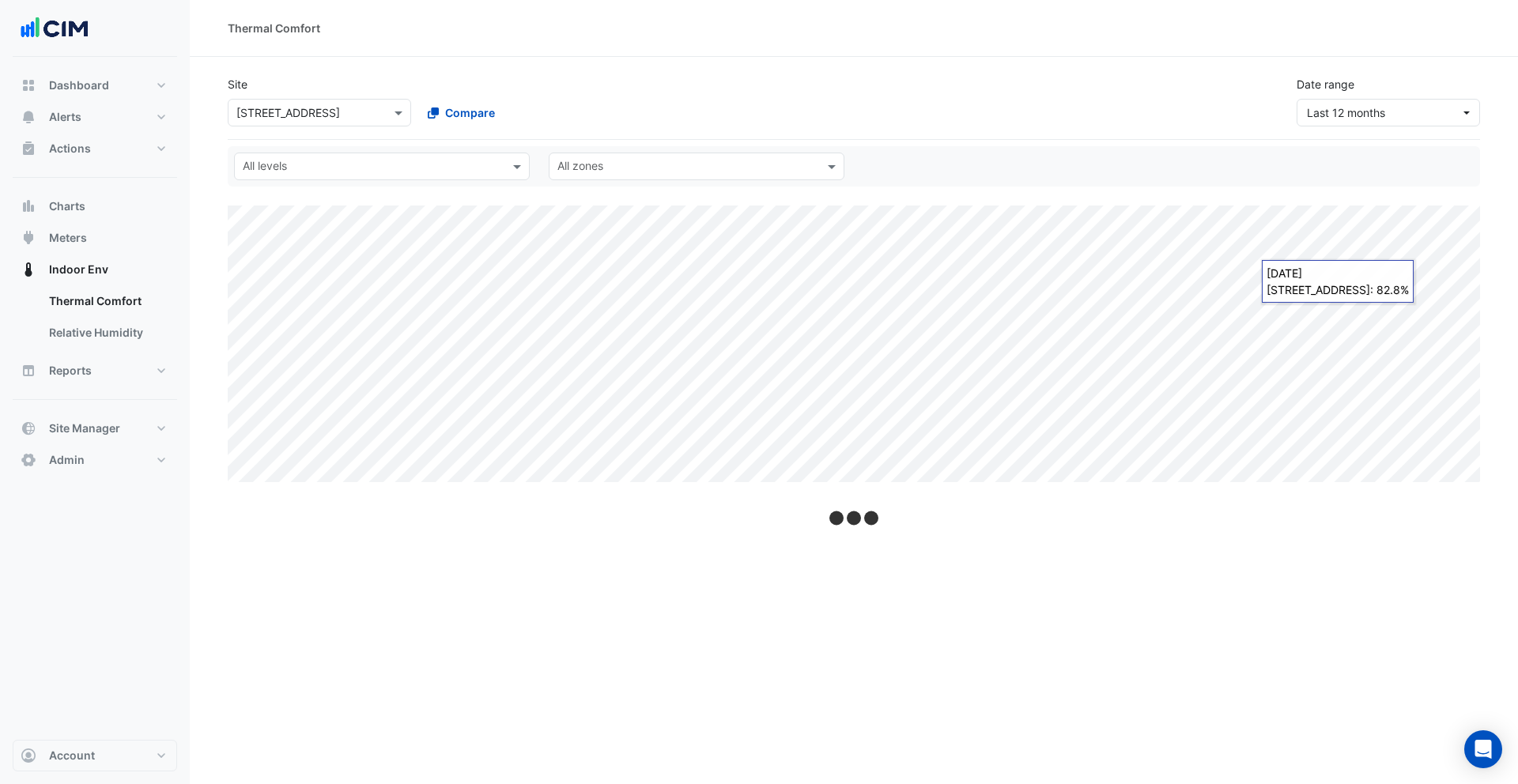
scroll to position [3, 0]
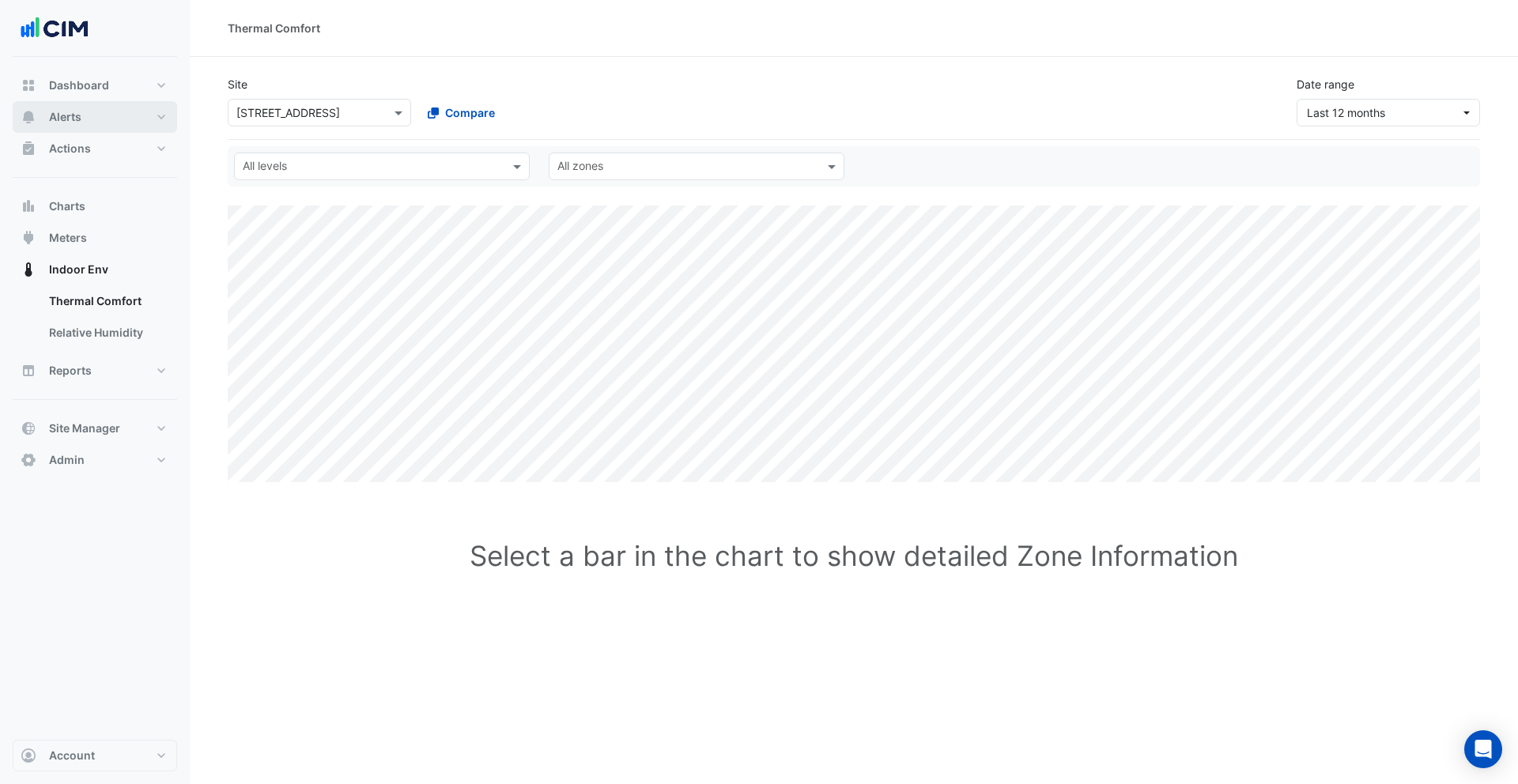
click at [91, 122] on button "Alerts" at bounding box center [94, 117] width 164 height 32
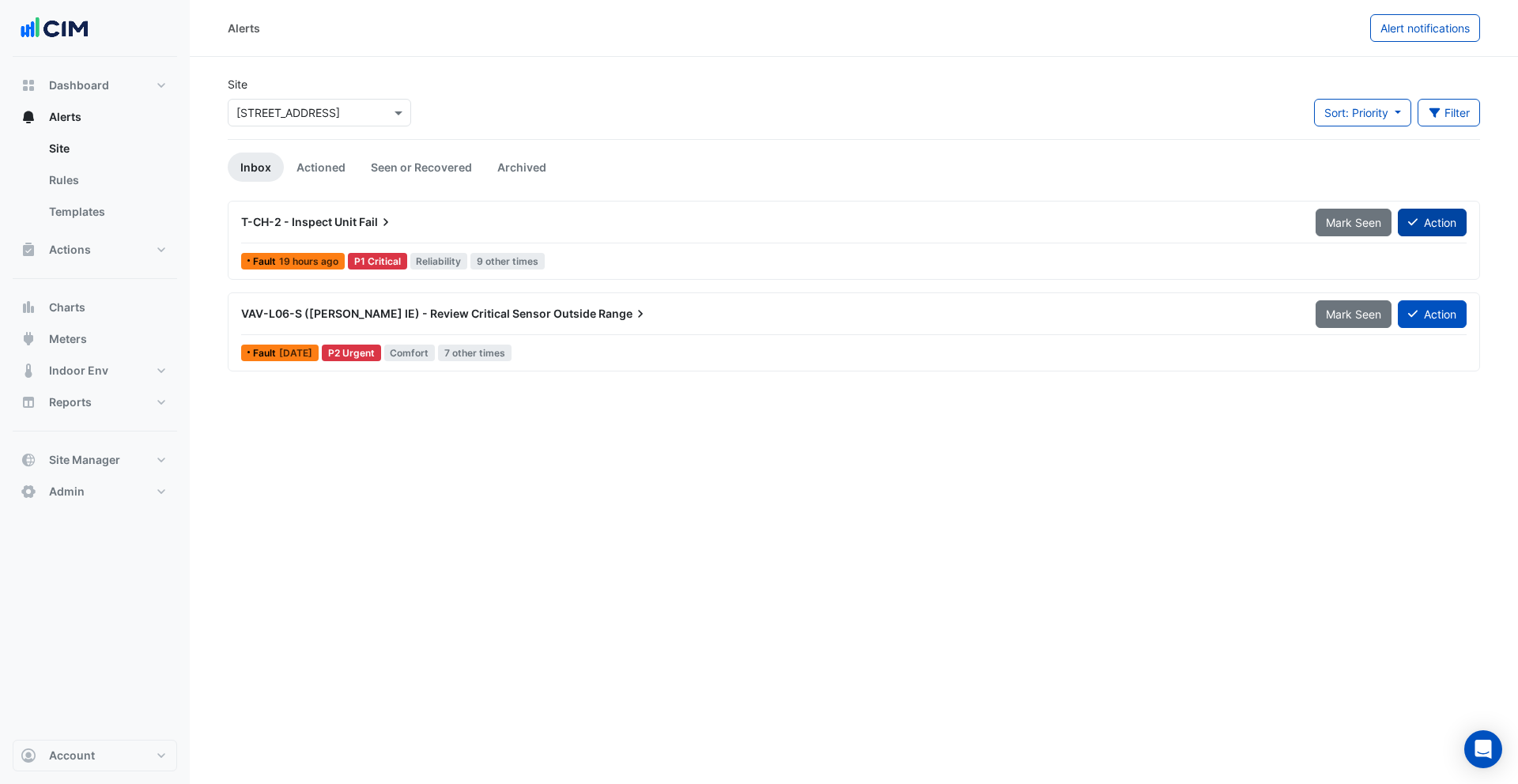
click at [1147, 228] on button "Action" at bounding box center [1432, 221] width 69 height 27
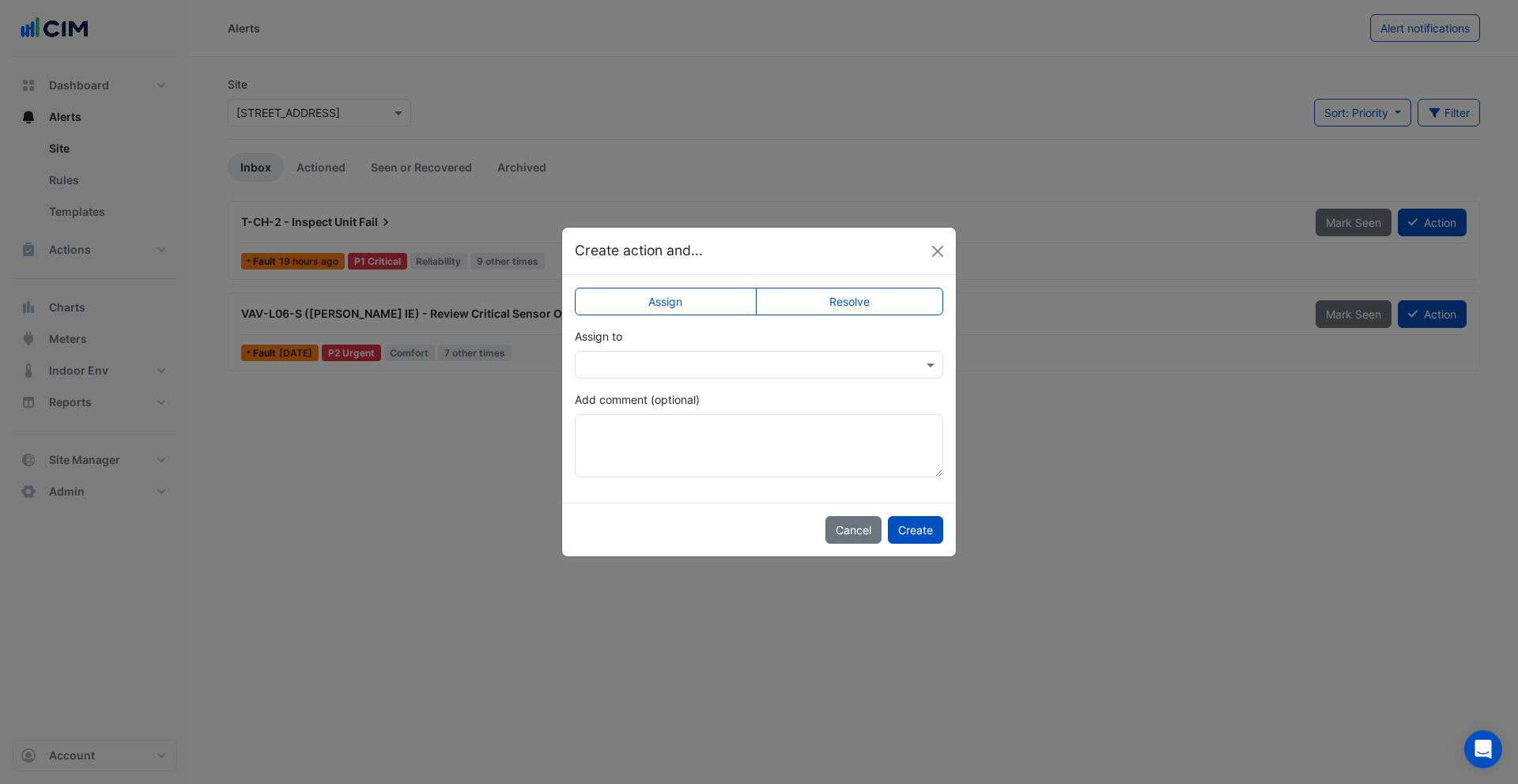
click at [724, 364] on input "text" at bounding box center [743, 366] width 320 height 17
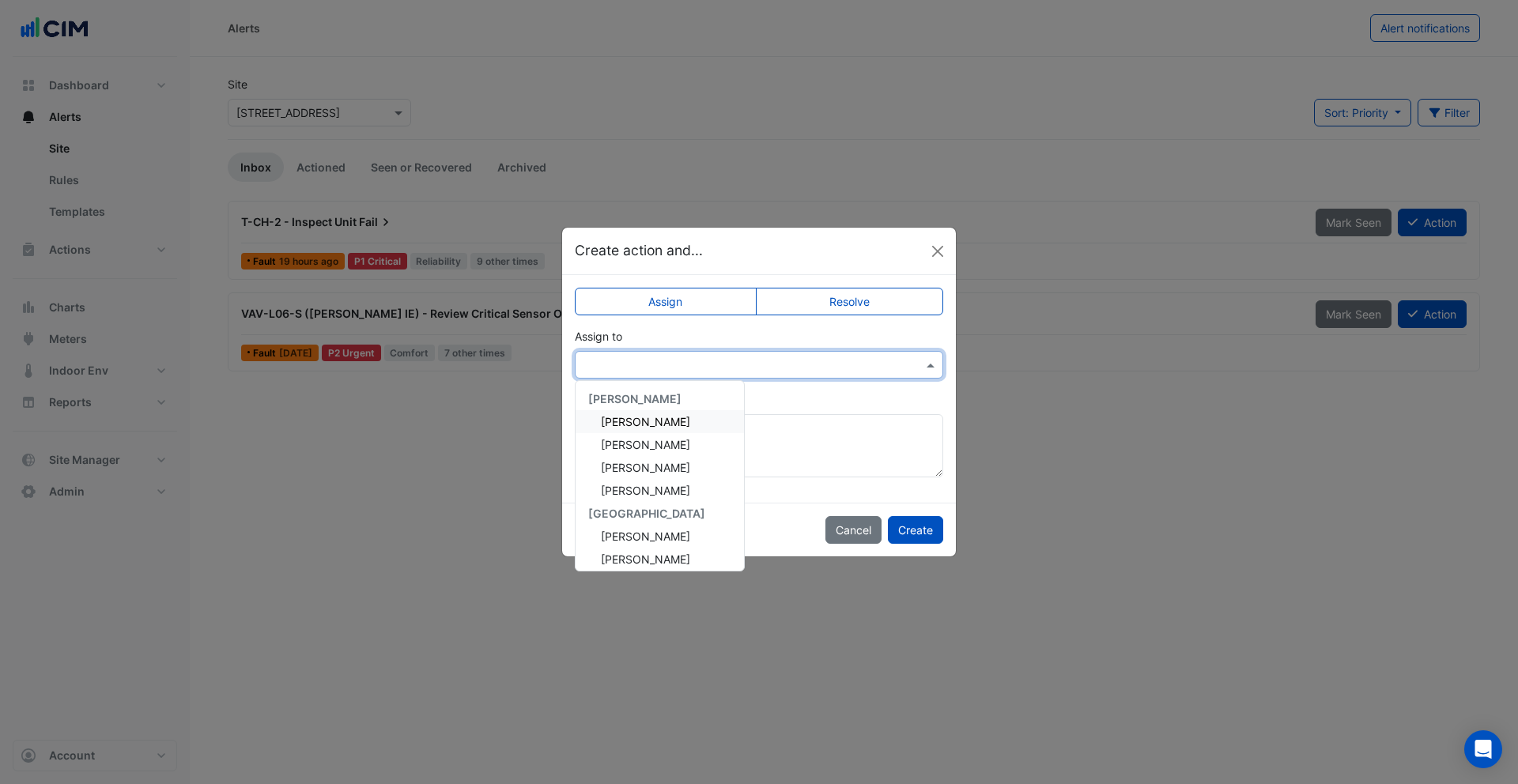
click at [734, 340] on div "Assign to AG Coombs Brad Lowe Brendan Sadler Darren Horne Rob Porter CBRE Chart…" at bounding box center [759, 353] width 369 height 51
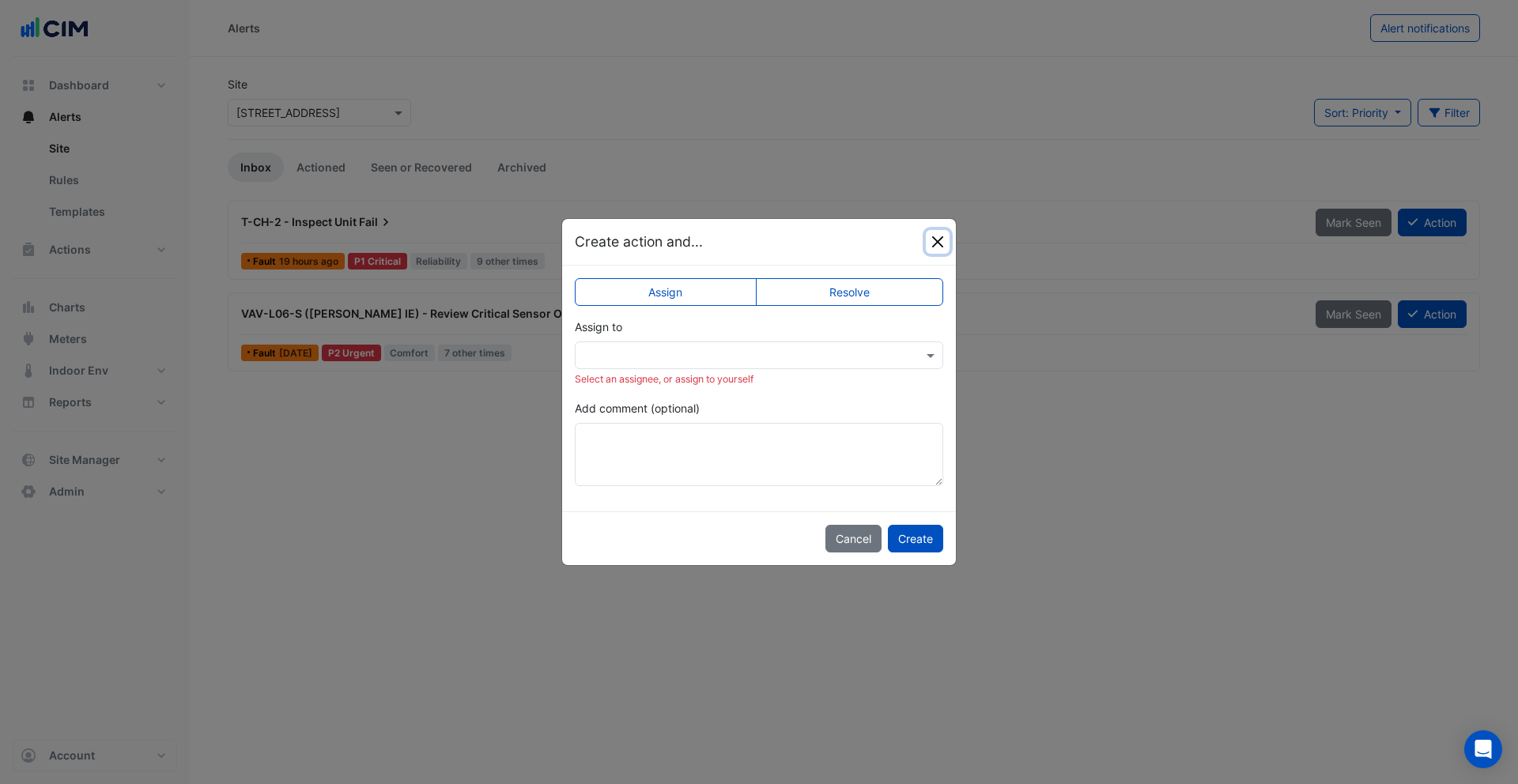
click at [944, 247] on button "Close" at bounding box center [937, 241] width 24 height 24
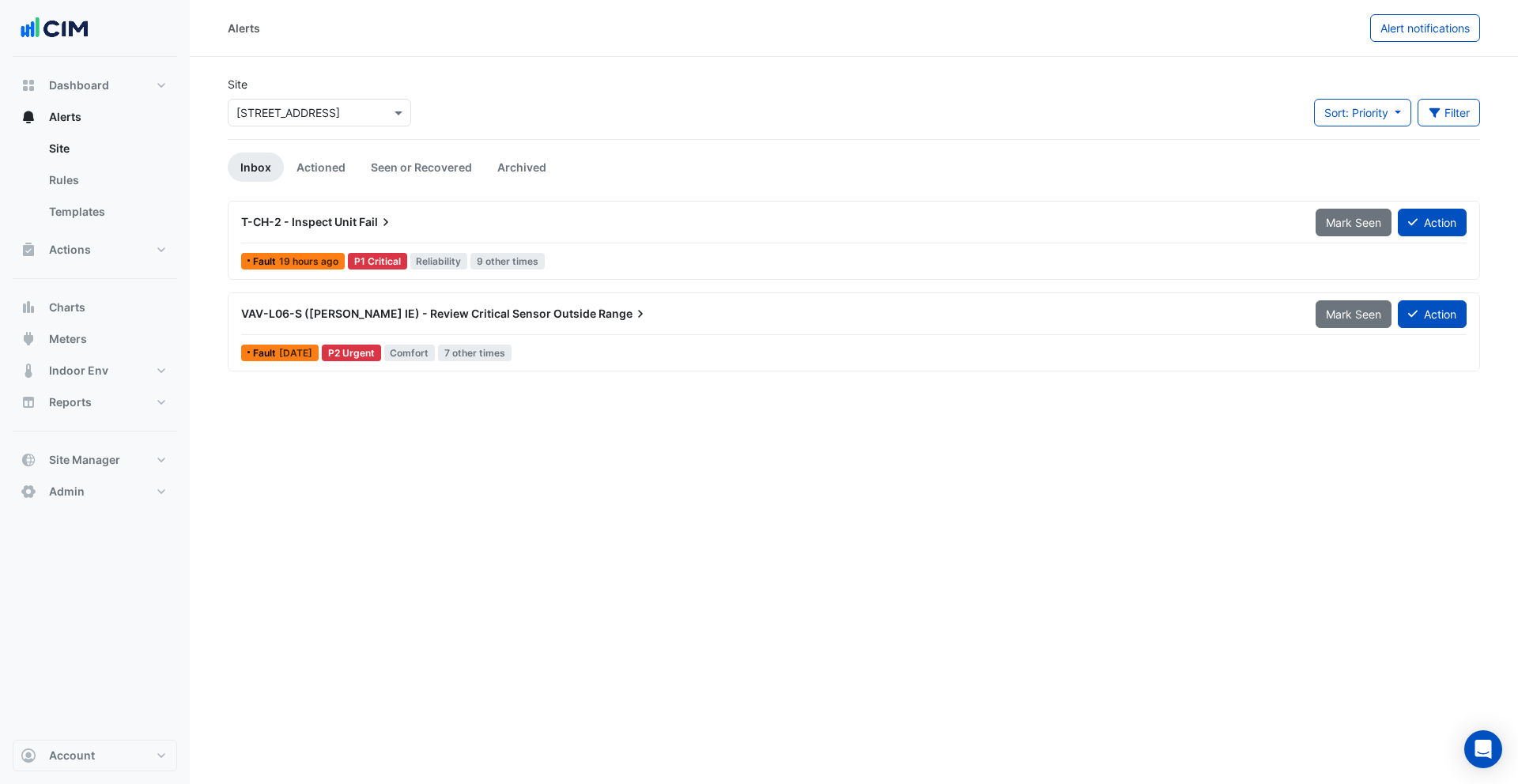
click at [328, 112] on input "text" at bounding box center [304, 114] width 135 height 17
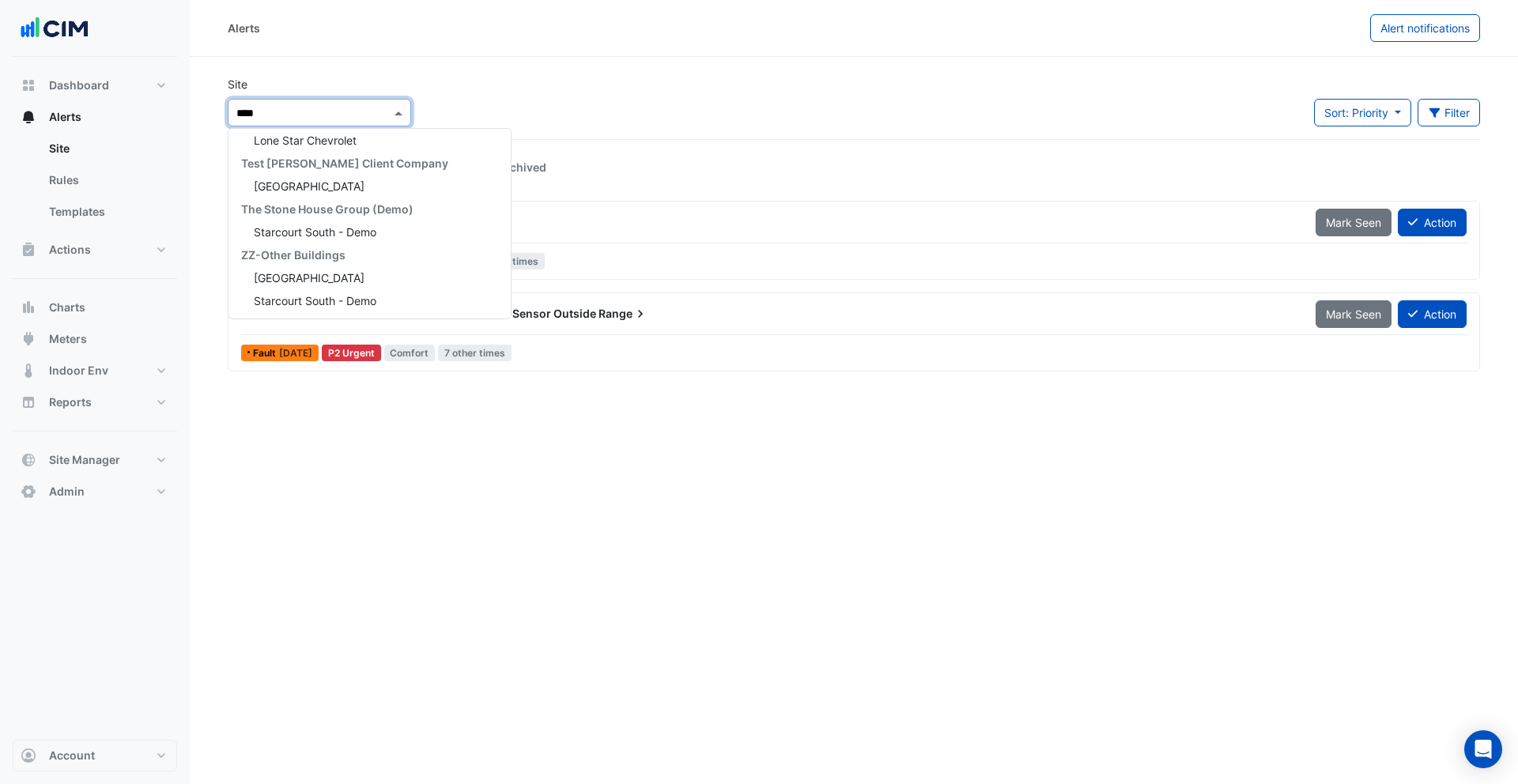
type input "*****"
click at [310, 181] on span "Starcourt Mall North" at bounding box center [308, 186] width 110 height 13
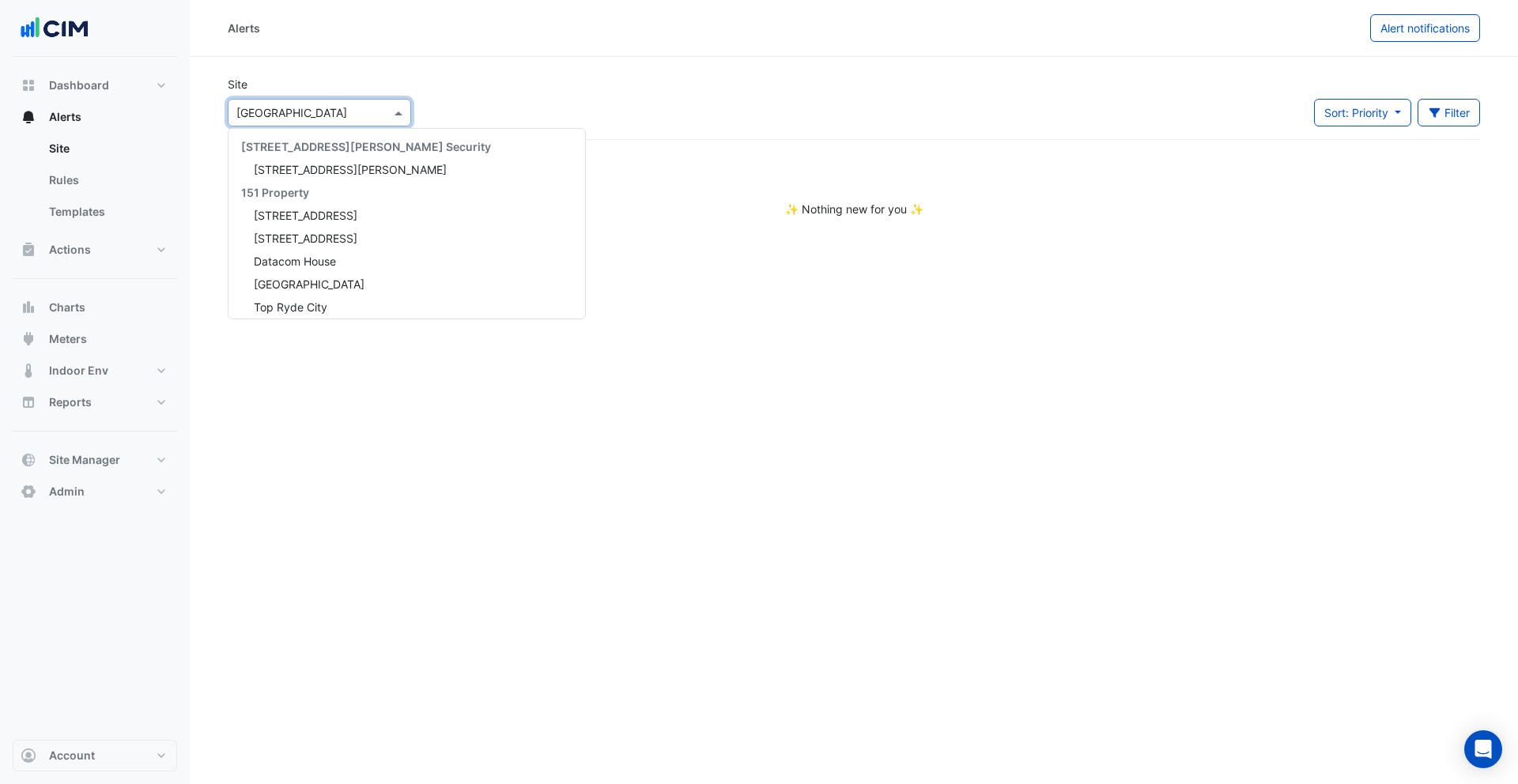
drag, startPoint x: 284, startPoint y: 114, endPoint x: 296, endPoint y: 126, distance: 17.0
click at [284, 114] on input "text" at bounding box center [304, 114] width 135 height 17
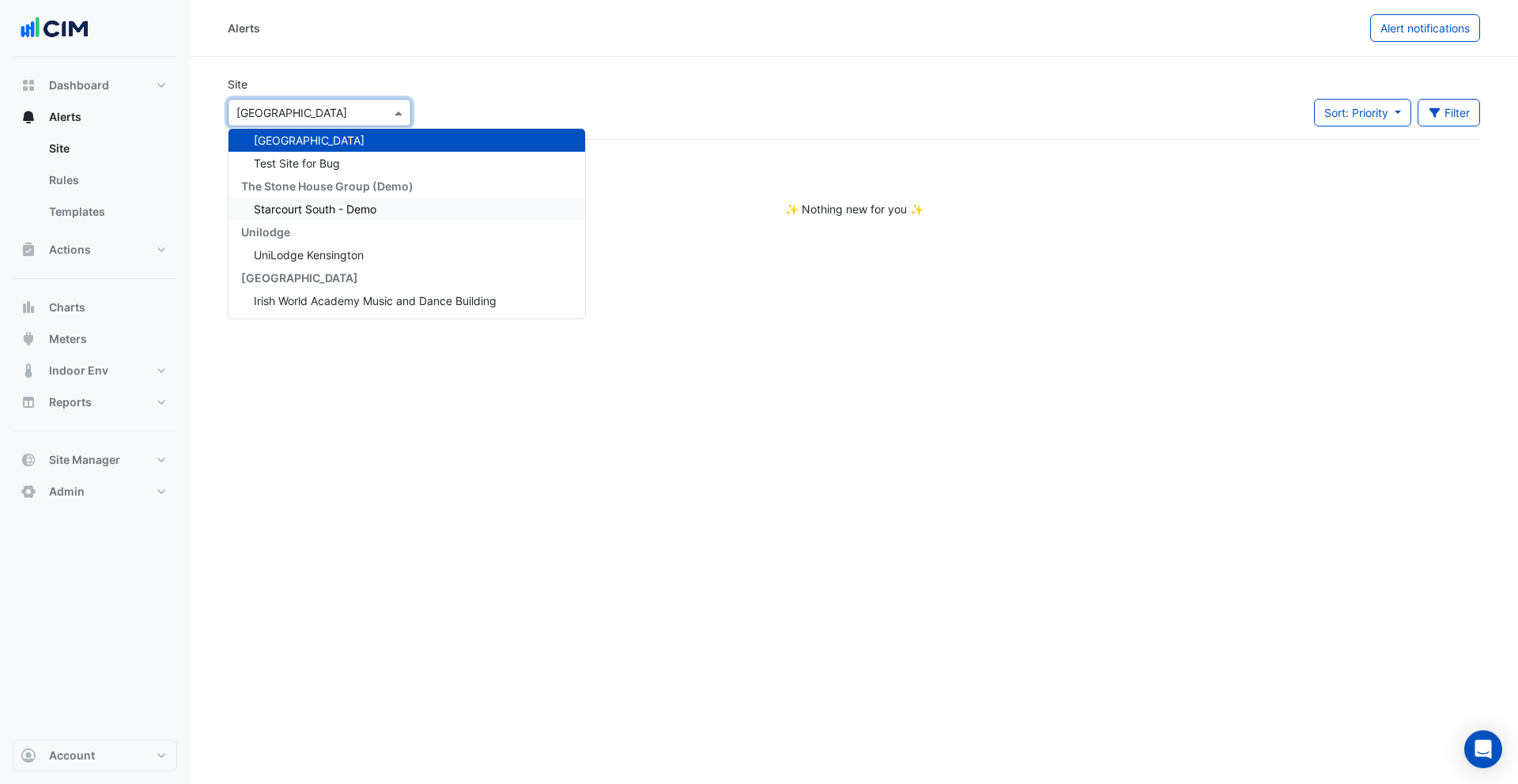
click at [329, 201] on div "Starcourt South - Demo" at bounding box center [406, 209] width 356 height 23
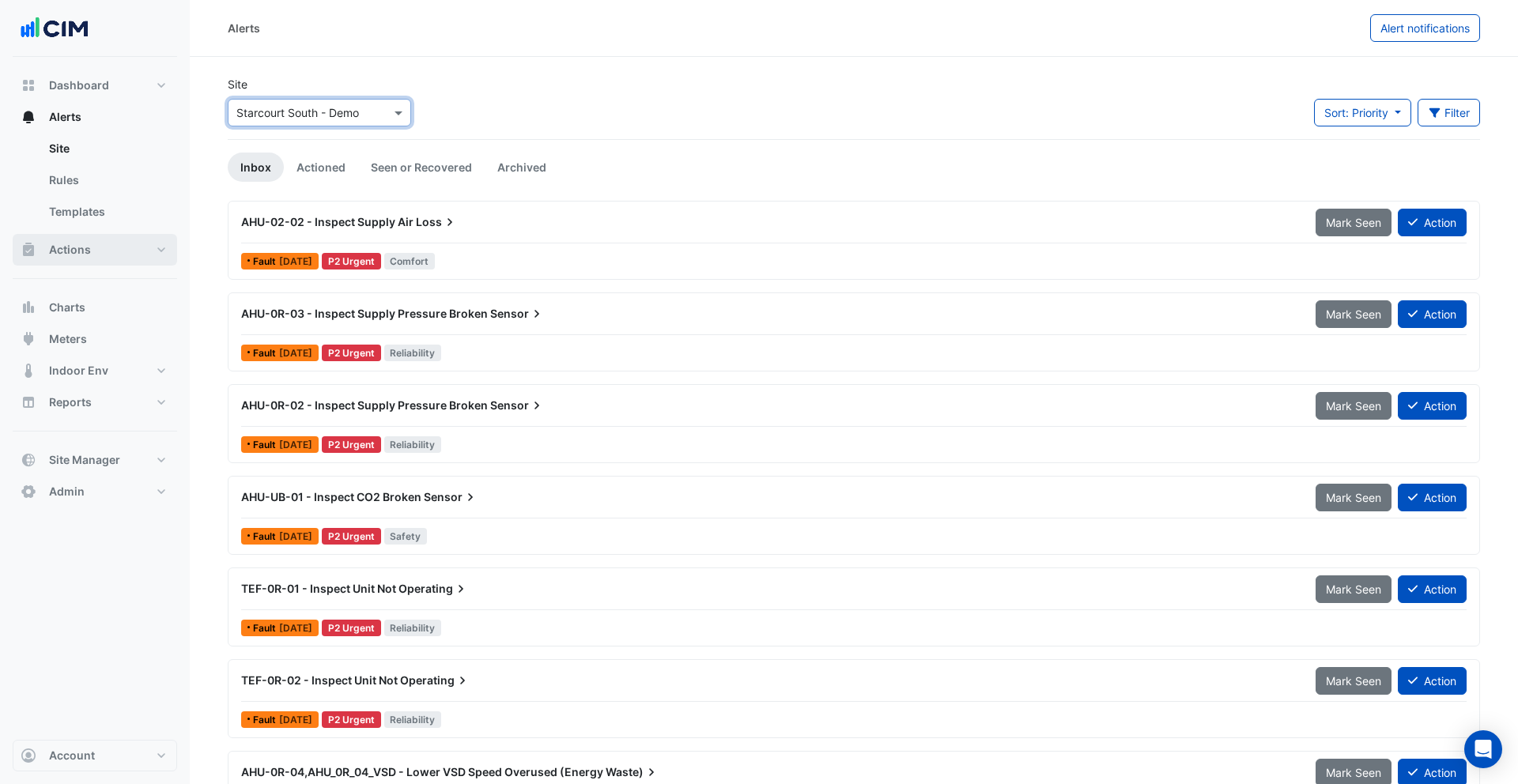
drag, startPoint x: 121, startPoint y: 242, endPoint x: 135, endPoint y: 247, distance: 14.9
click at [121, 242] on button "Actions" at bounding box center [94, 250] width 164 height 32
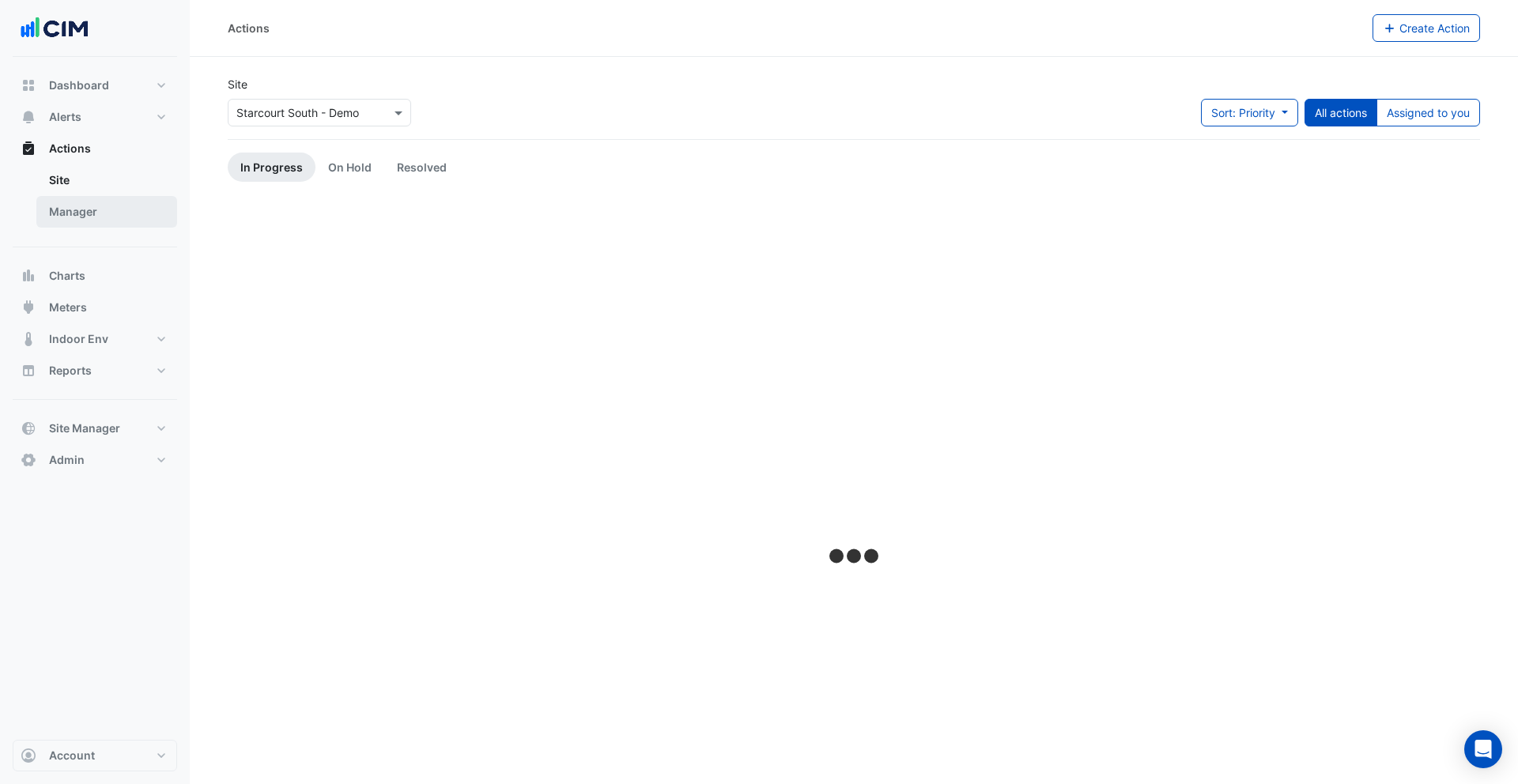
click at [111, 213] on link "Manager" at bounding box center [107, 212] width 140 height 32
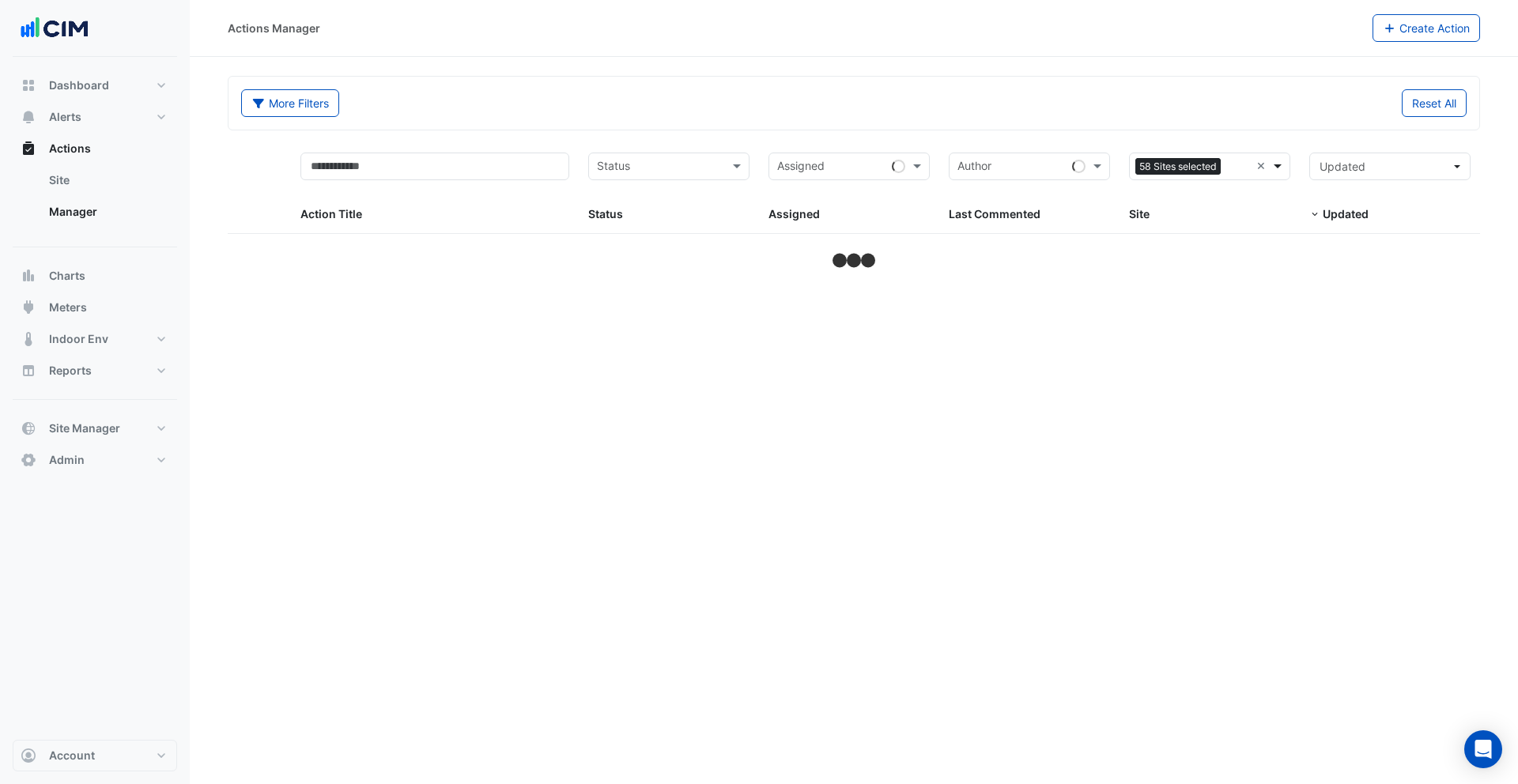
select select "***"
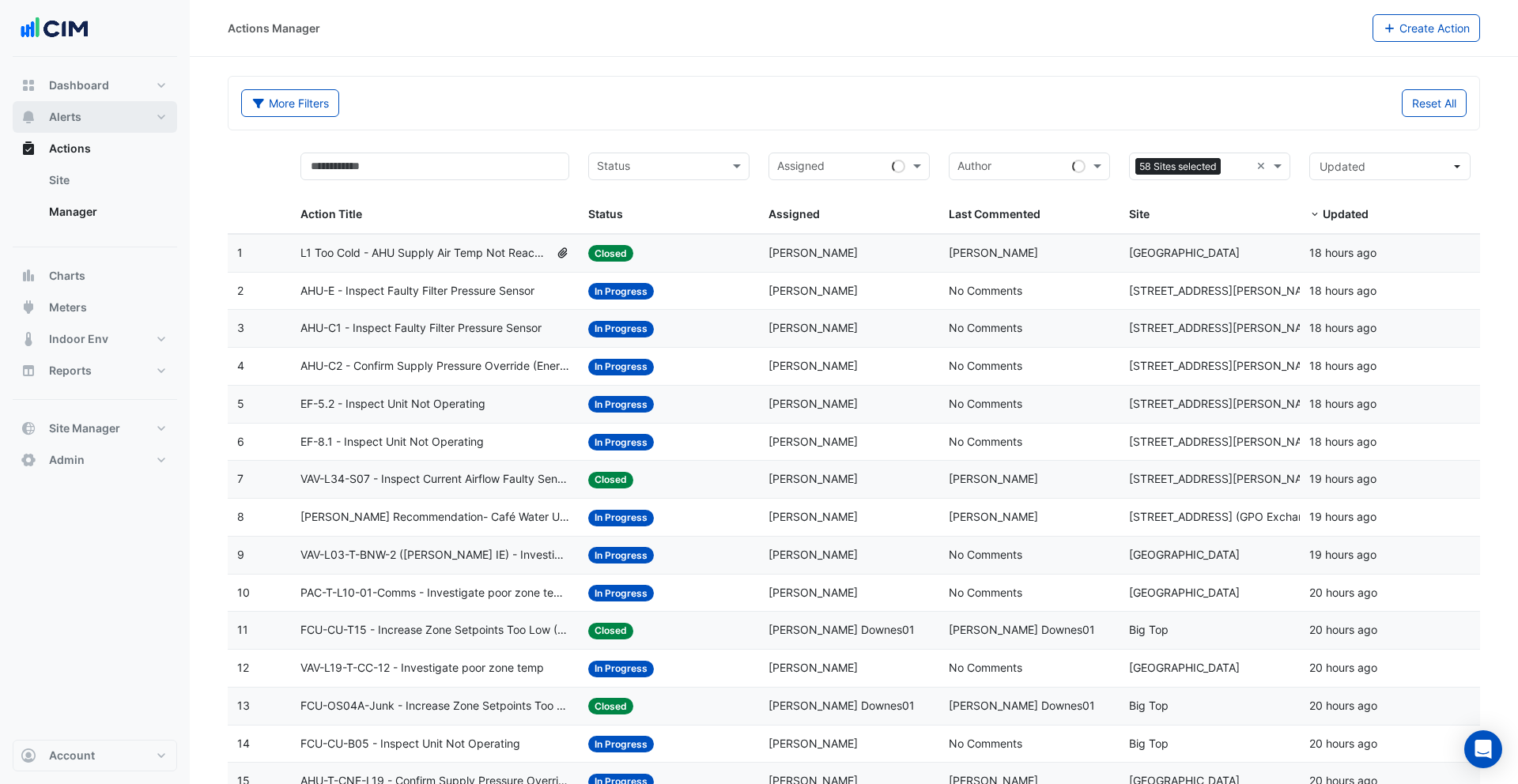
click at [67, 121] on span "Alerts" at bounding box center [65, 117] width 32 height 16
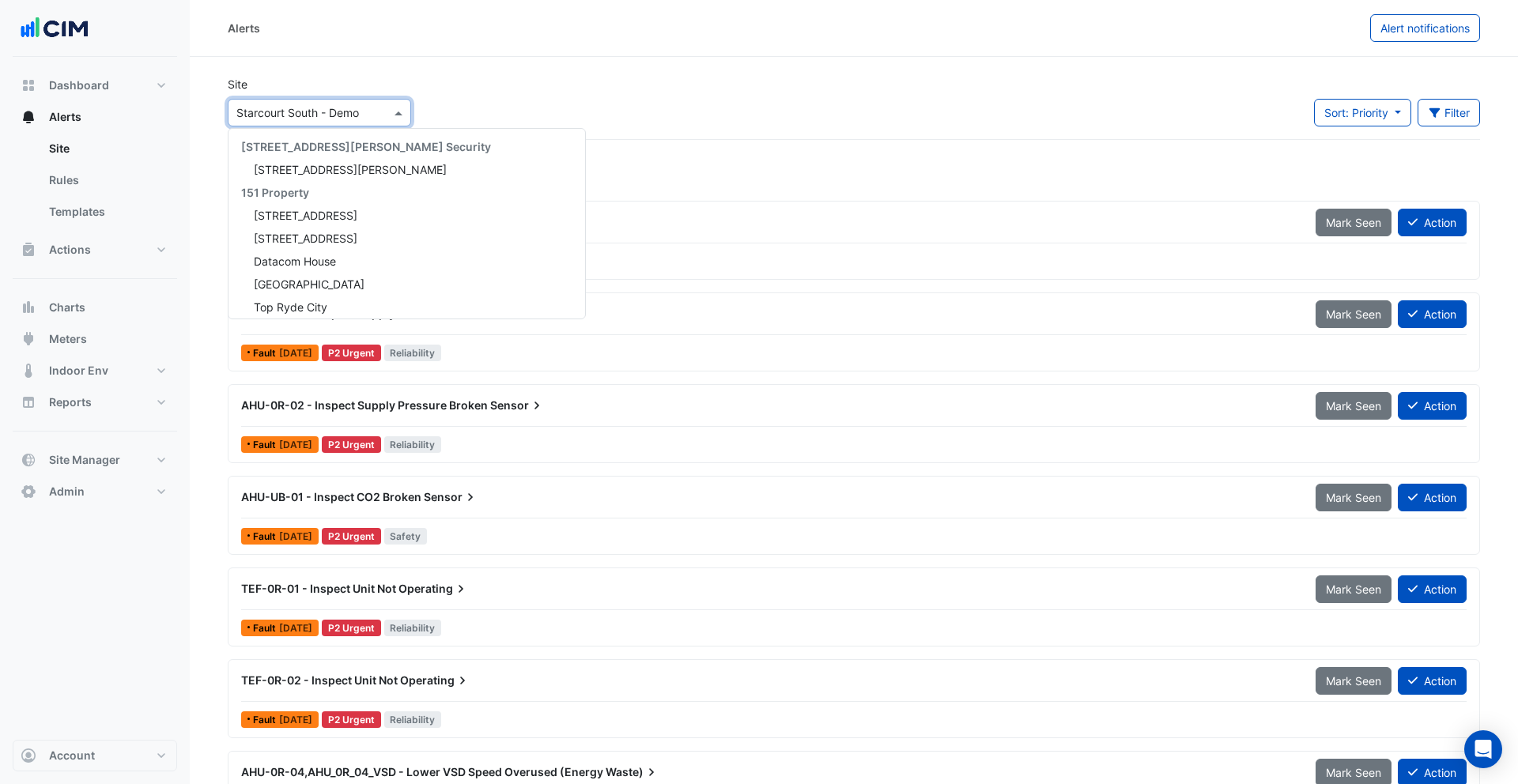
click at [325, 119] on input "text" at bounding box center [304, 114] width 135 height 17
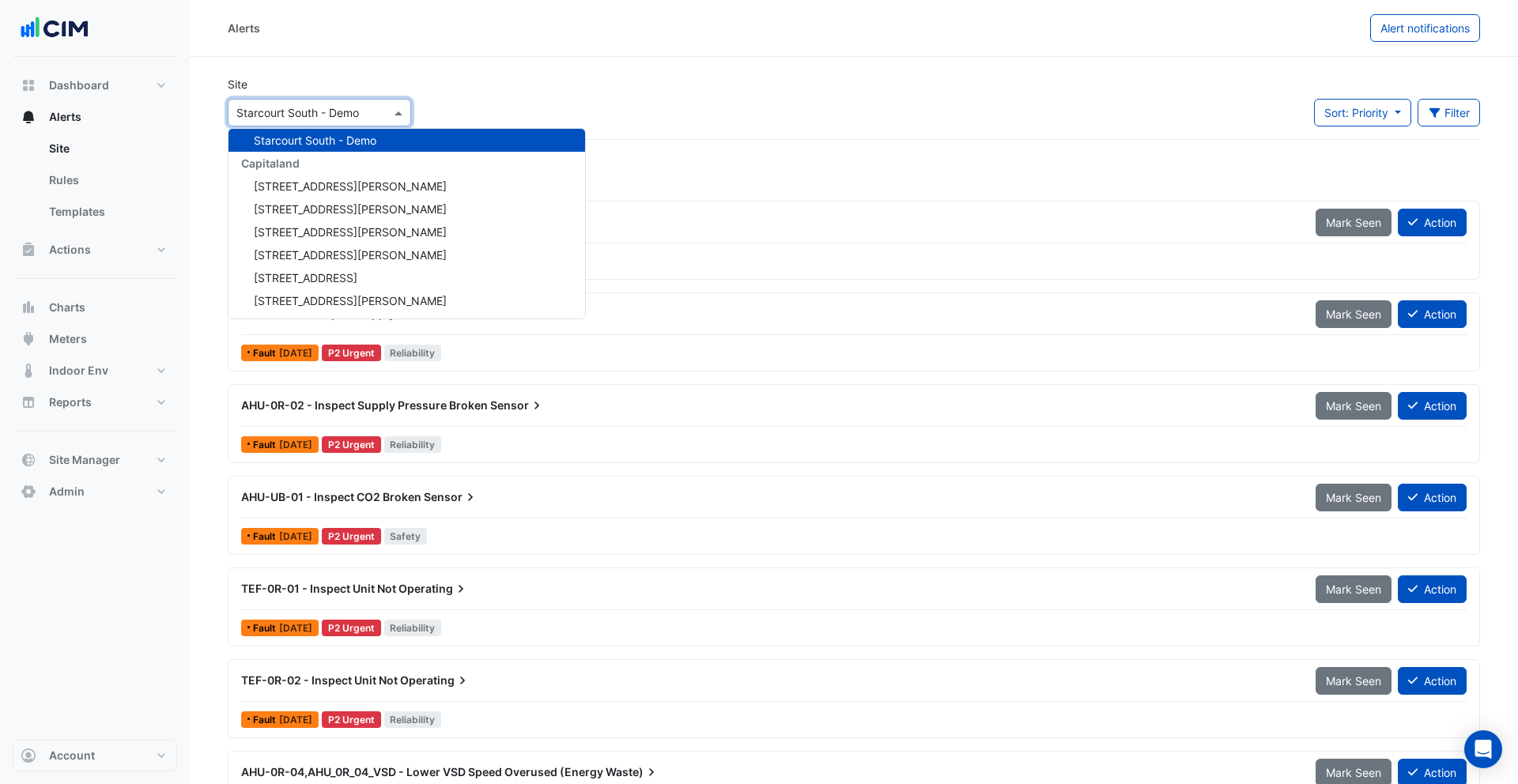
click at [355, 71] on section "Site Select a Site × Starcourt South - Demo 141 Walker Street Security 141 Walk…" at bounding box center [853, 443] width 1328 height 773
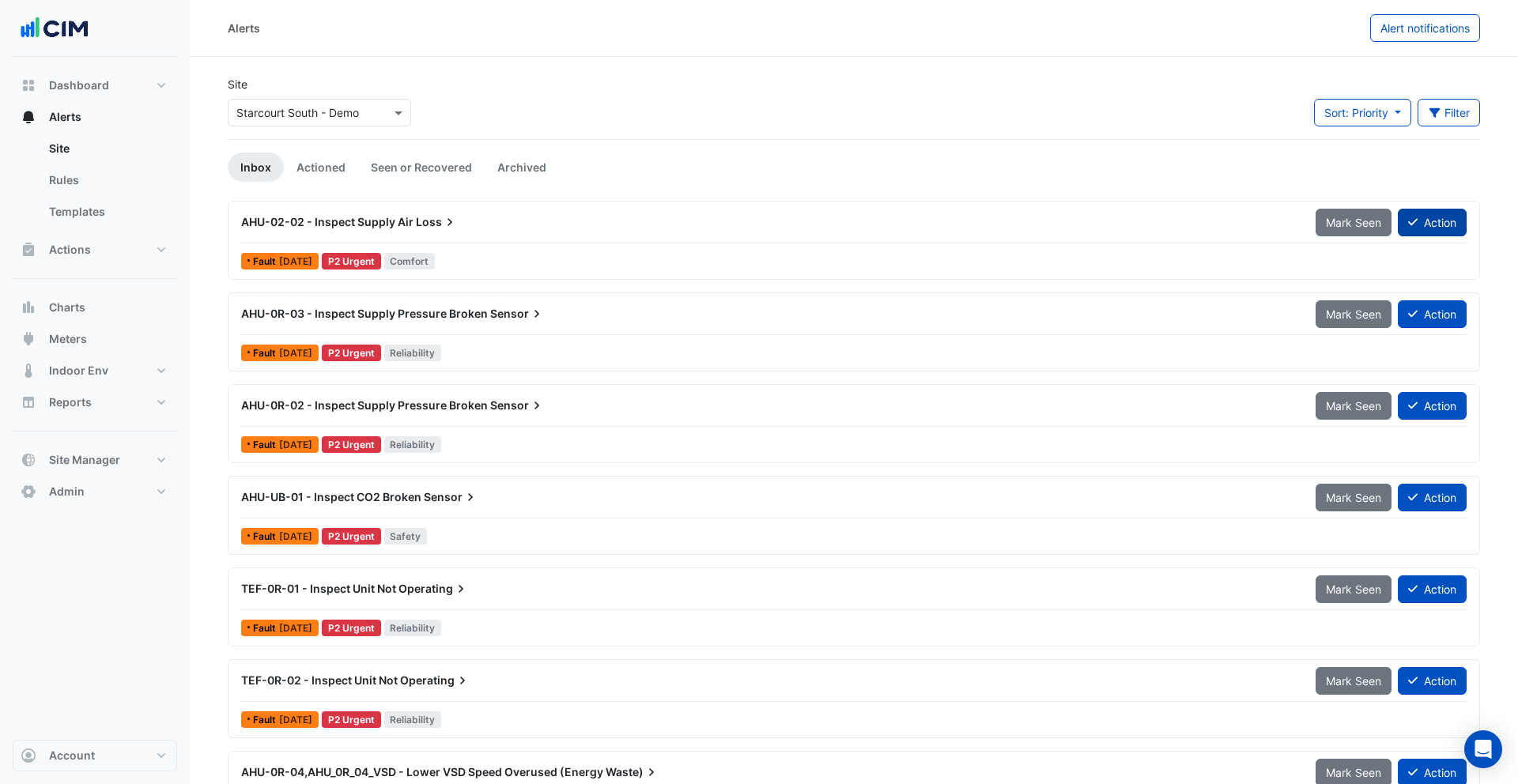
click at [1147, 229] on button "Action" at bounding box center [1432, 221] width 69 height 27
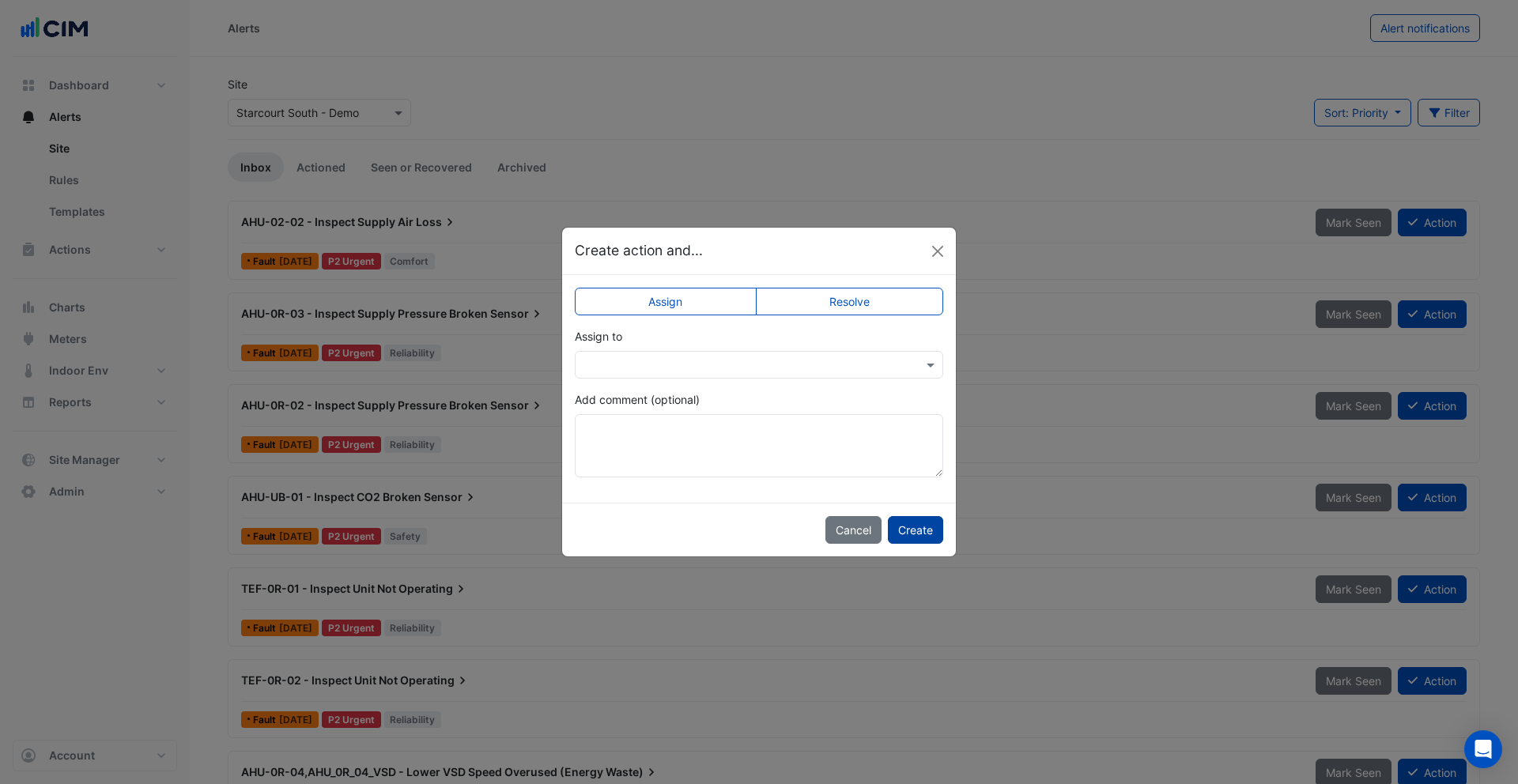
click at [914, 526] on button "Create" at bounding box center [916, 530] width 56 height 27
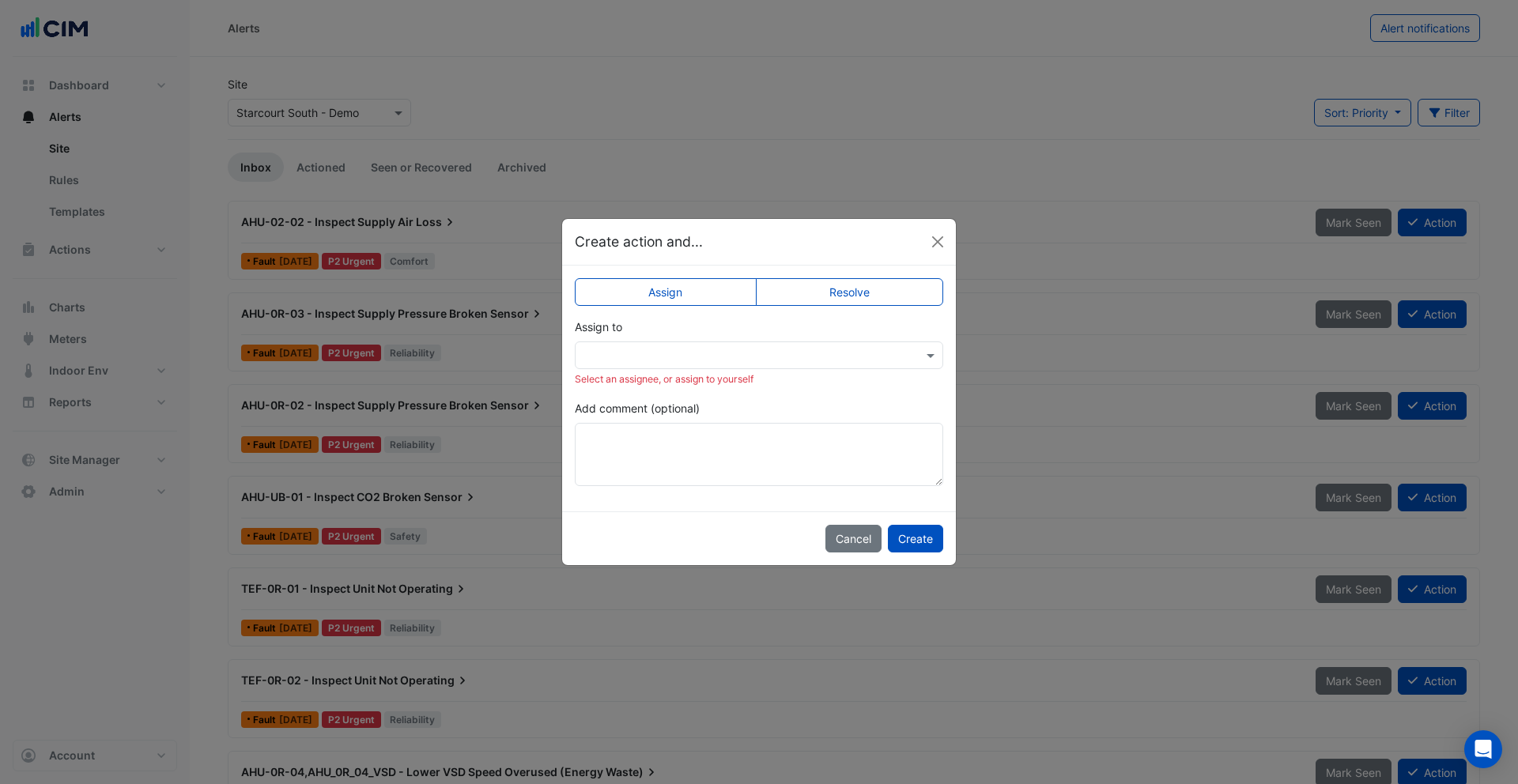
click at [828, 291] on label "Resolve" at bounding box center [850, 291] width 189 height 27
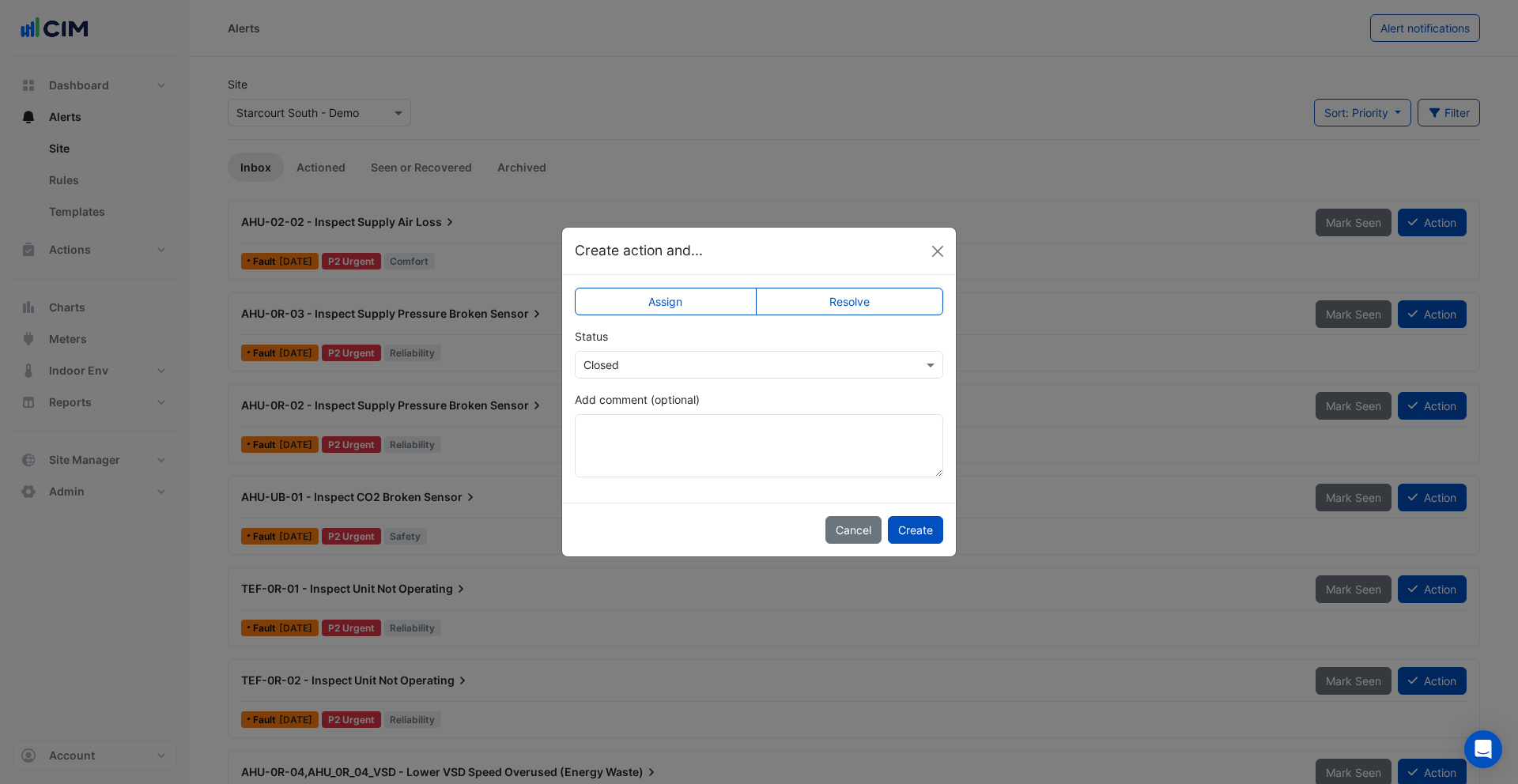
click at [743, 301] on label "Assign" at bounding box center [666, 301] width 182 height 27
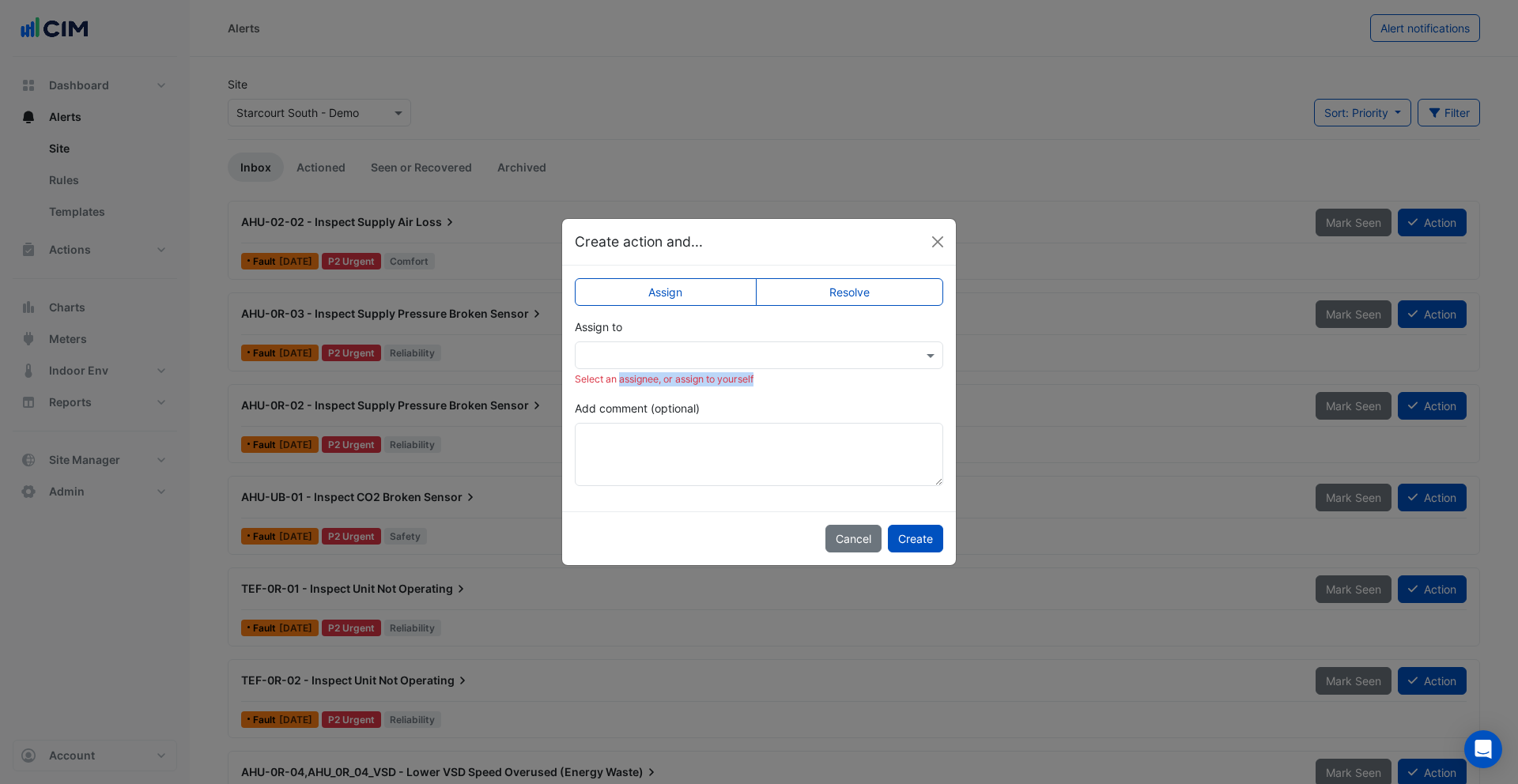
drag, startPoint x: 593, startPoint y: 383, endPoint x: 715, endPoint y: 386, distance: 122.0
click at [725, 386] on div "Select an assignee, or assign to yourself" at bounding box center [759, 379] width 369 height 14
click at [715, 386] on div "Select an assignee, or assign to yourself" at bounding box center [759, 379] width 369 height 14
click at [943, 238] on button "Close" at bounding box center [937, 241] width 24 height 24
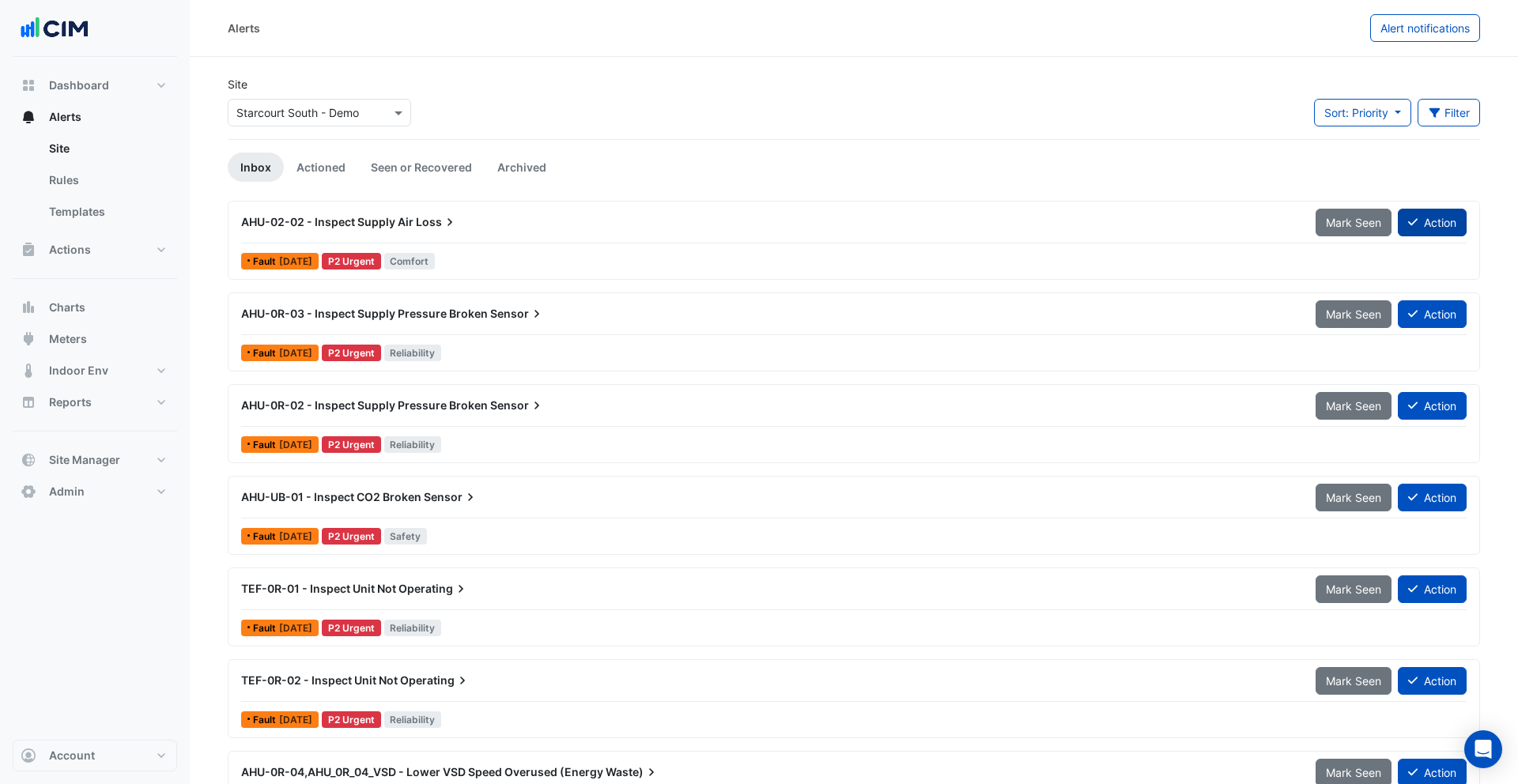
click at [1147, 220] on button "Action" at bounding box center [1432, 221] width 69 height 27
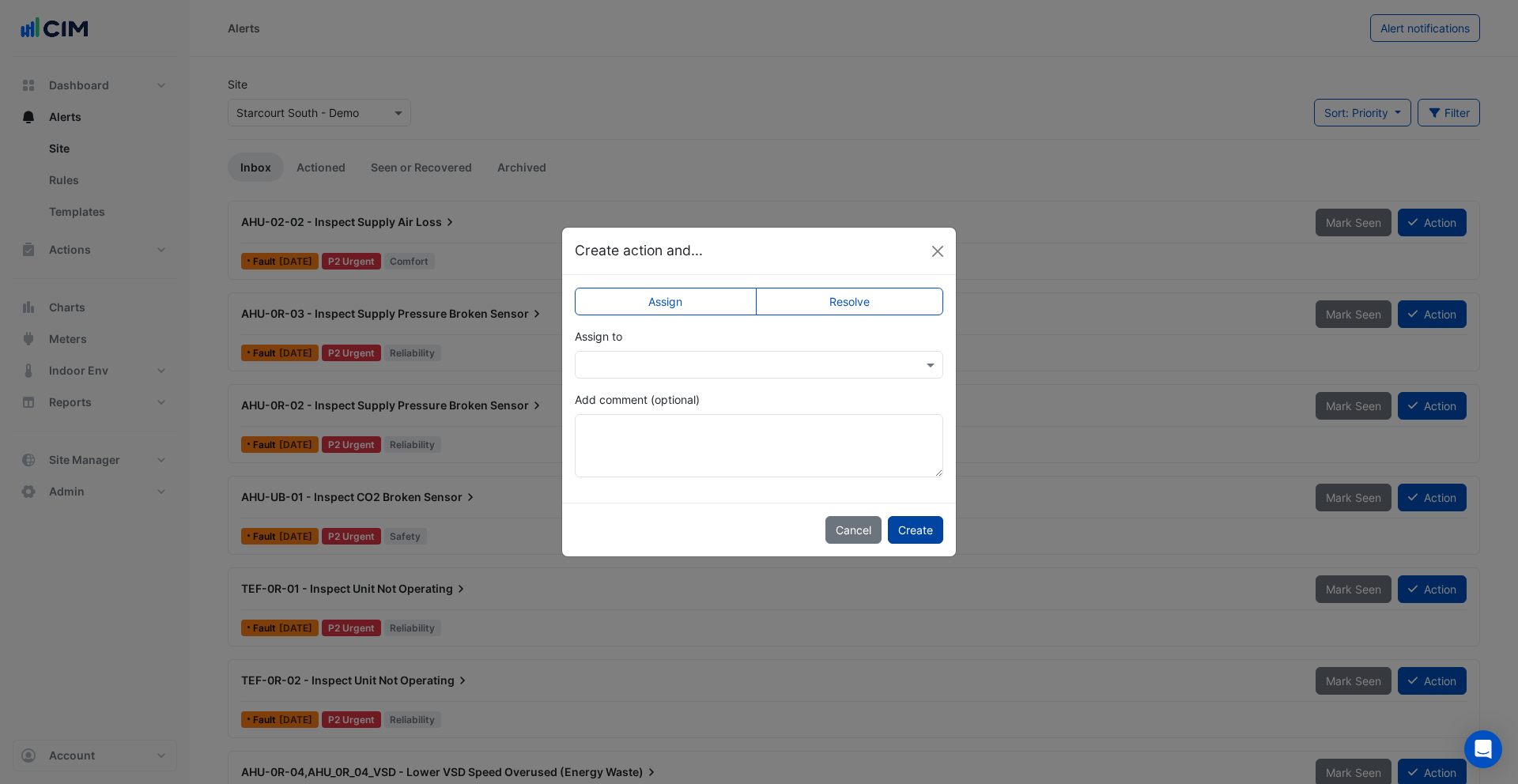
click at [937, 541] on button "Create" at bounding box center [916, 530] width 56 height 27
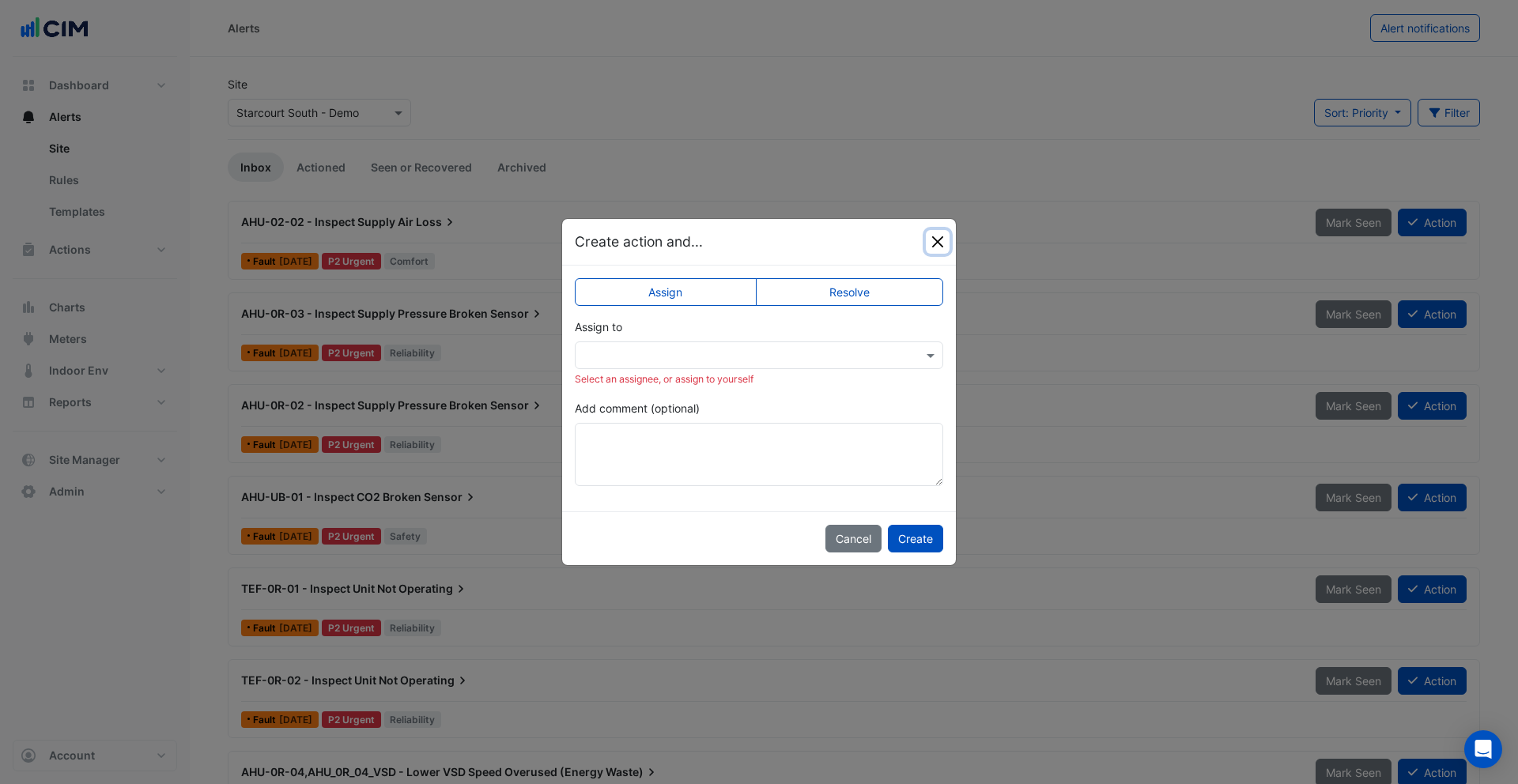
click at [944, 239] on button "Close" at bounding box center [937, 241] width 24 height 24
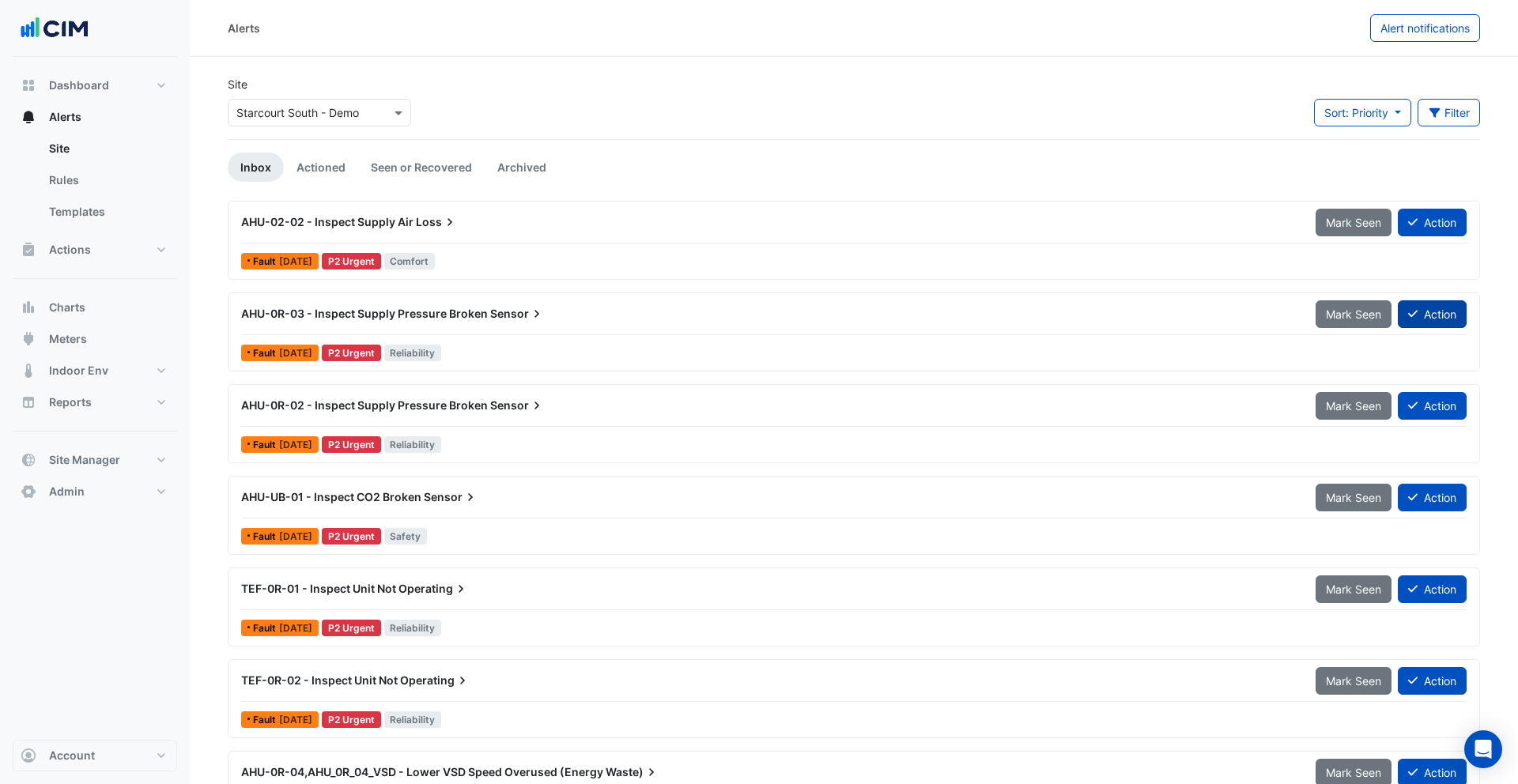
click at [1147, 314] on icon at bounding box center [1412, 314] width 9 height 11
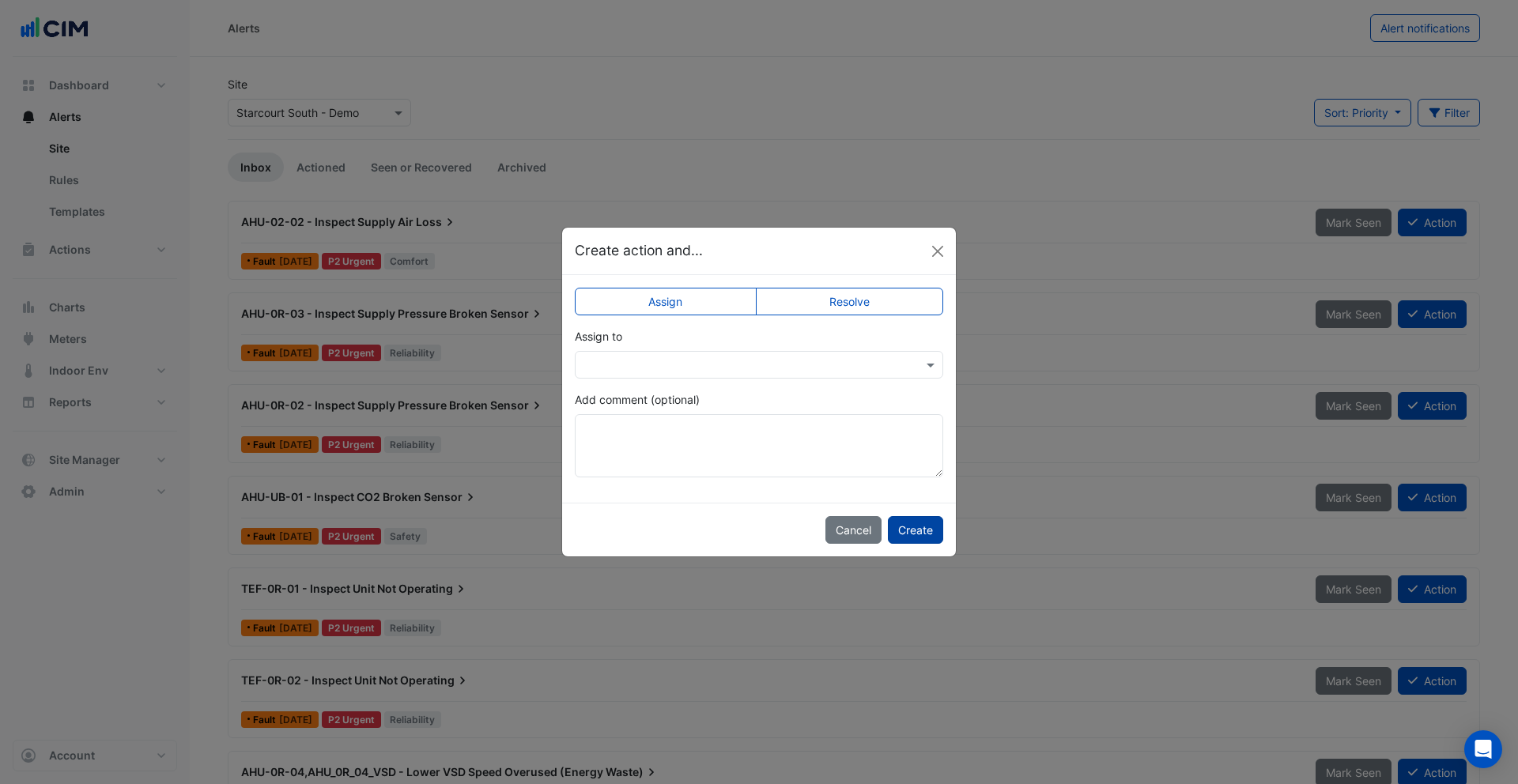
click at [916, 527] on button "Create" at bounding box center [916, 530] width 56 height 27
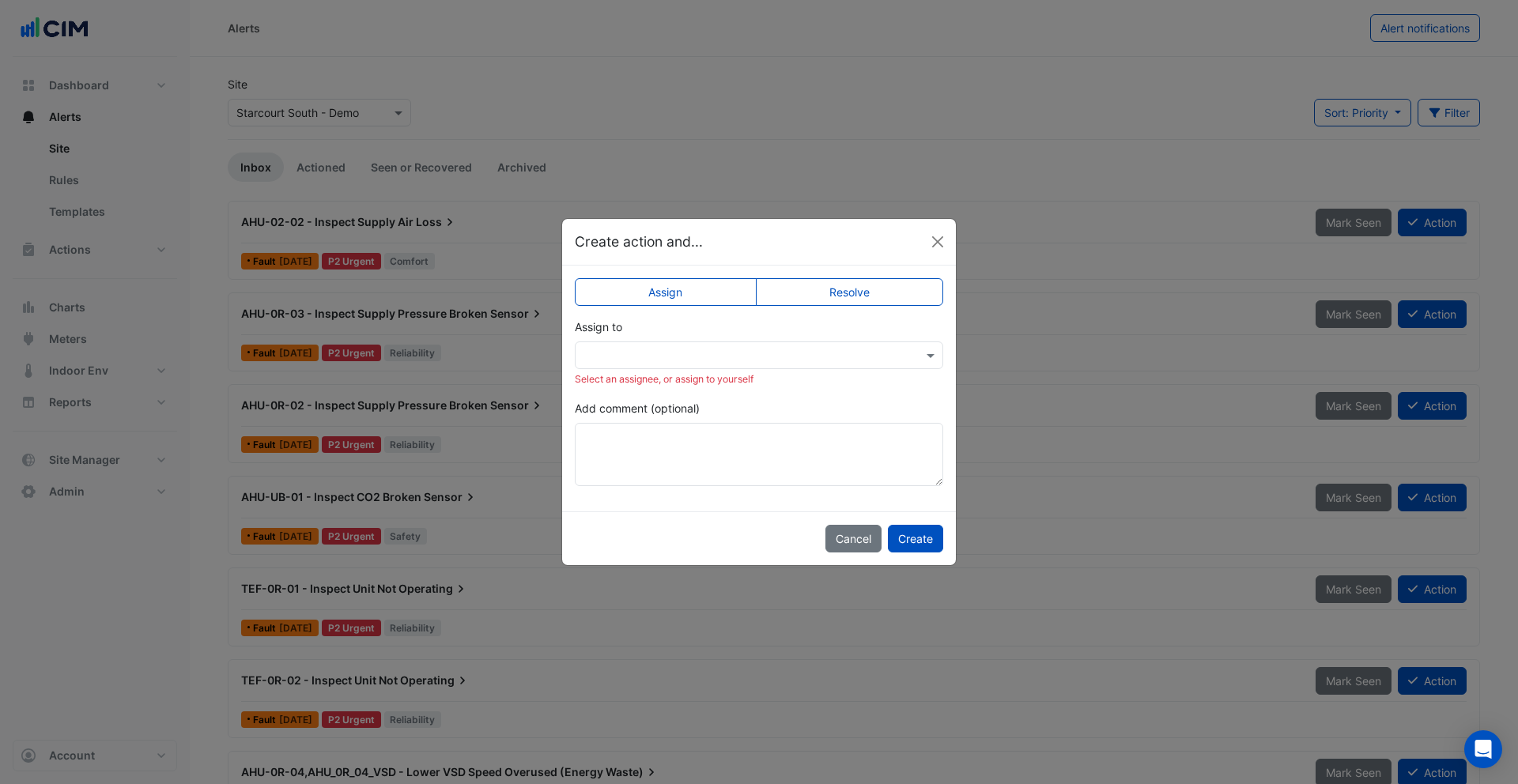
click at [238, 219] on ngb-modal-window "Create action and... Assign Resolve Assign to Select an assignee, or assign to …" at bounding box center [759, 392] width 1518 height 784
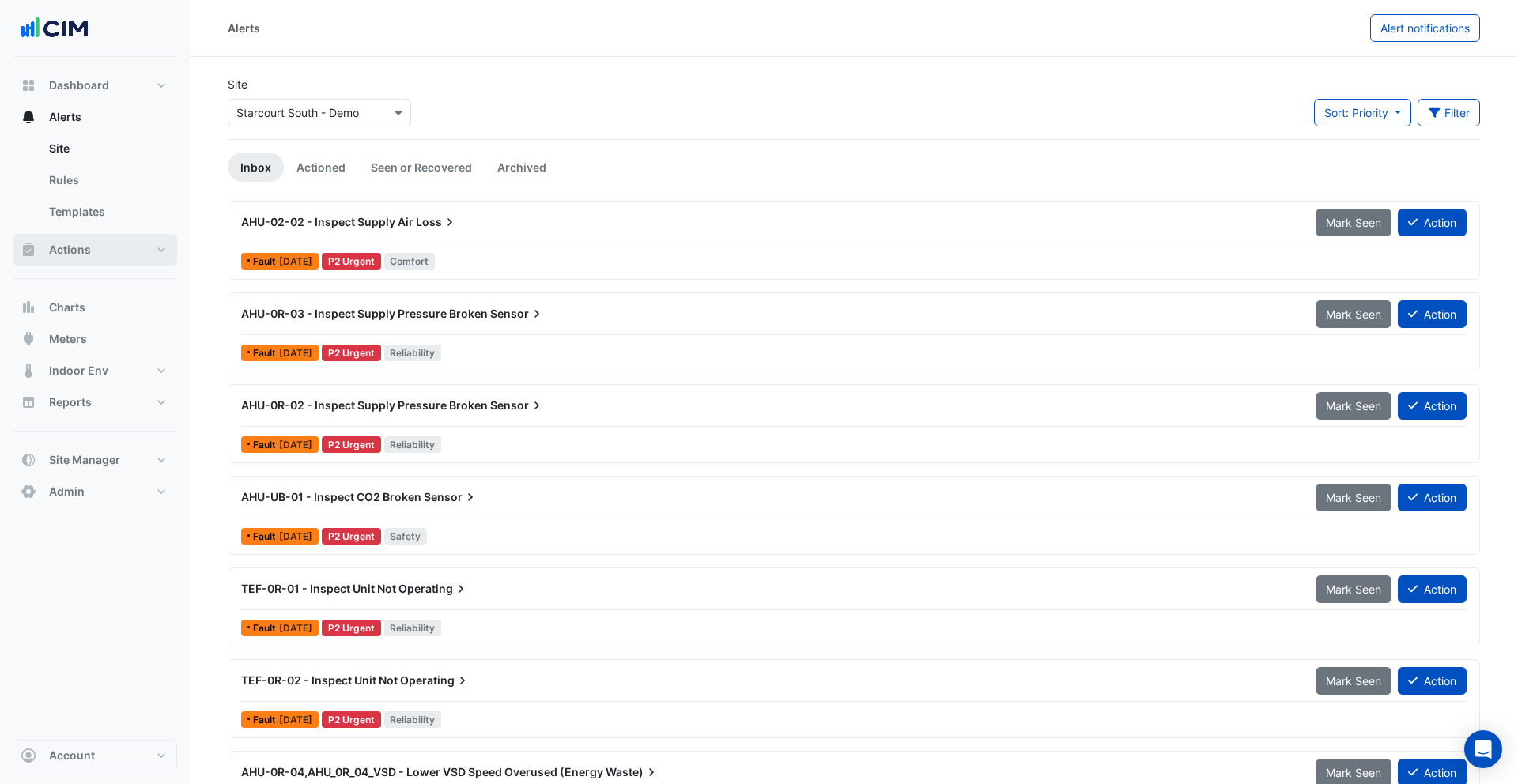
click at [105, 243] on button "Actions" at bounding box center [94, 250] width 164 height 32
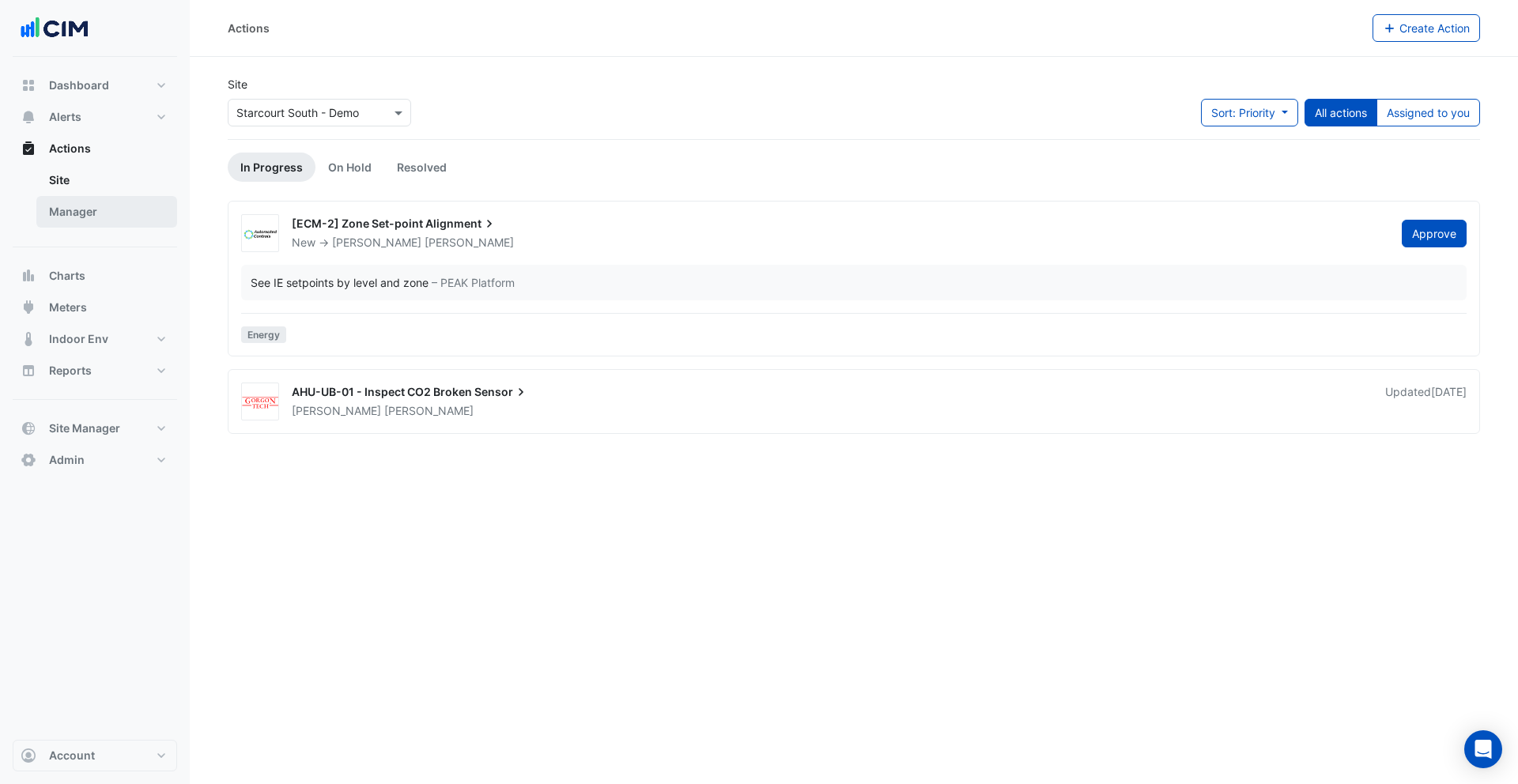
click at [90, 210] on link "Manager" at bounding box center [107, 212] width 140 height 32
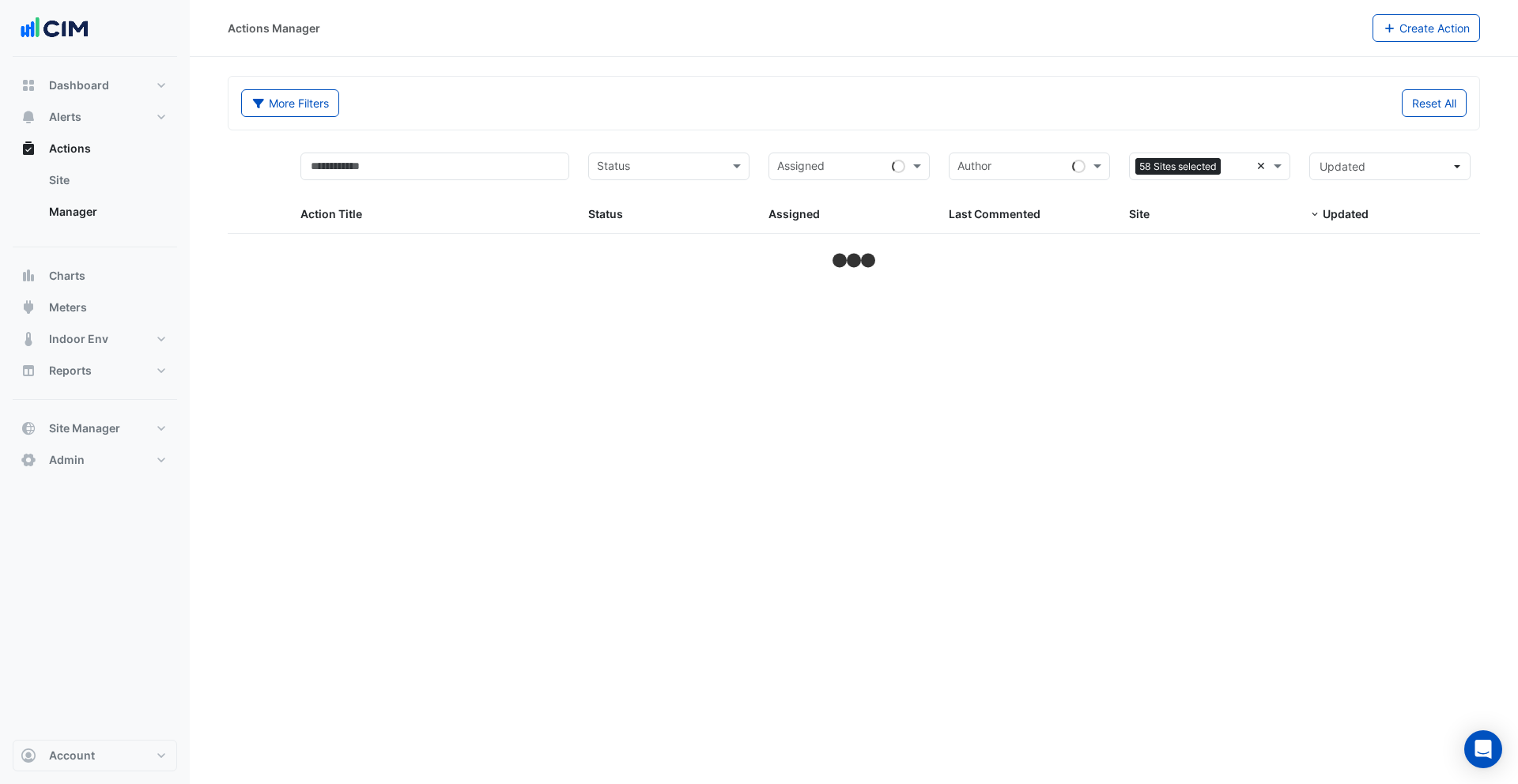
select select "***"
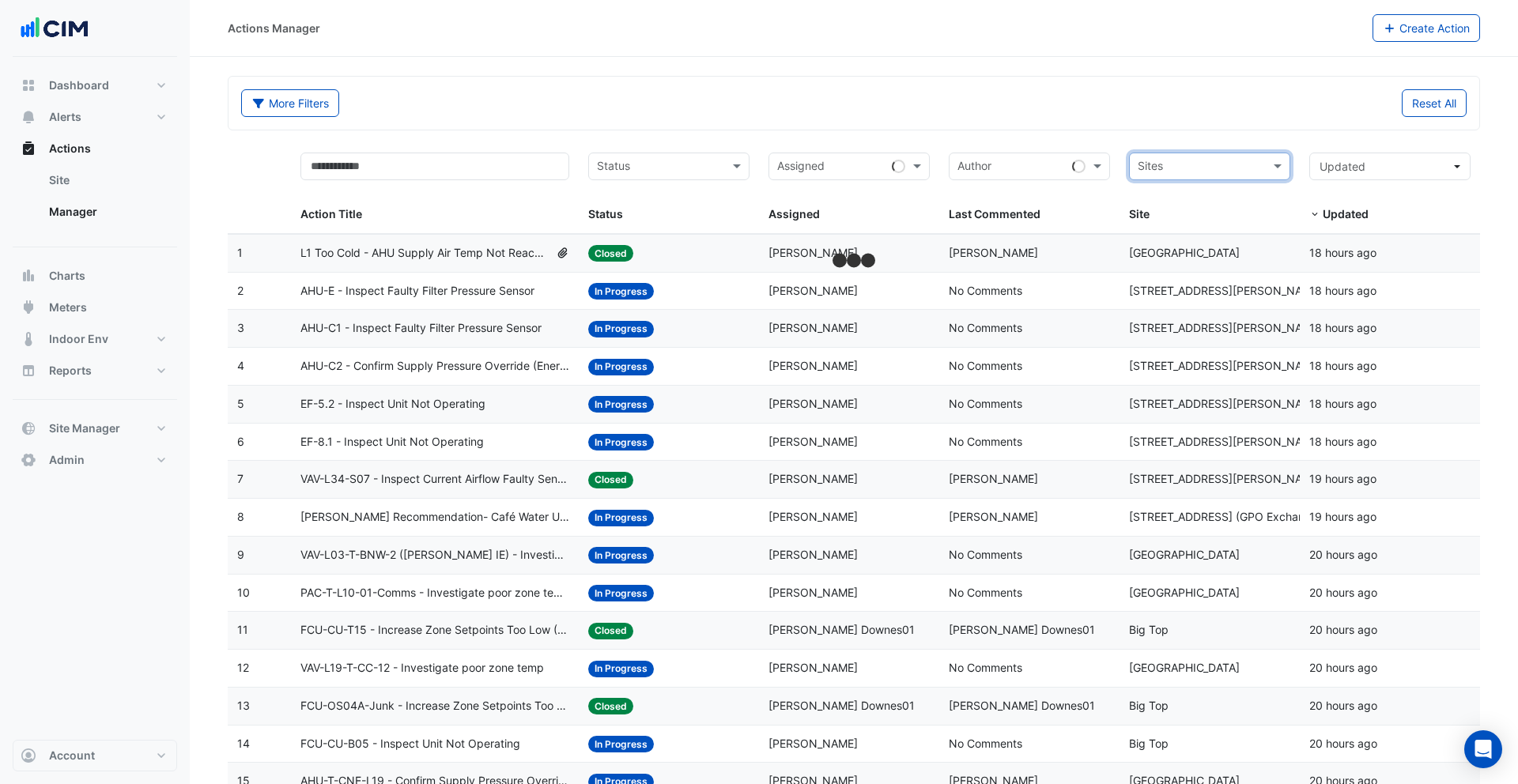
click at [1137, 123] on div "More Filters Reset All" at bounding box center [853, 103] width 1251 height 53
click at [1012, 160] on input "text" at bounding box center [1011, 168] width 108 height 18
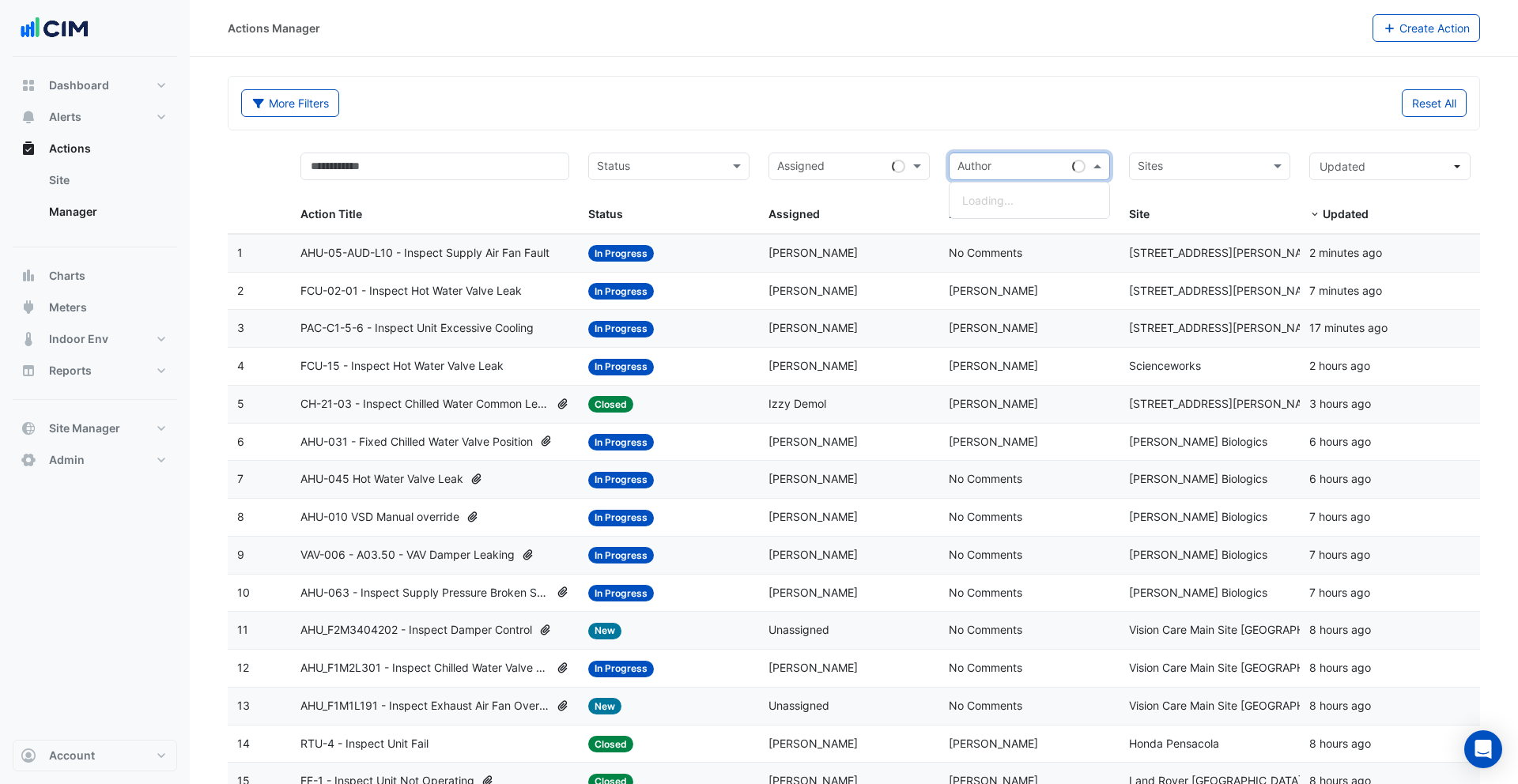
click at [850, 174] on input "text" at bounding box center [831, 168] width 108 height 18
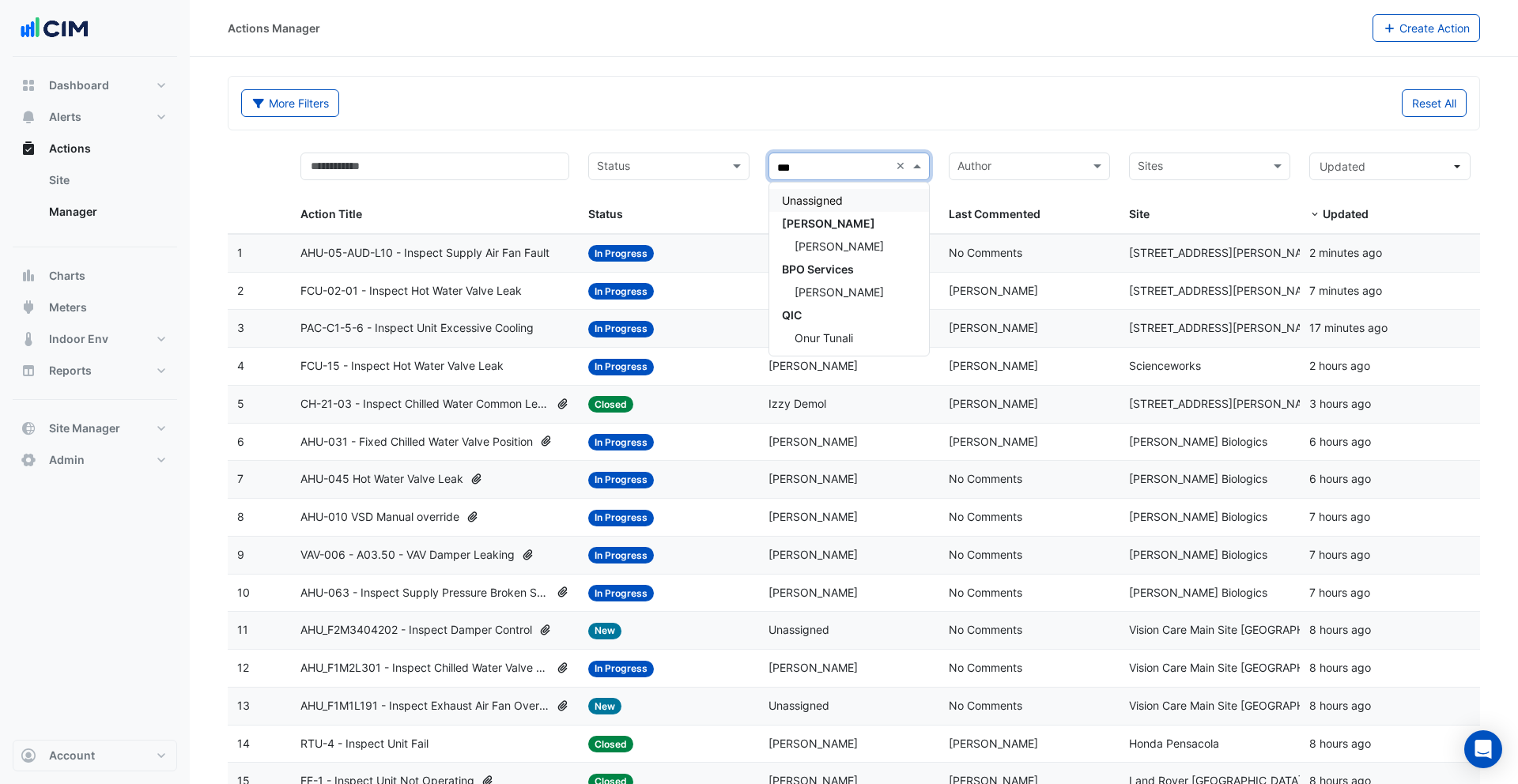
type input "****"
drag, startPoint x: 835, startPoint y: 201, endPoint x: 748, endPoint y: 139, distance: 106.8
click at [835, 200] on span "Unassigned" at bounding box center [812, 200] width 61 height 13
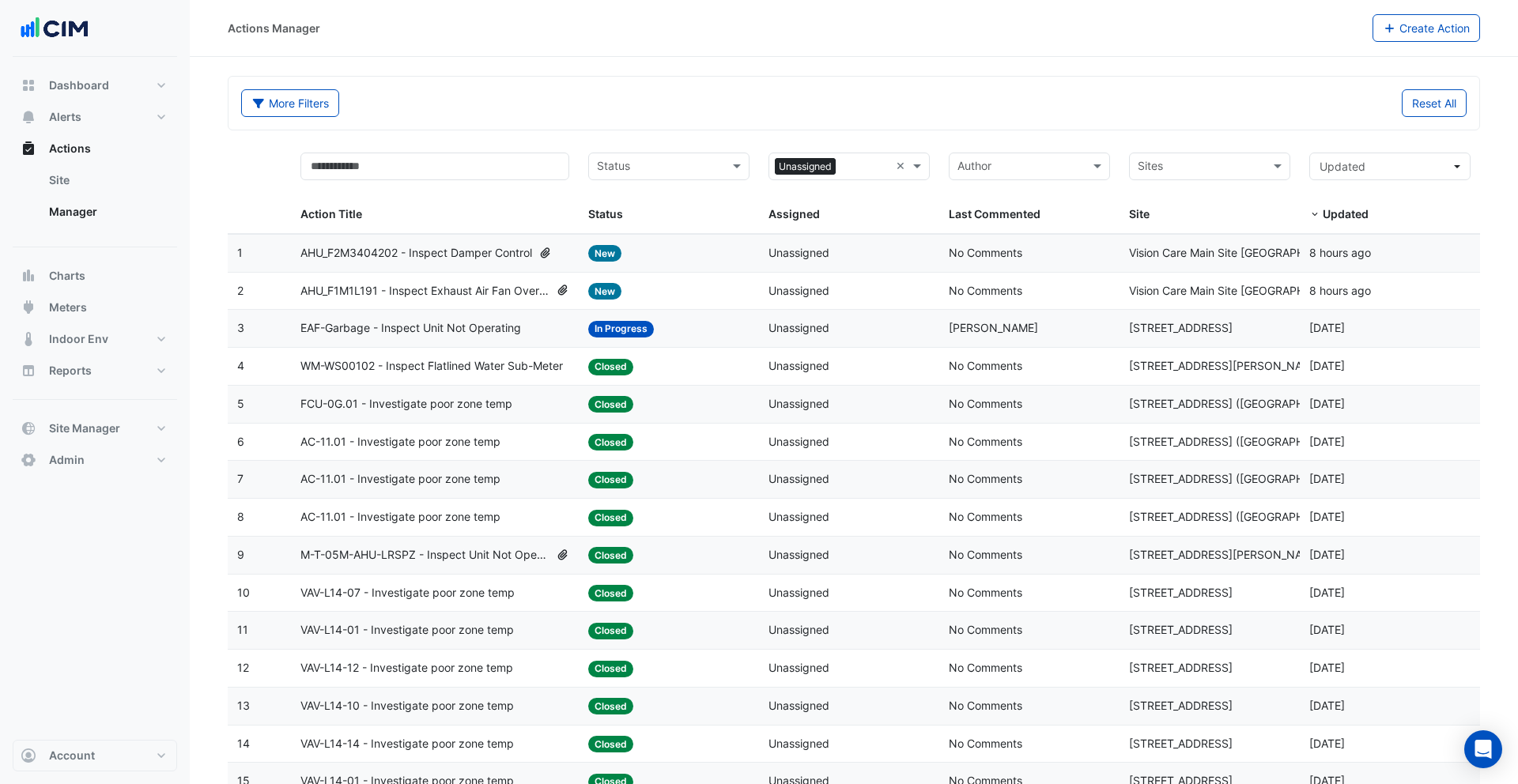
click at [683, 333] on div "Status: In Progress" at bounding box center [668, 328] width 161 height 18
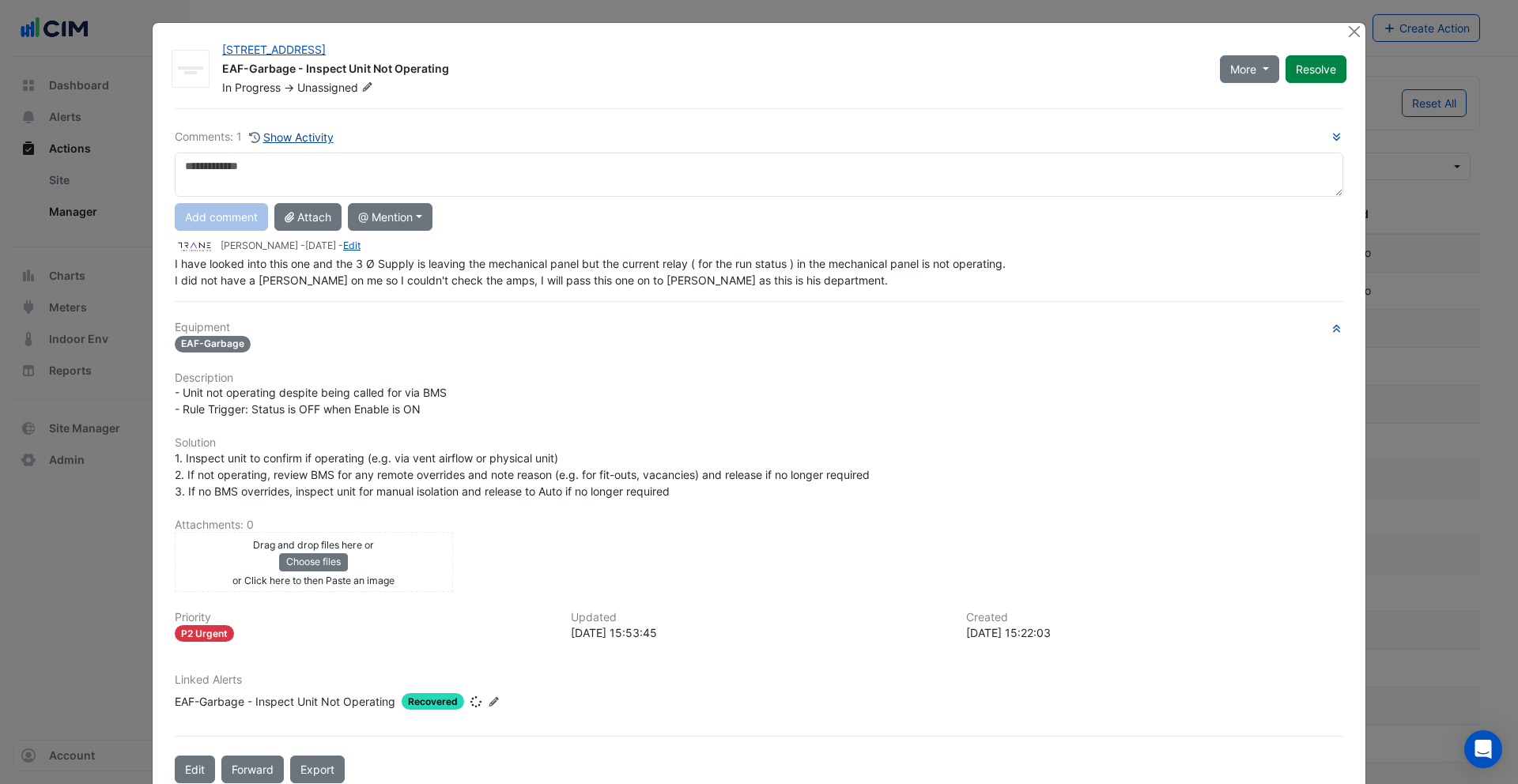
click at [292, 130] on button "Show Activity" at bounding box center [290, 137] width 86 height 18
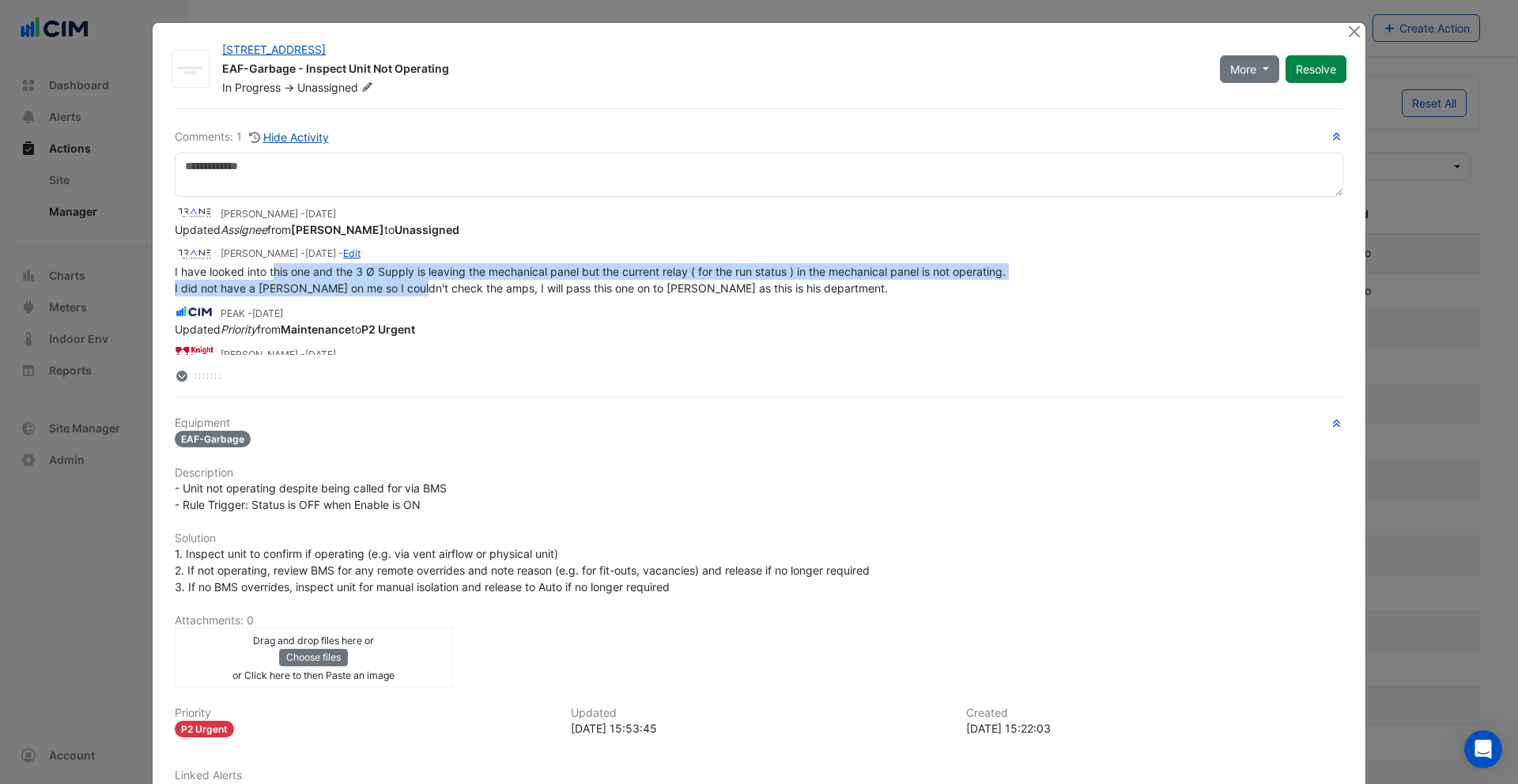
drag, startPoint x: 275, startPoint y: 273, endPoint x: 443, endPoint y: 286, distance: 168.5
click at [410, 282] on span "I have looked into this one and the 3 Ø Supply is leaving the mechanical panel …" at bounding box center [589, 280] width 831 height 30
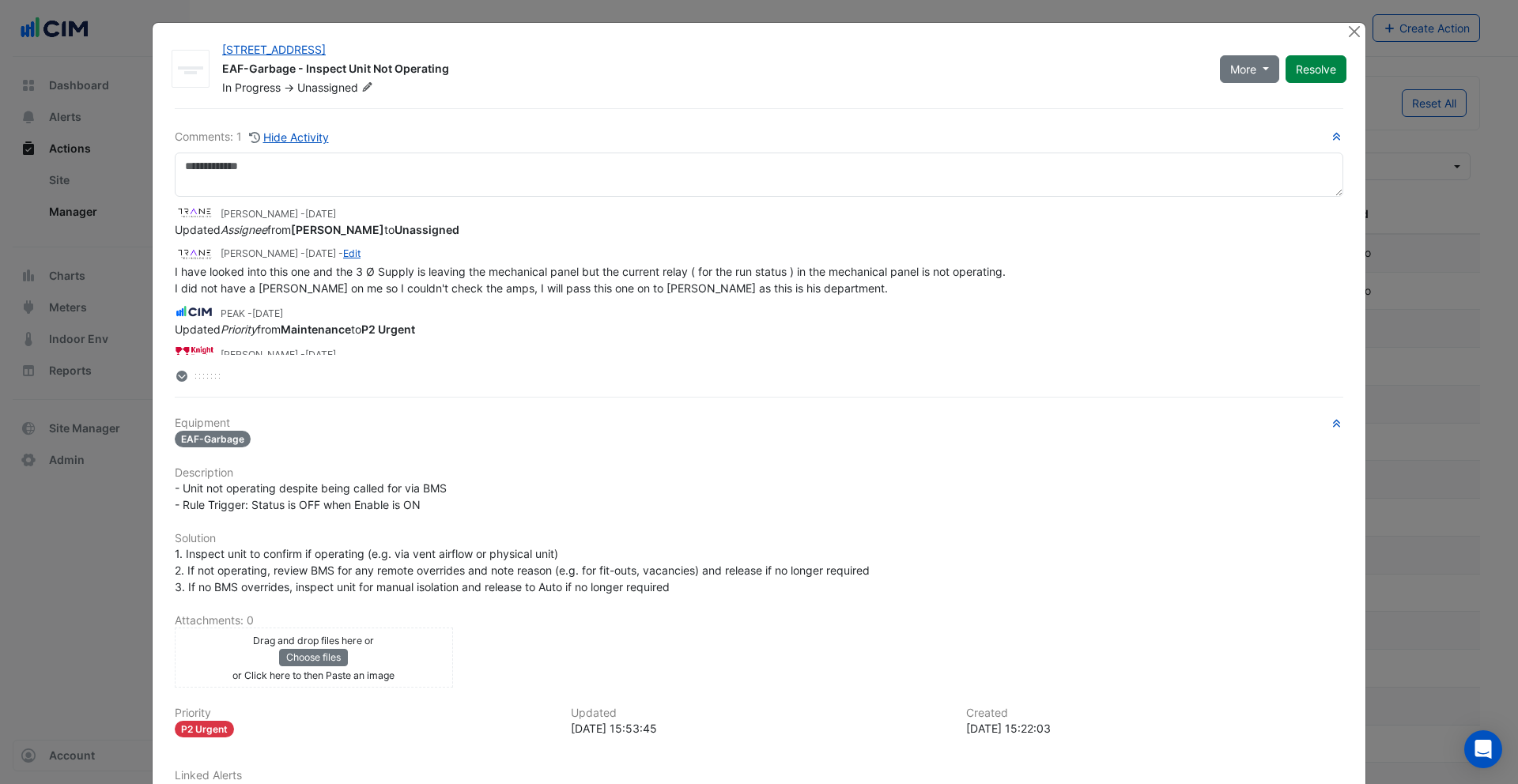
click at [443, 286] on span "I have looked into this one and the 3 Ø Supply is leaving the mechanical panel …" at bounding box center [589, 280] width 831 height 30
click at [1147, 32] on button "Close" at bounding box center [1354, 31] width 17 height 17
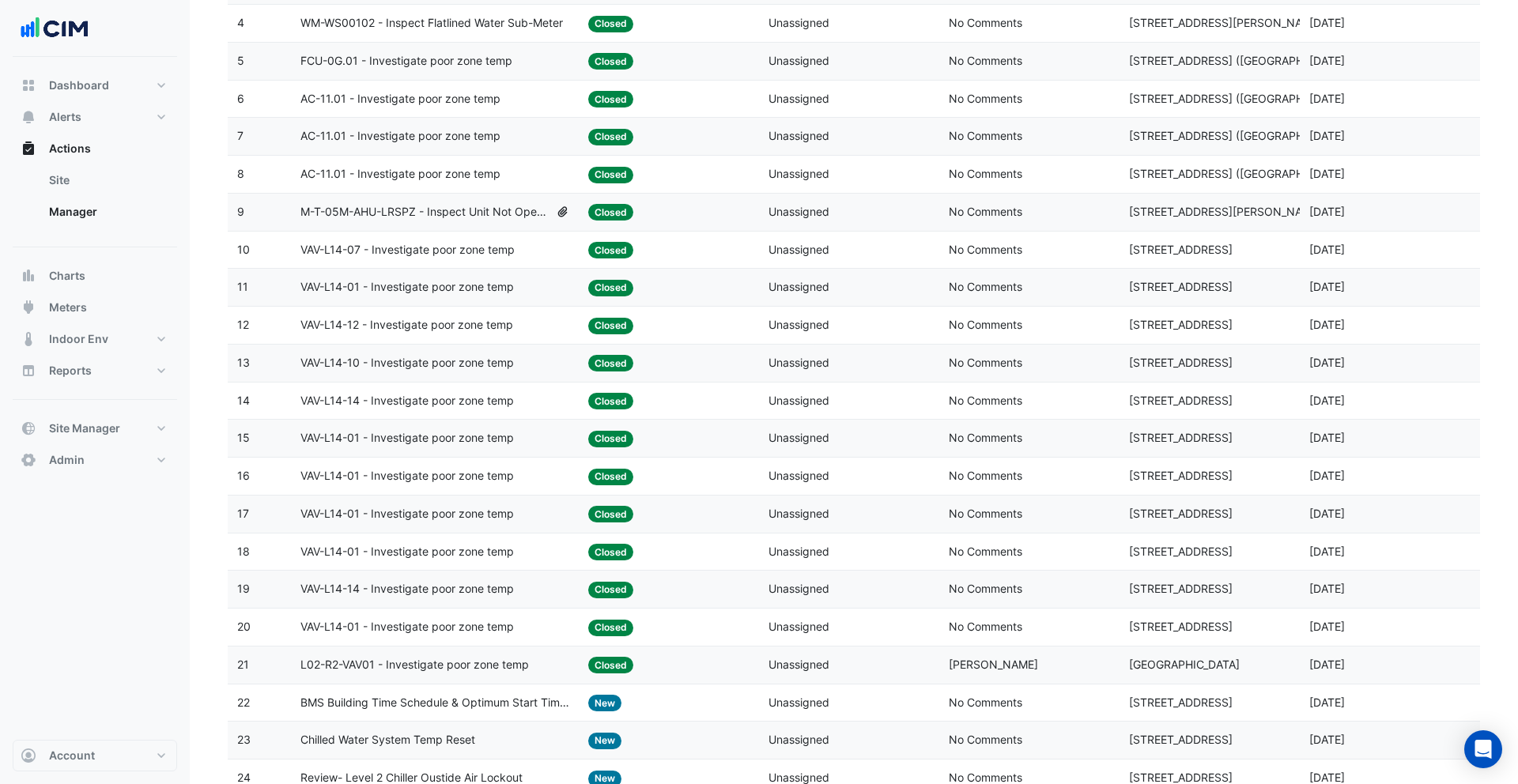
scroll to position [438, 0]
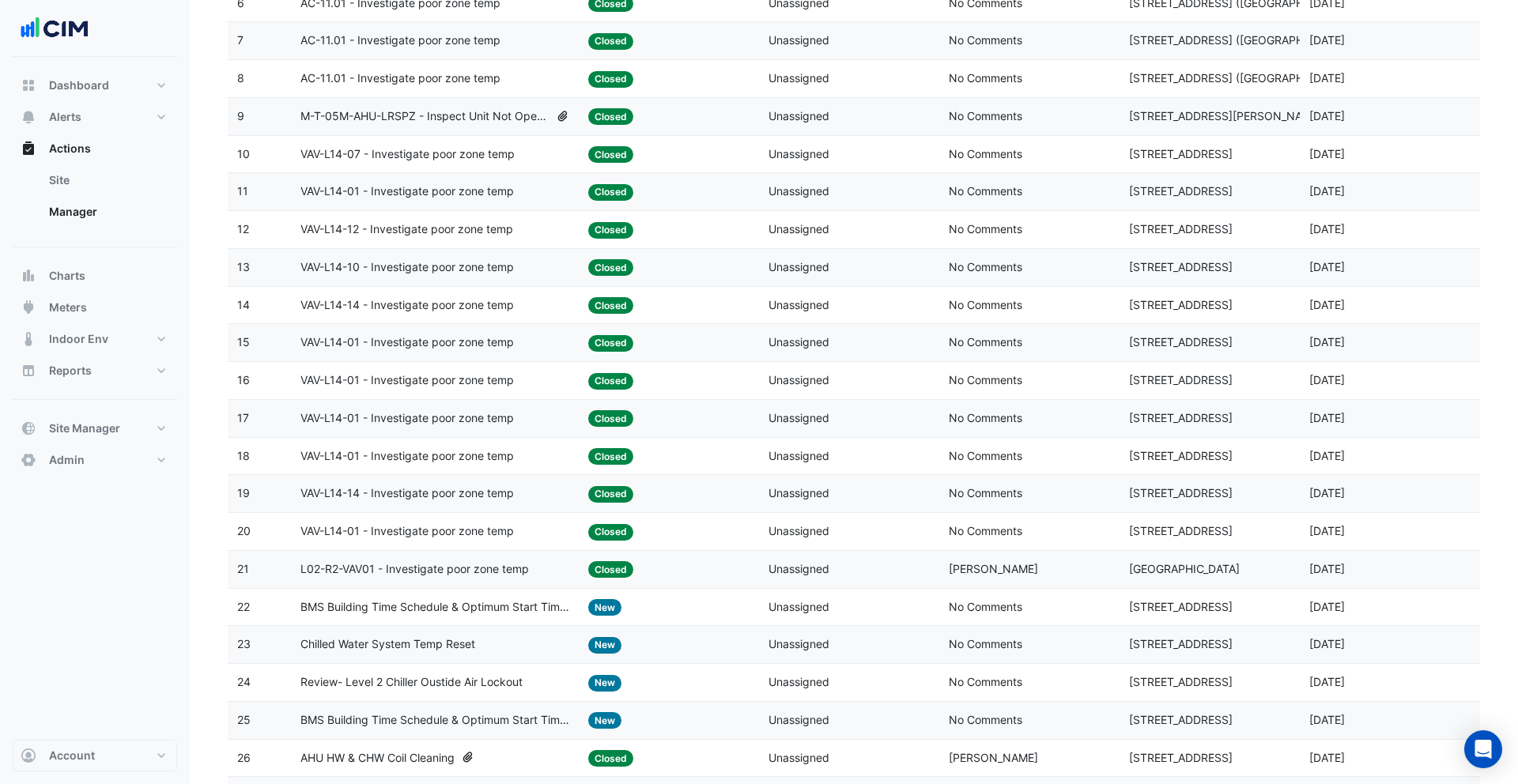
click at [660, 317] on datatable-body-cell "Status: Closed" at bounding box center [668, 304] width 180 height 37
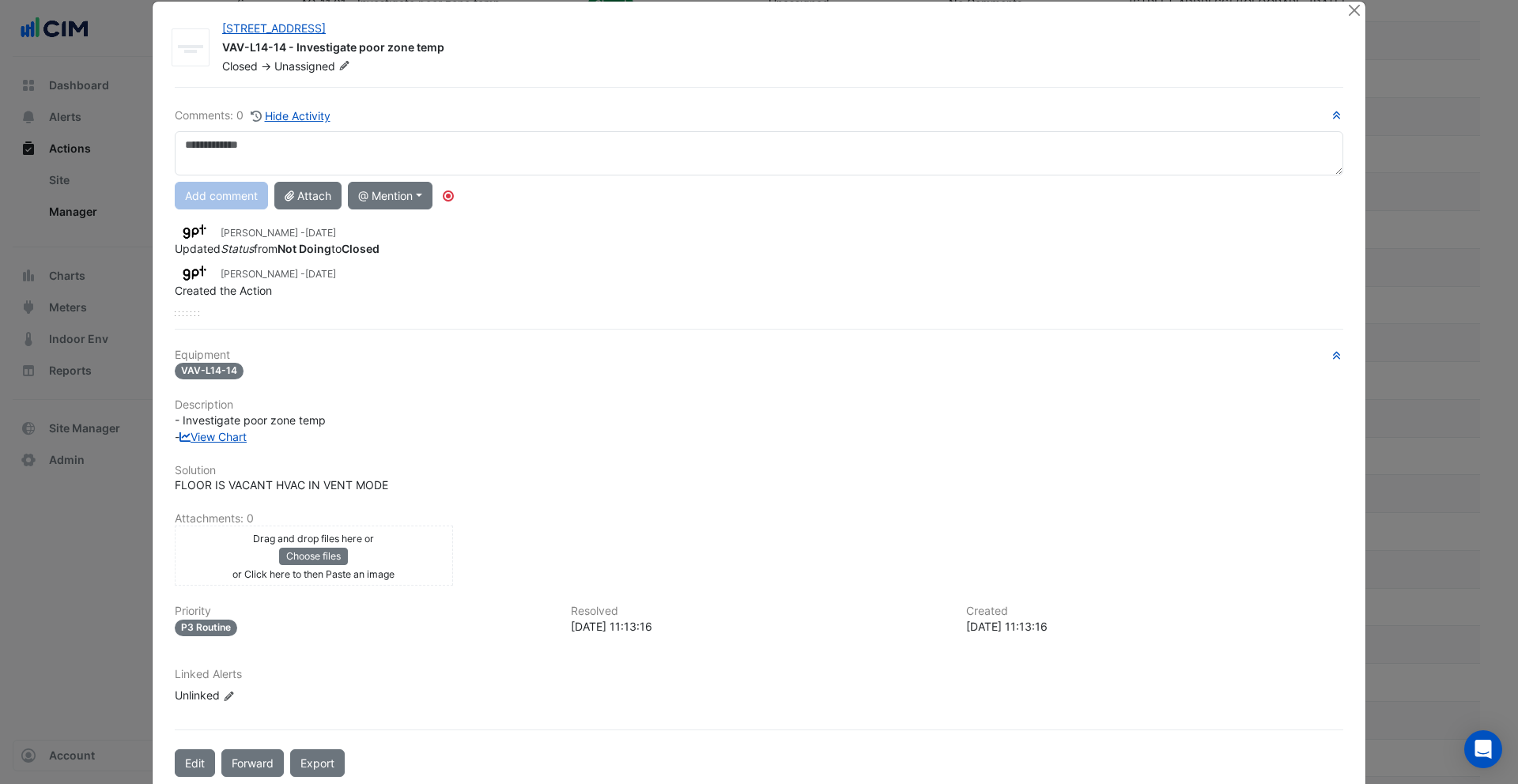
scroll to position [24, 0]
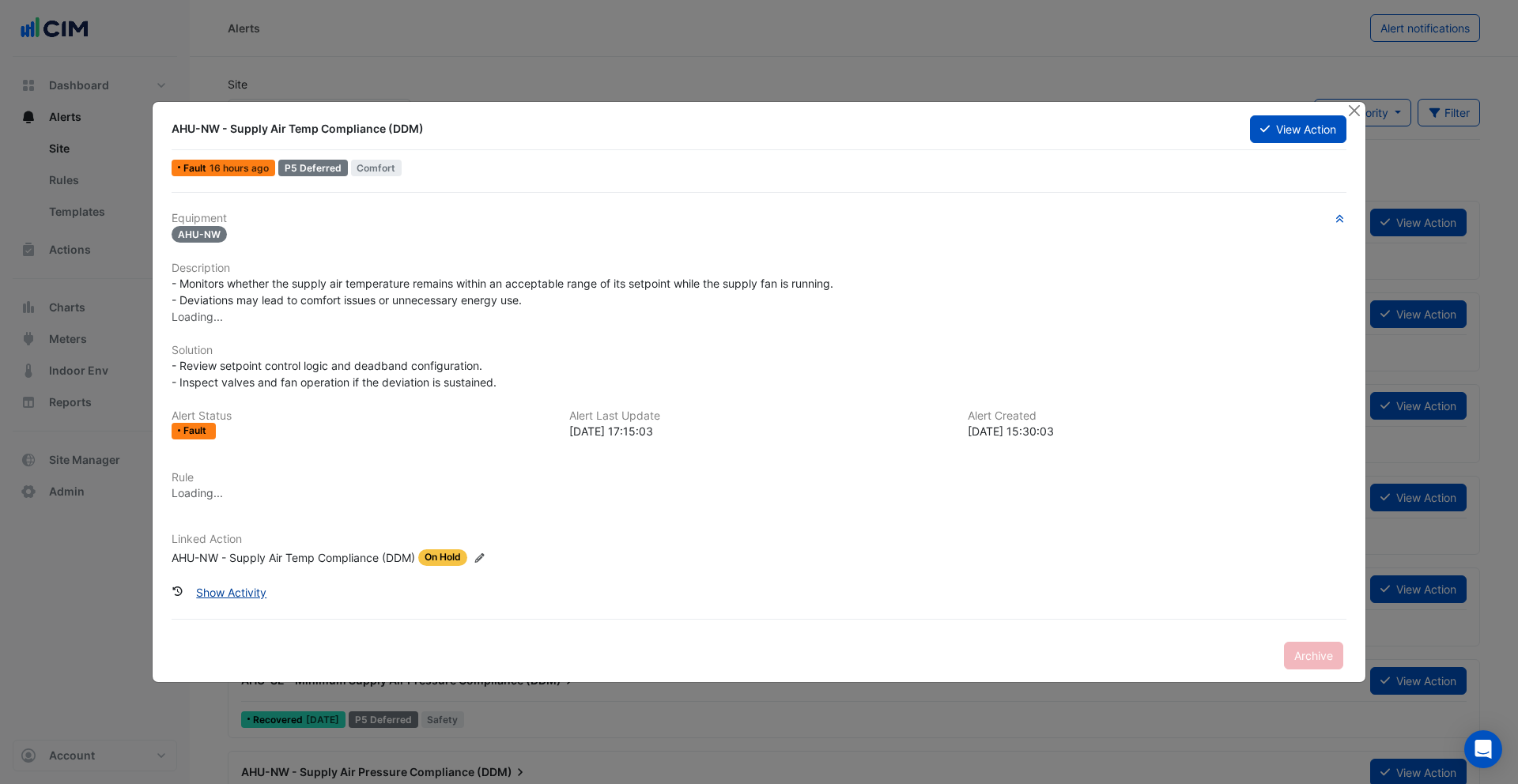
click at [253, 587] on button "Show Activity" at bounding box center [231, 592] width 91 height 27
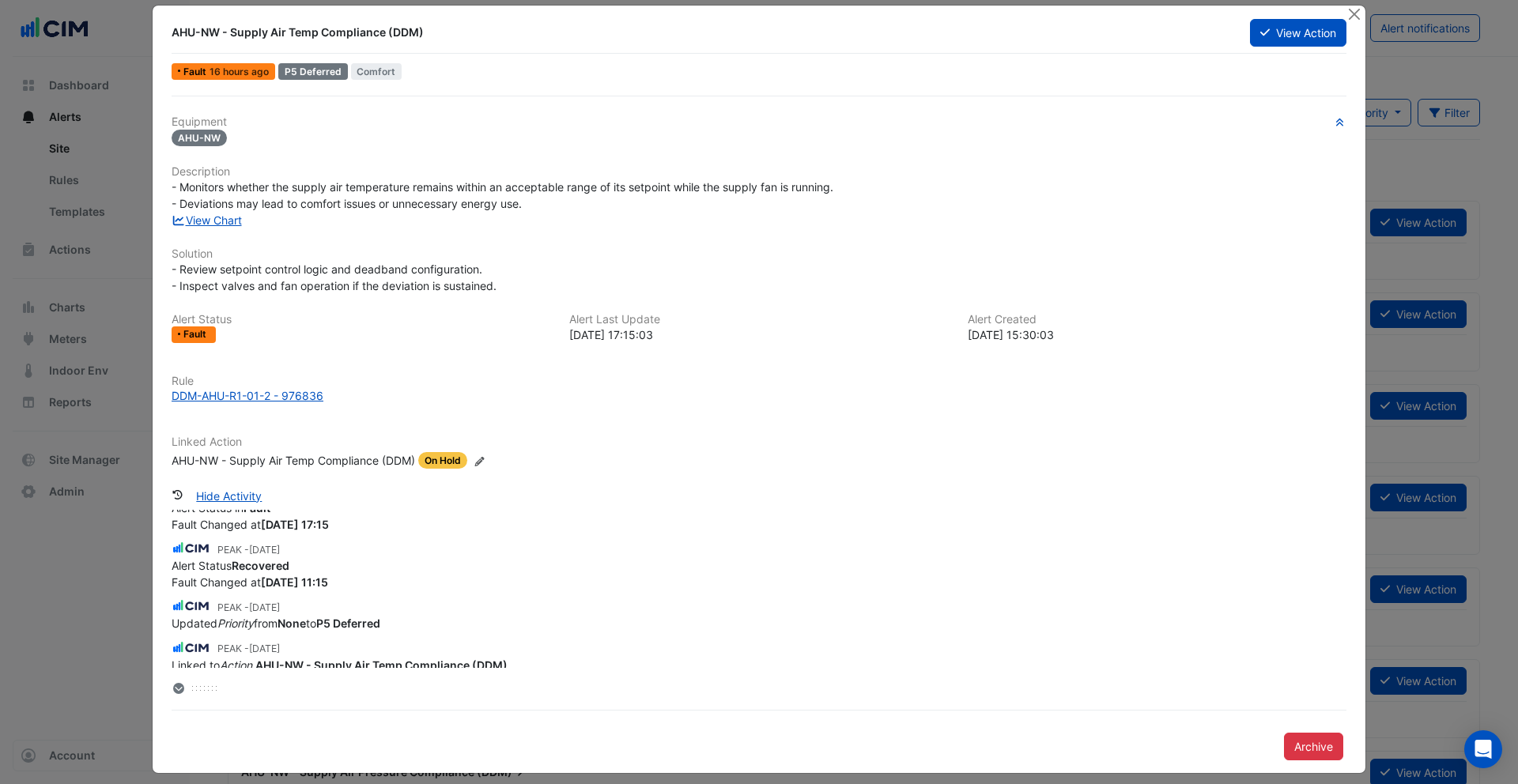
scroll to position [1240, 0]
drag, startPoint x: 253, startPoint y: 647, endPoint x: 352, endPoint y: 649, distance: 99.0
click at [280, 649] on small "PEAK - 3 weeks and 4 days ago" at bounding box center [249, 644] width 62 height 14
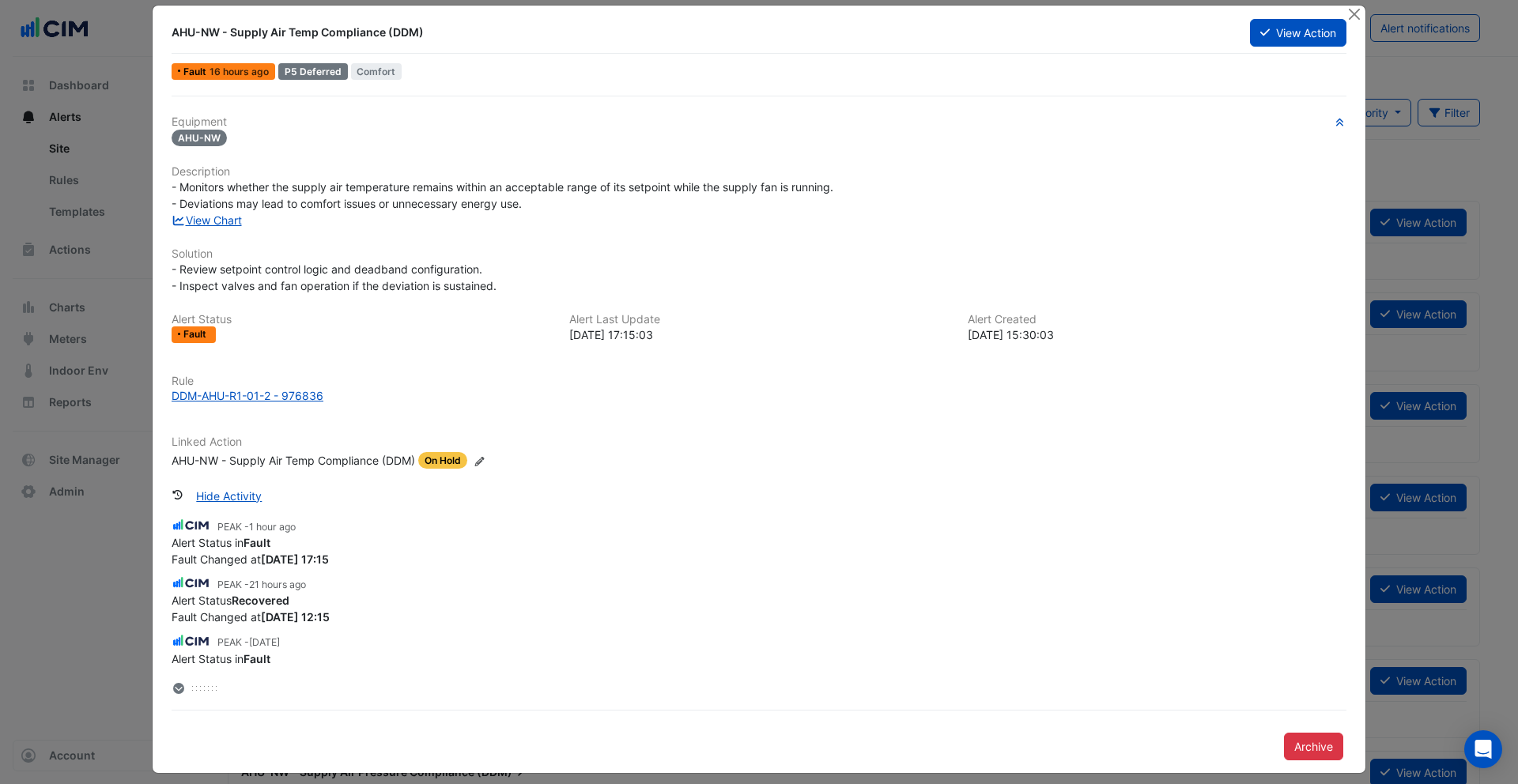
scroll to position [0, 0]
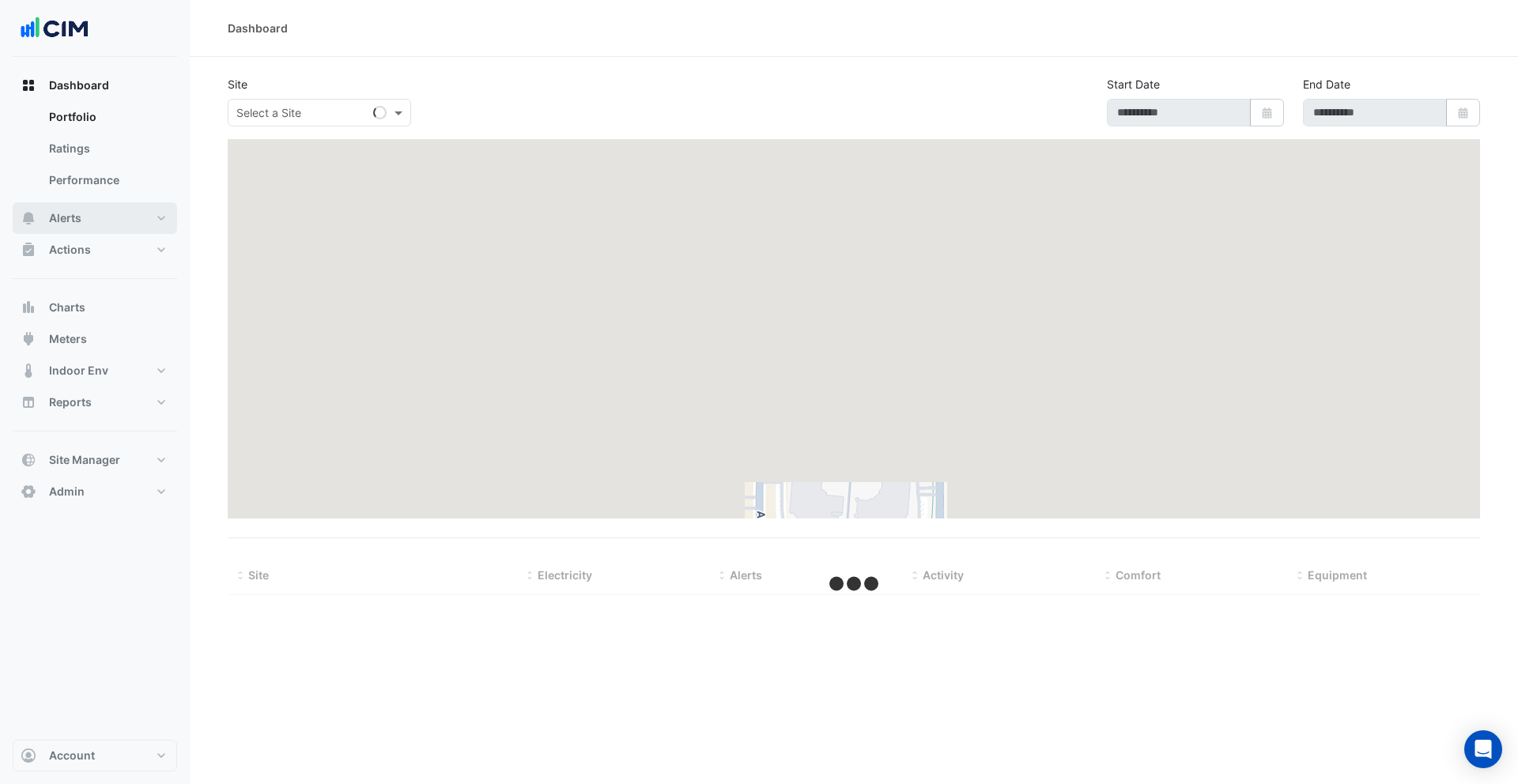
click at [116, 221] on button "Alerts" at bounding box center [94, 219] width 164 height 32
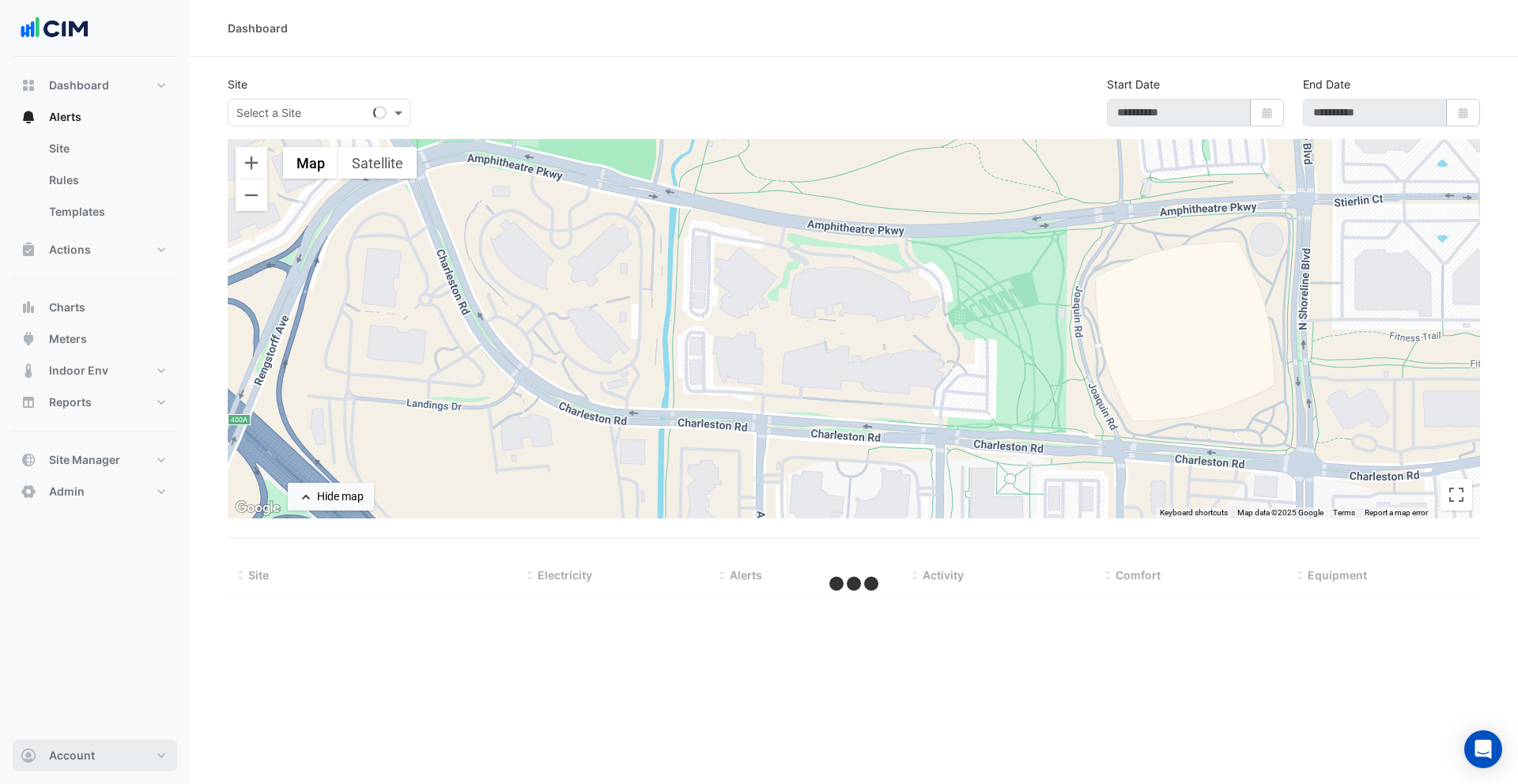
drag, startPoint x: 111, startPoint y: 764, endPoint x: 112, endPoint y: 757, distance: 7.1
click at [111, 764] on button "Account" at bounding box center [94, 756] width 164 height 32
click at [100, 715] on link "Sign Out" at bounding box center [94, 715] width 150 height 32
